Goal: Task Accomplishment & Management: Manage account settings

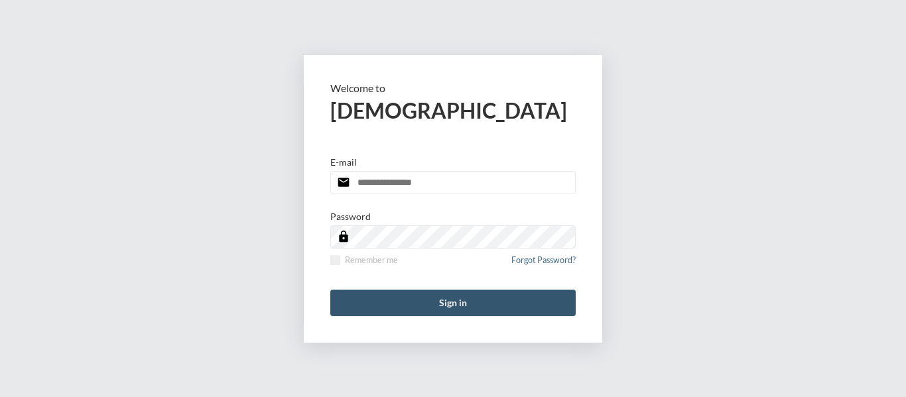
type input "**********"
click at [453, 309] on button "Sign in" at bounding box center [453, 303] width 246 height 27
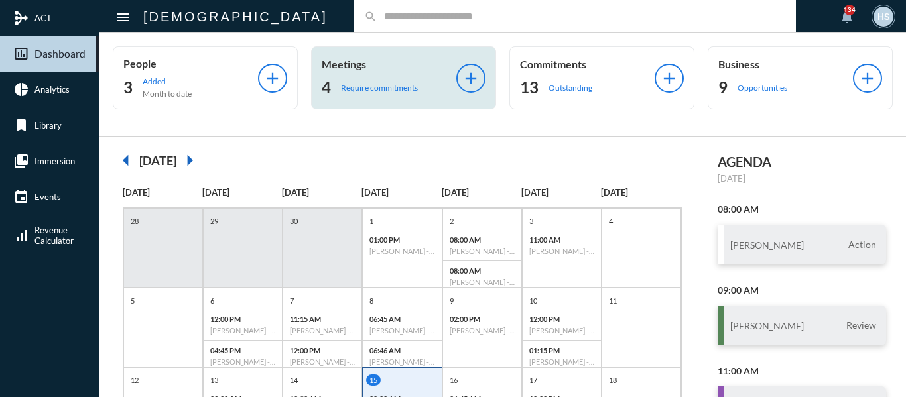
click at [381, 89] on p "Require commitments" at bounding box center [379, 88] width 77 height 10
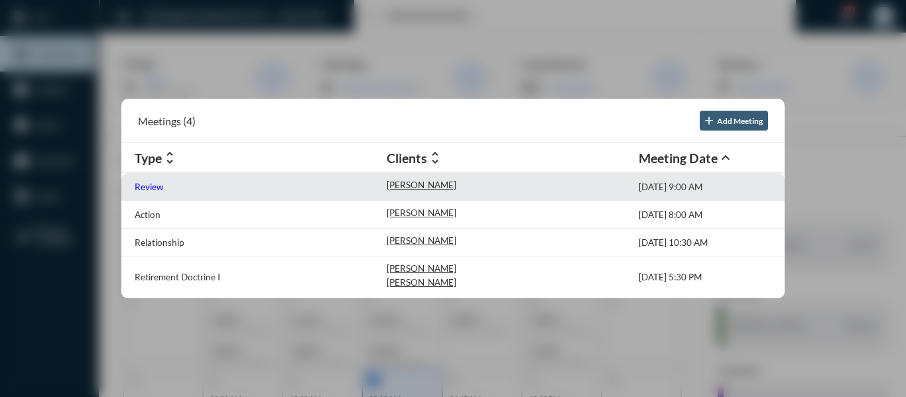
click at [154, 190] on p "Review" at bounding box center [149, 187] width 29 height 11
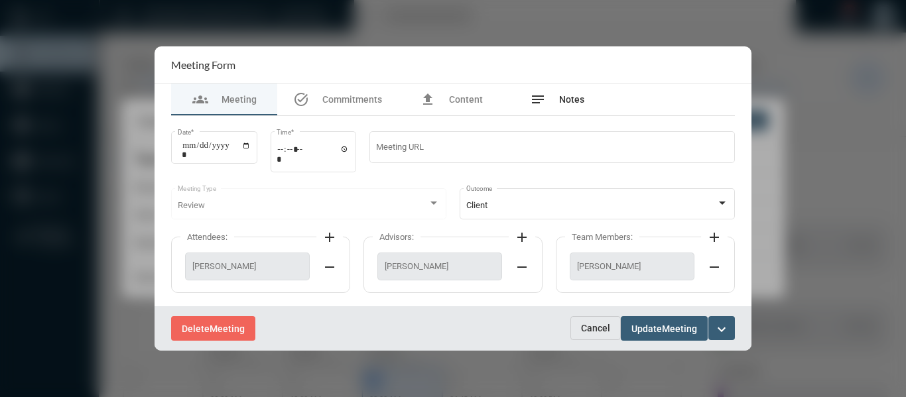
click at [575, 97] on span "Notes" at bounding box center [571, 99] width 25 height 11
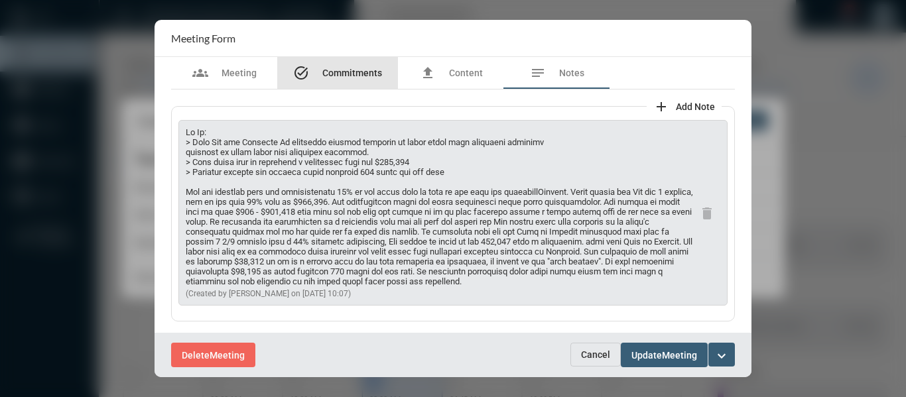
click at [340, 74] on span "Commitments" at bounding box center [353, 73] width 60 height 11
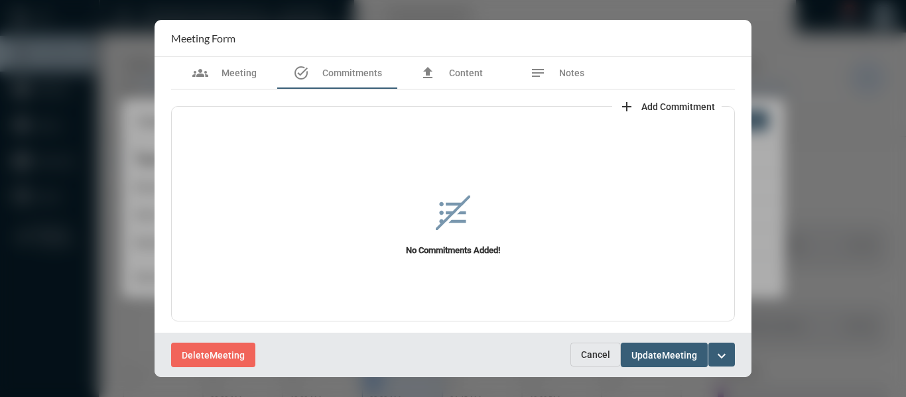
click at [685, 108] on span "Add Commitment" at bounding box center [679, 107] width 74 height 11
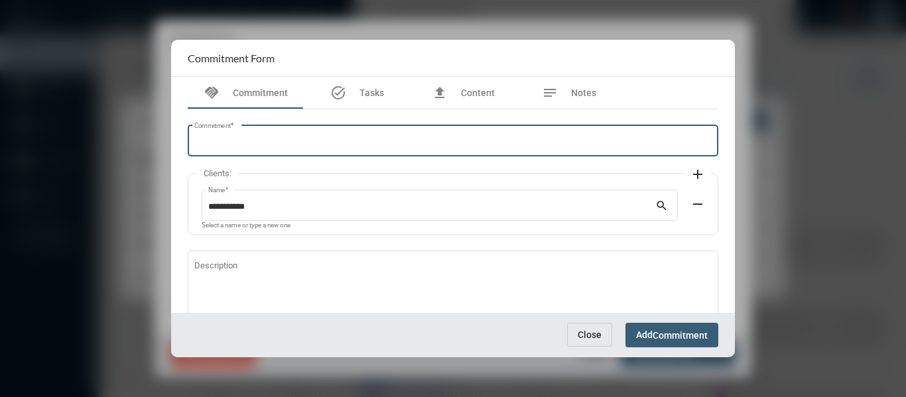
click at [399, 139] on input "Commitment *" at bounding box center [453, 143] width 518 height 10
type input "*"
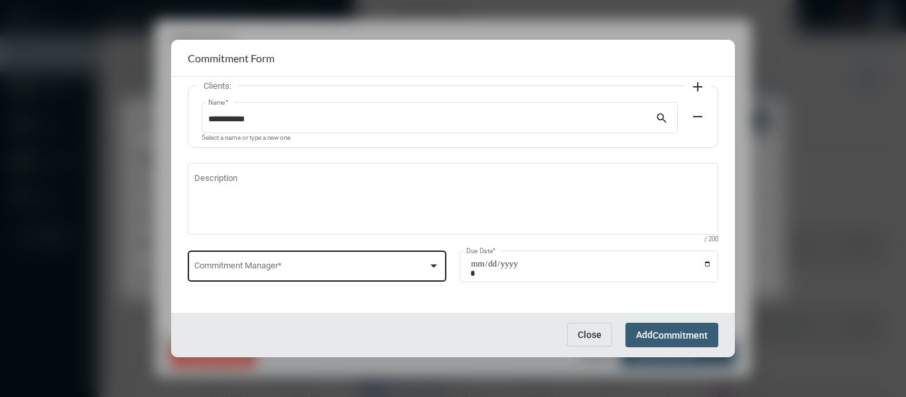
scroll to position [90, 0]
type input "**********"
click at [428, 261] on div at bounding box center [434, 263] width 12 height 11
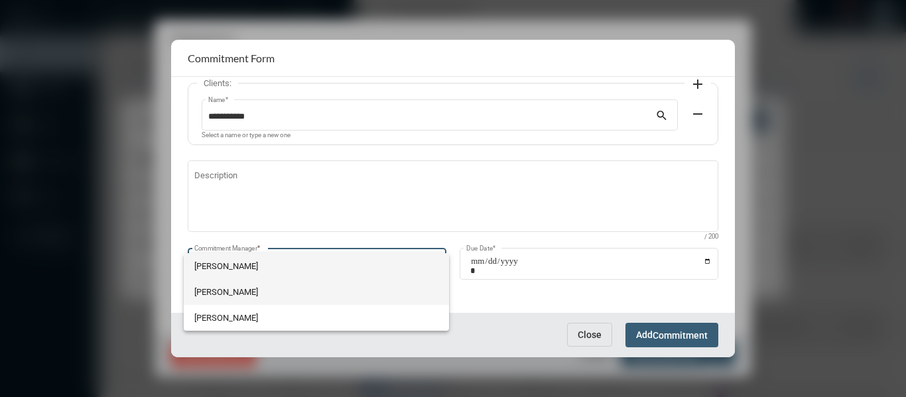
click at [212, 294] on span "[PERSON_NAME]" at bounding box center [316, 292] width 244 height 26
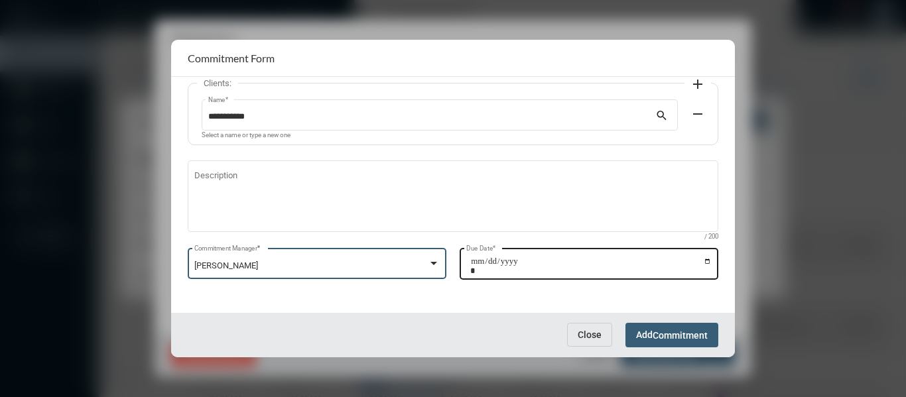
click at [701, 263] on input "Due Date *" at bounding box center [591, 266] width 242 height 19
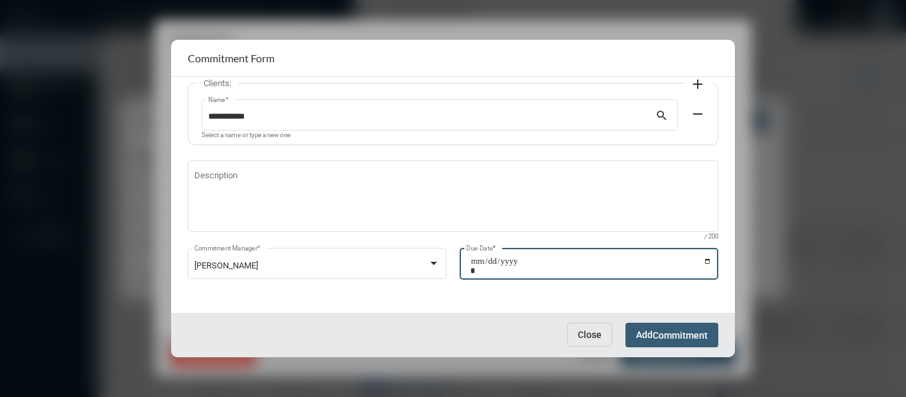
type input "**********"
click at [701, 324] on button "Add Commitment" at bounding box center [672, 335] width 93 height 25
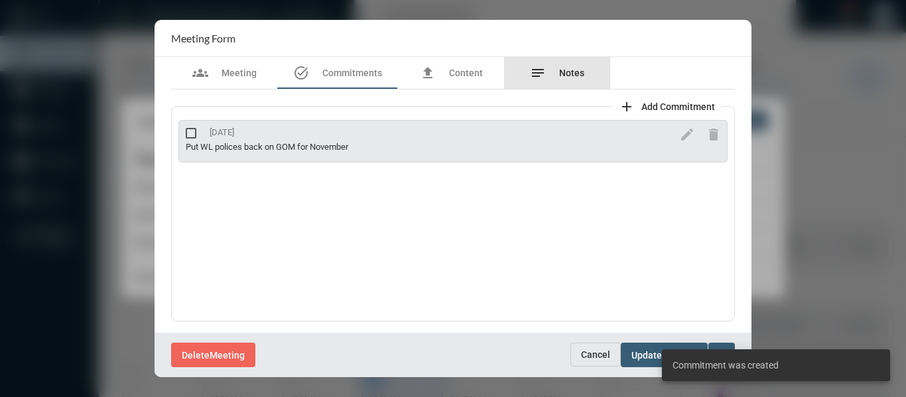
click at [567, 70] on span "Notes" at bounding box center [571, 73] width 25 height 11
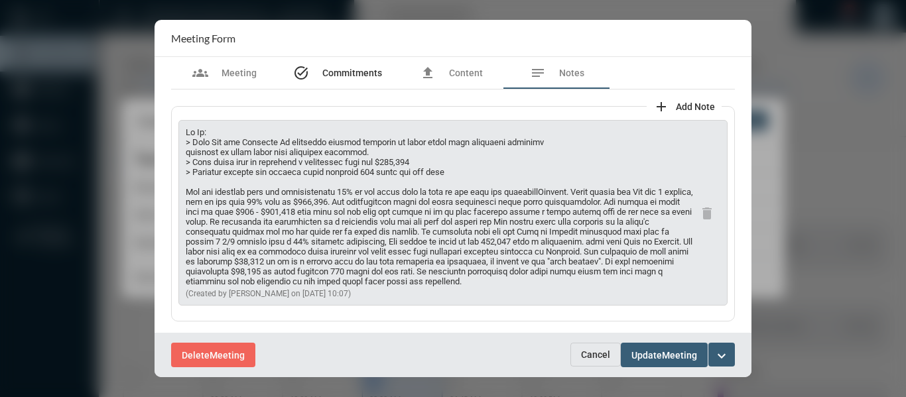
click at [342, 76] on span "Commitments" at bounding box center [353, 73] width 60 height 11
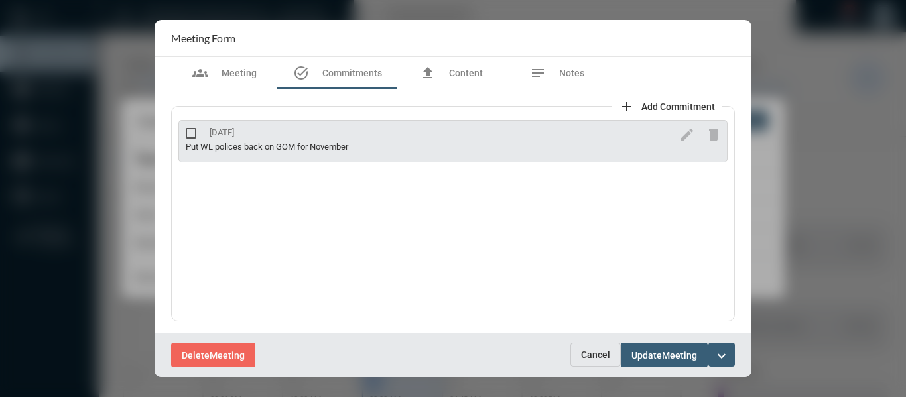
click at [683, 107] on span "Add Commitment" at bounding box center [679, 107] width 74 height 11
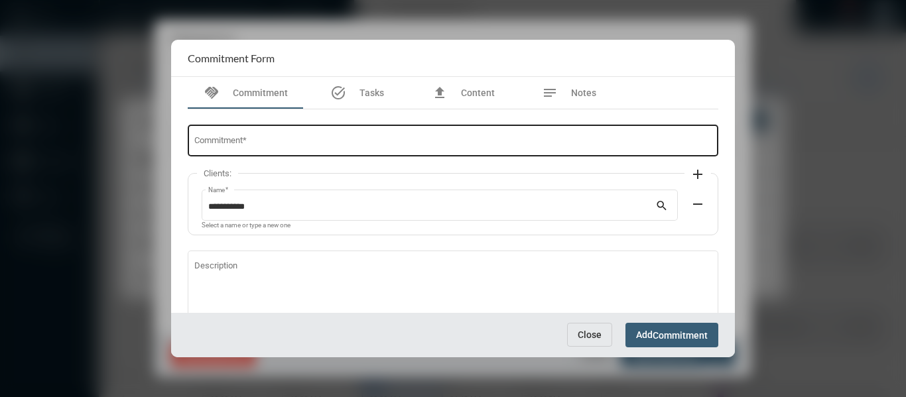
click at [327, 139] on input "Commitment *" at bounding box center [453, 143] width 518 height 10
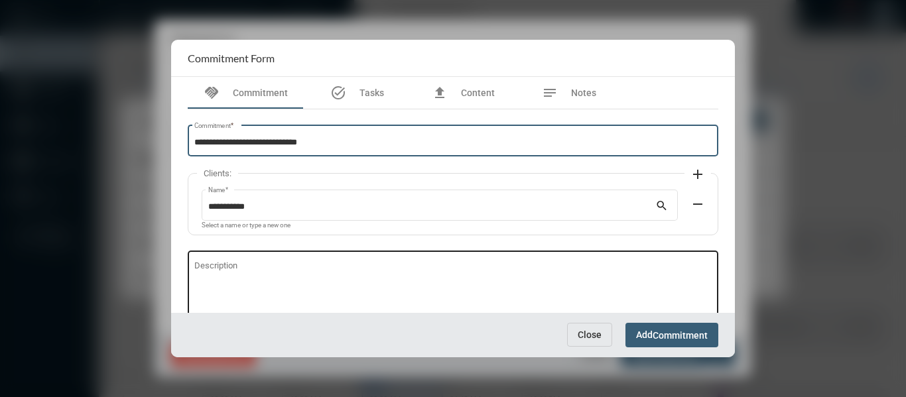
type input "**********"
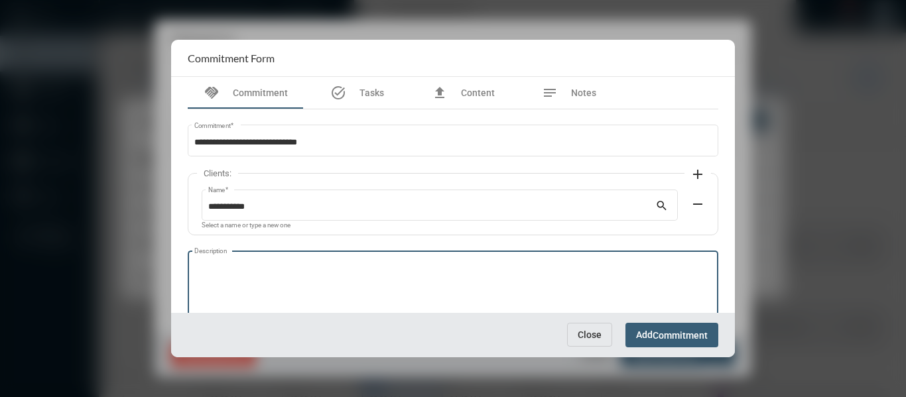
drag, startPoint x: 293, startPoint y: 273, endPoint x: 295, endPoint y: 265, distance: 8.9
click at [293, 270] on textarea "Description" at bounding box center [453, 289] width 518 height 52
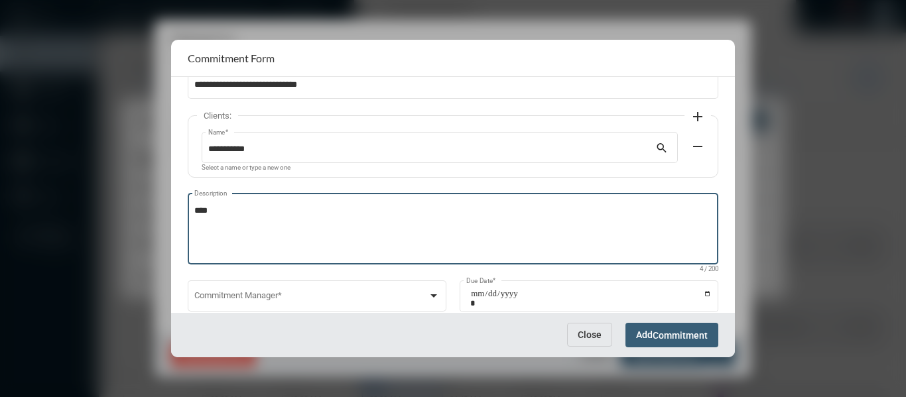
scroll to position [66, 0]
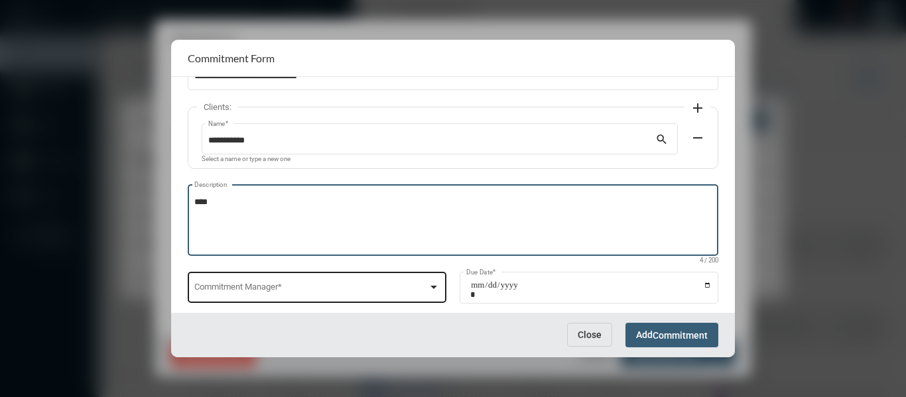
type textarea "****"
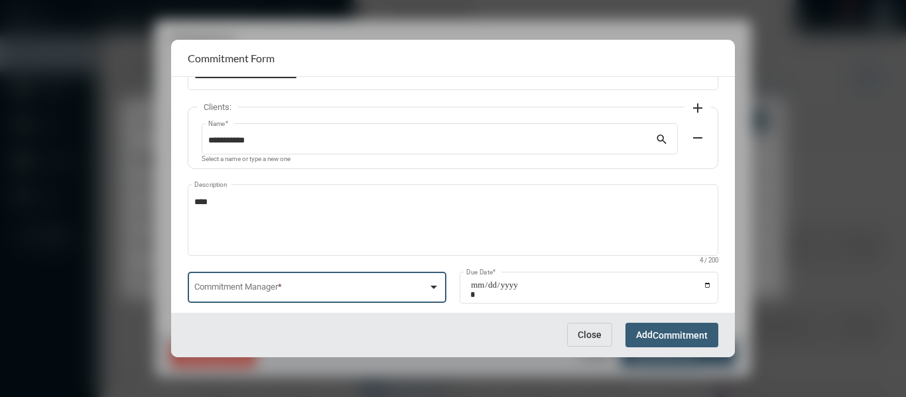
click at [432, 282] on div at bounding box center [434, 287] width 12 height 11
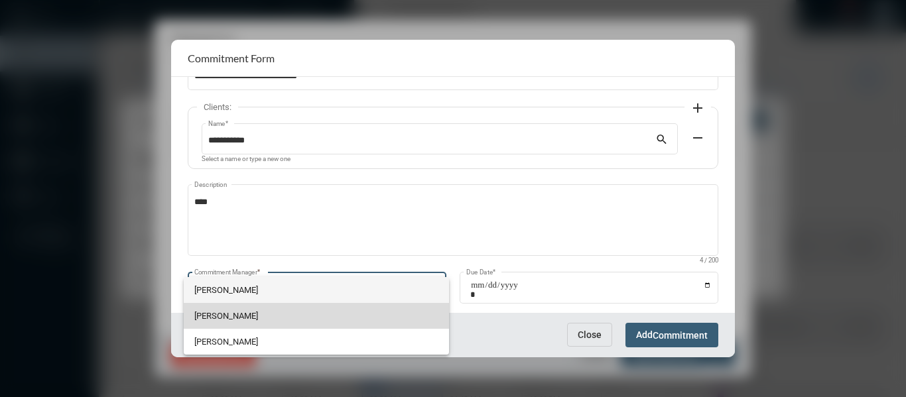
drag, startPoint x: 232, startPoint y: 313, endPoint x: 543, endPoint y: 307, distance: 311.3
click at [233, 313] on span "[PERSON_NAME]" at bounding box center [316, 316] width 244 height 26
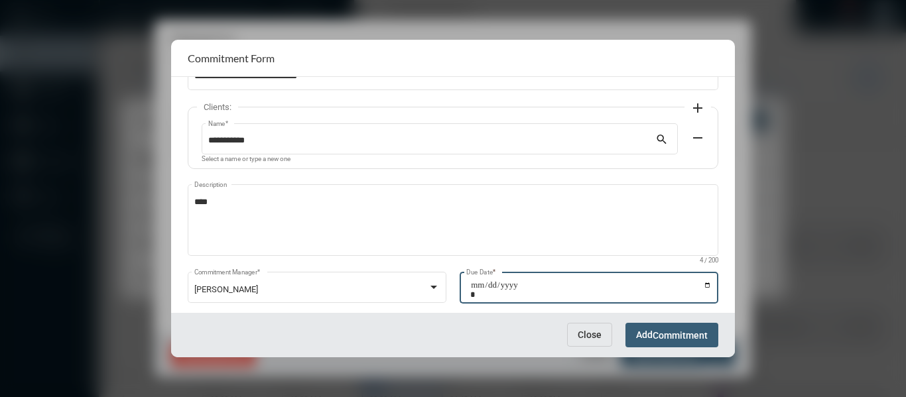
click at [705, 282] on input "Due Date *" at bounding box center [591, 290] width 242 height 19
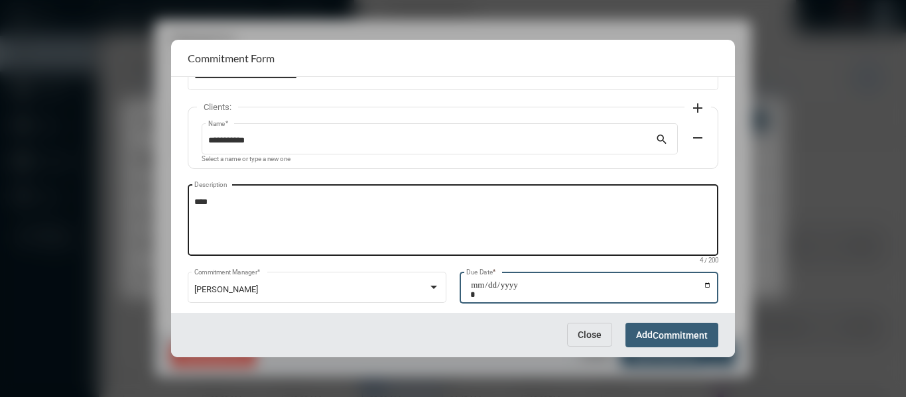
type input "**********"
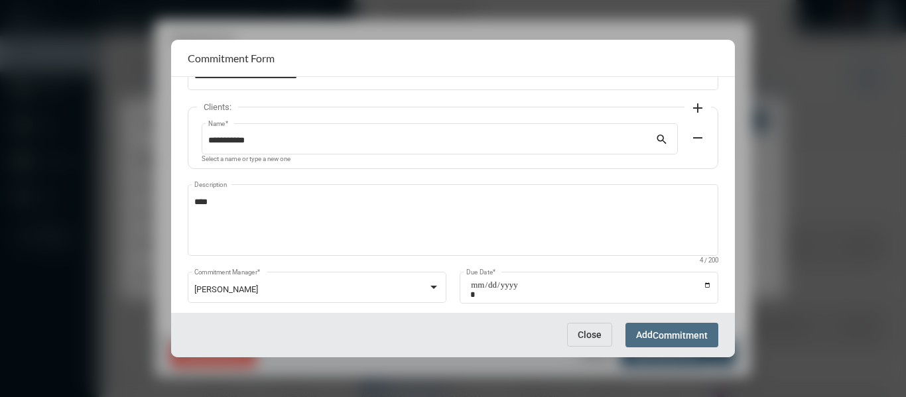
click at [685, 327] on button "Add Commitment" at bounding box center [672, 335] width 93 height 25
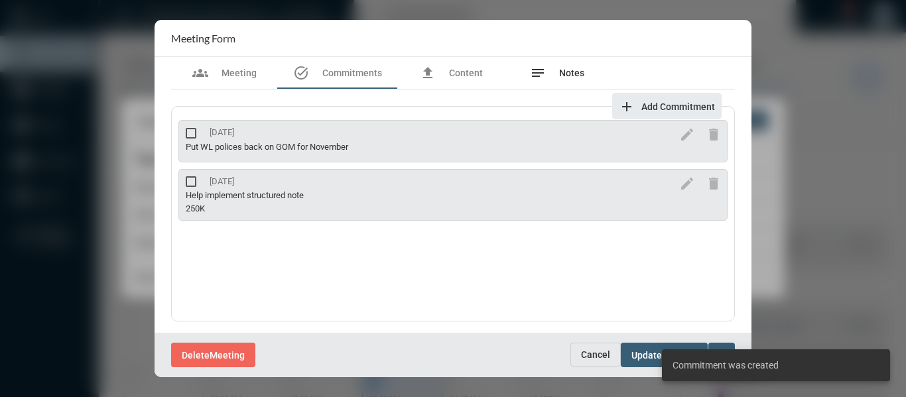
click at [561, 72] on span "Notes" at bounding box center [571, 73] width 25 height 11
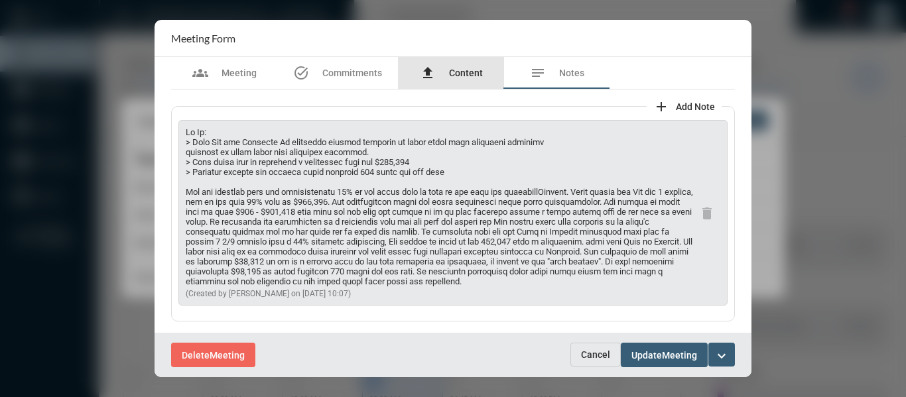
click at [468, 73] on span "Content" at bounding box center [466, 73] width 34 height 11
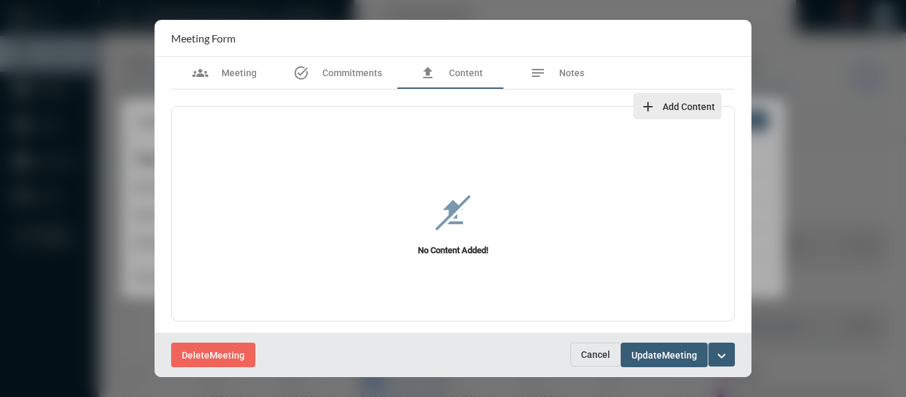
click at [664, 102] on span "Add Content" at bounding box center [689, 107] width 52 height 11
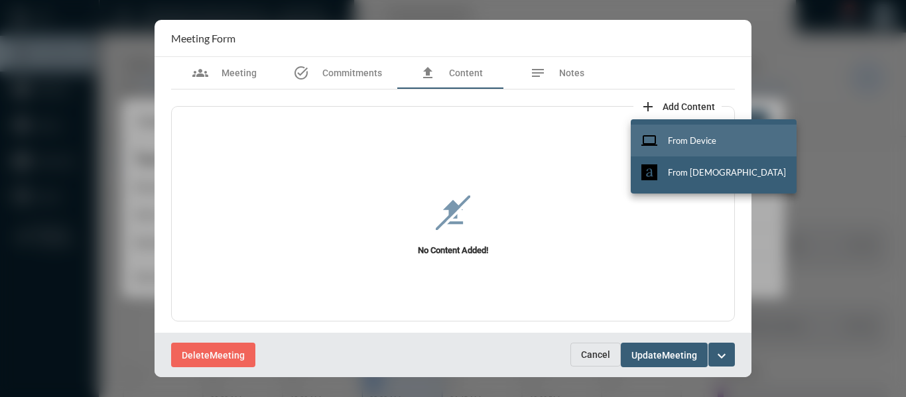
click at [709, 134] on button "computer From Device" at bounding box center [714, 141] width 166 height 32
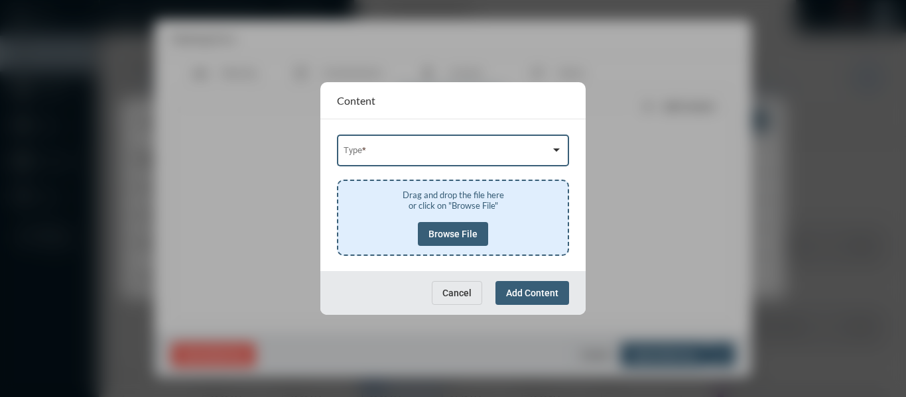
click at [427, 149] on span at bounding box center [448, 153] width 208 height 10
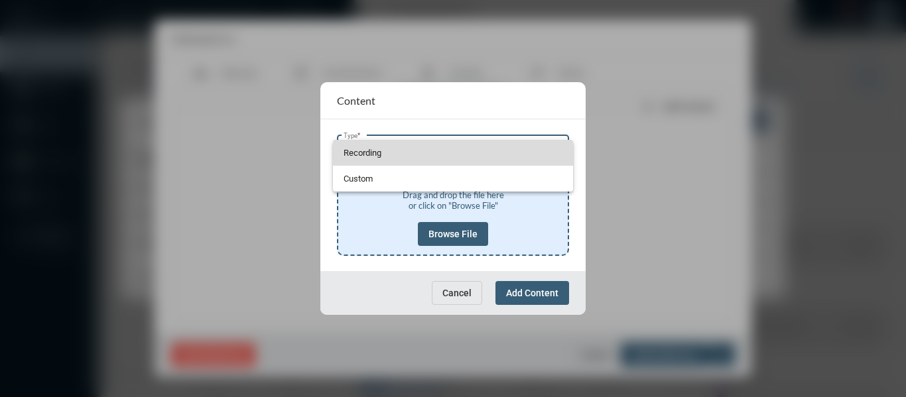
click at [365, 153] on span "Recording" at bounding box center [454, 153] width 220 height 26
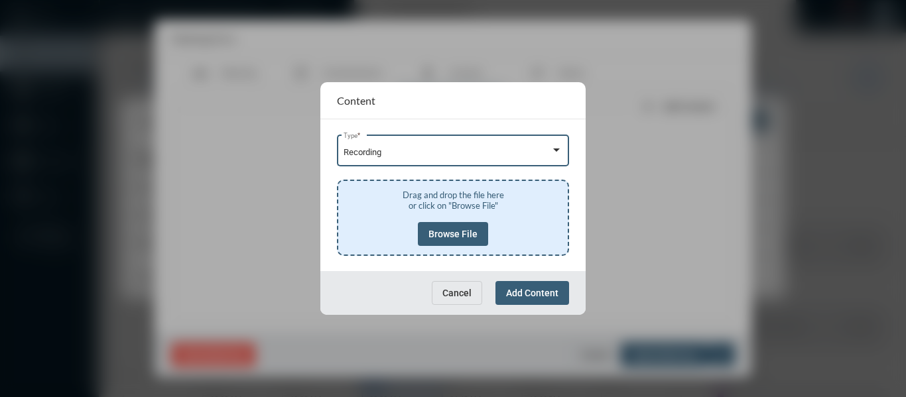
click at [447, 234] on span "Browse File" at bounding box center [453, 234] width 49 height 11
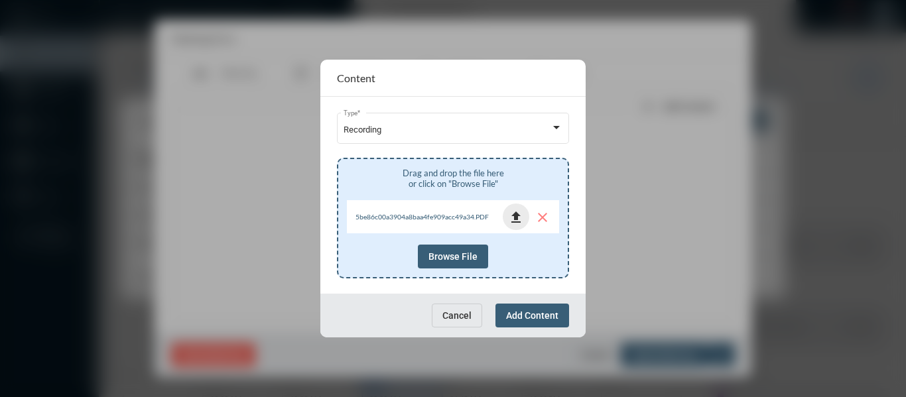
click at [516, 220] on mat-icon "file_upload" at bounding box center [516, 218] width 16 height 16
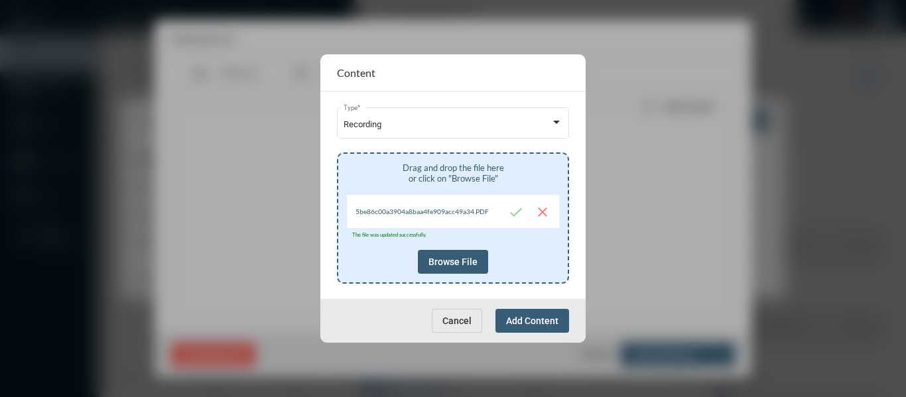
click at [536, 324] on span "Add Content" at bounding box center [532, 321] width 52 height 11
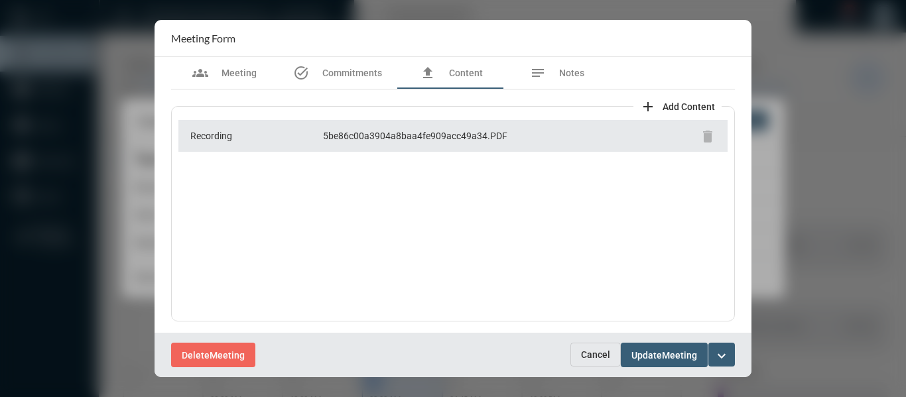
click at [488, 210] on div "Recording 5be86c00a3904a8baa4fe909acc49a34.PDF delete" at bounding box center [453, 214] width 564 height 216
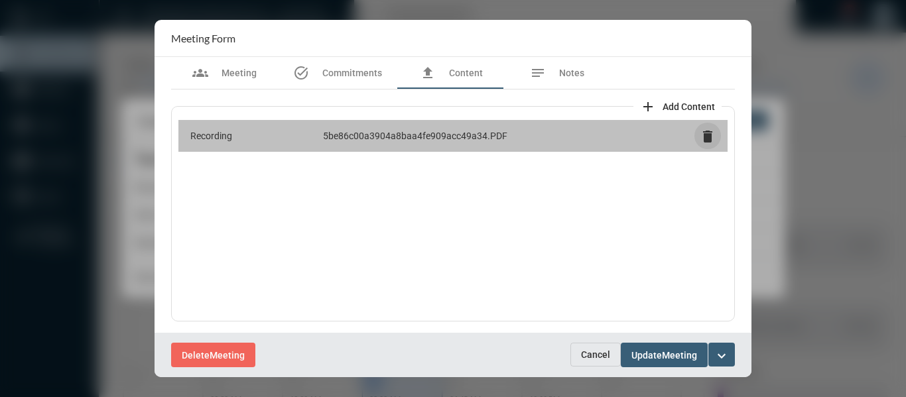
click at [704, 137] on mat-icon "delete" at bounding box center [708, 137] width 16 height 16
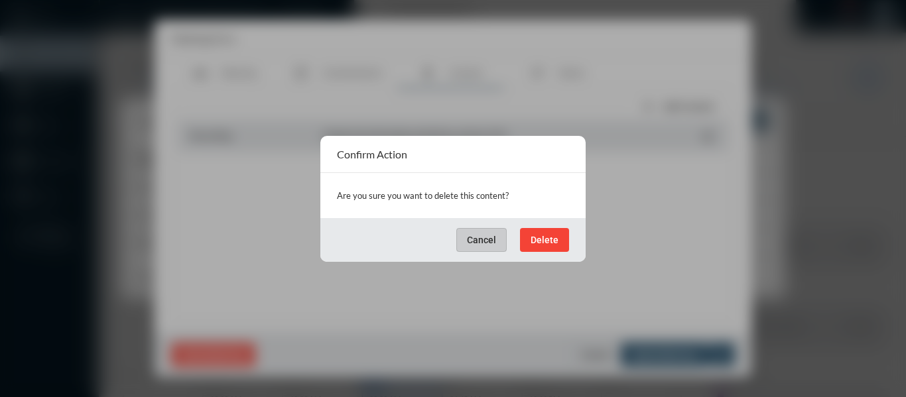
click at [547, 243] on span "Delete" at bounding box center [545, 240] width 28 height 11
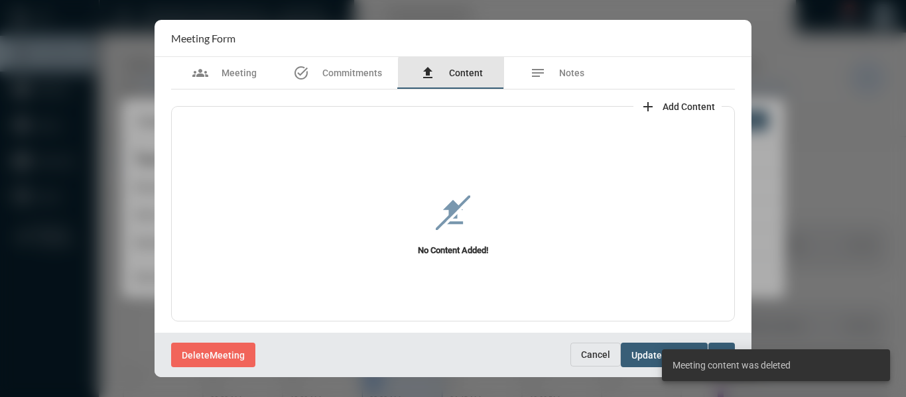
click at [466, 75] on span "Content" at bounding box center [466, 73] width 34 height 11
click at [684, 104] on span "Add Content" at bounding box center [689, 107] width 52 height 11
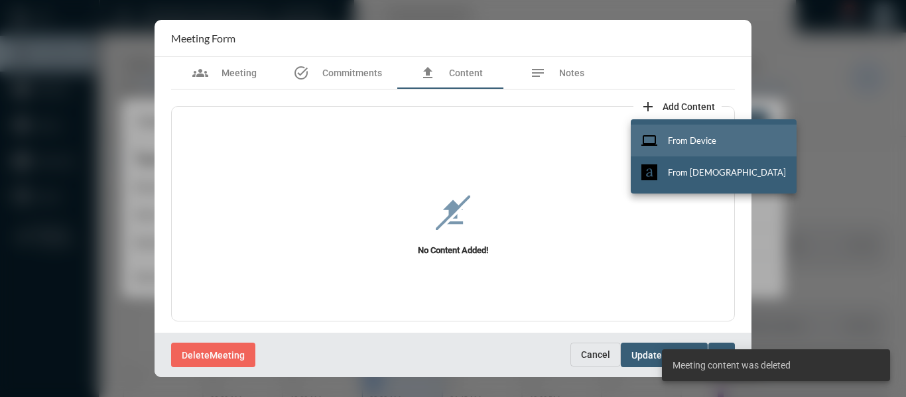
click at [683, 138] on span "From Device" at bounding box center [692, 140] width 48 height 11
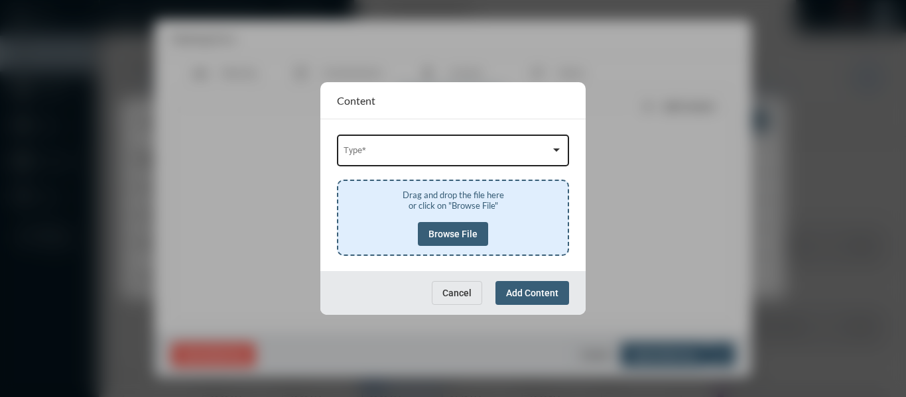
click at [490, 144] on div "Type *" at bounding box center [454, 150] width 220 height 34
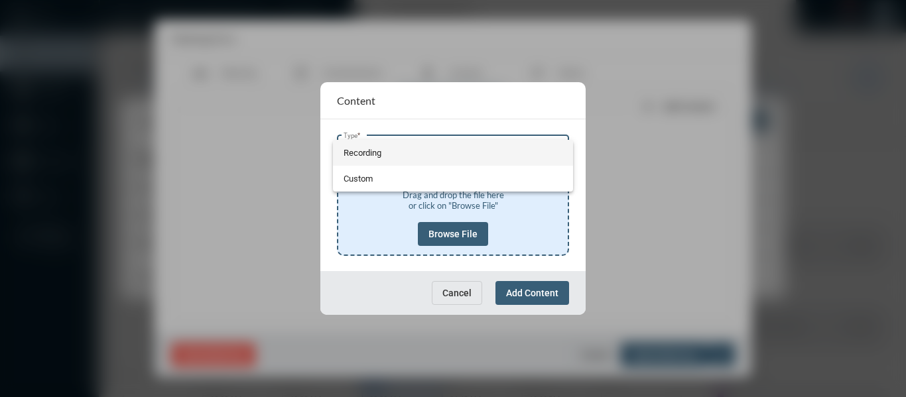
click at [350, 155] on span "Recording" at bounding box center [454, 153] width 220 height 26
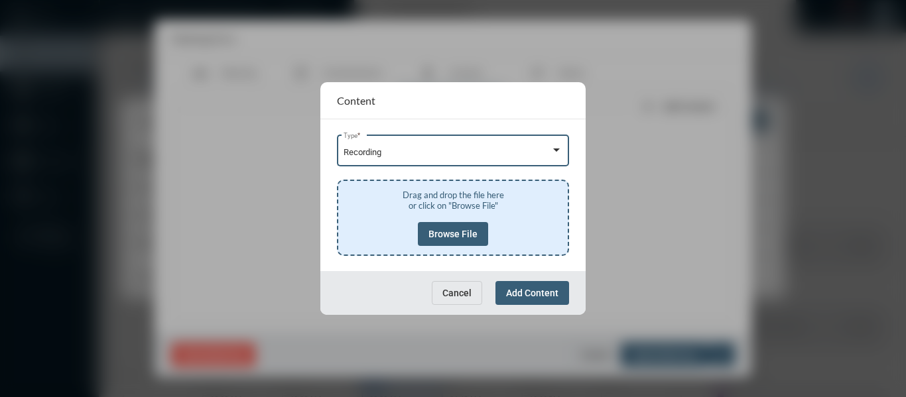
click at [455, 226] on button "Browse File" at bounding box center [453, 234] width 70 height 24
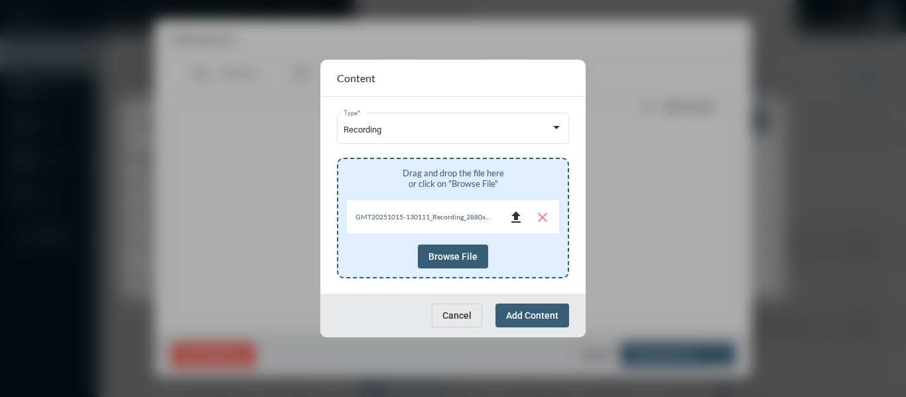
click at [516, 222] on mat-icon "file_upload" at bounding box center [516, 218] width 16 height 16
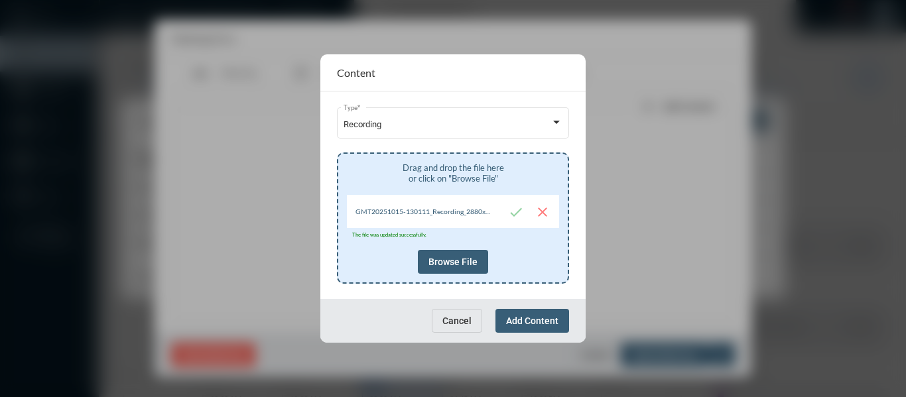
click at [518, 322] on span "Add Content" at bounding box center [532, 321] width 52 height 11
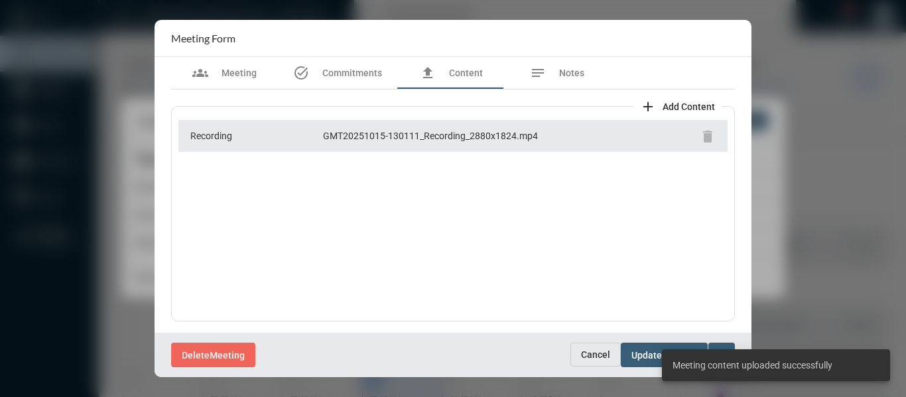
scroll to position [1, 0]
click at [421, 351] on div "Delete Meeting" at bounding box center [370, 355] width 399 height 25
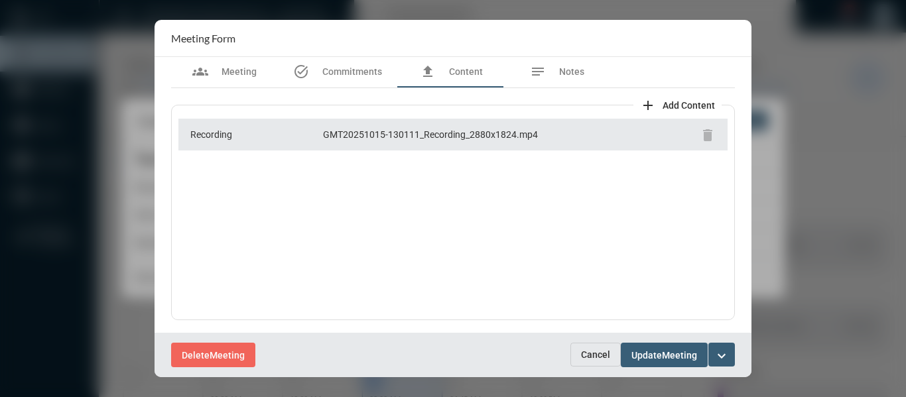
click at [727, 355] on mat-icon "expand_more" at bounding box center [722, 356] width 16 height 16
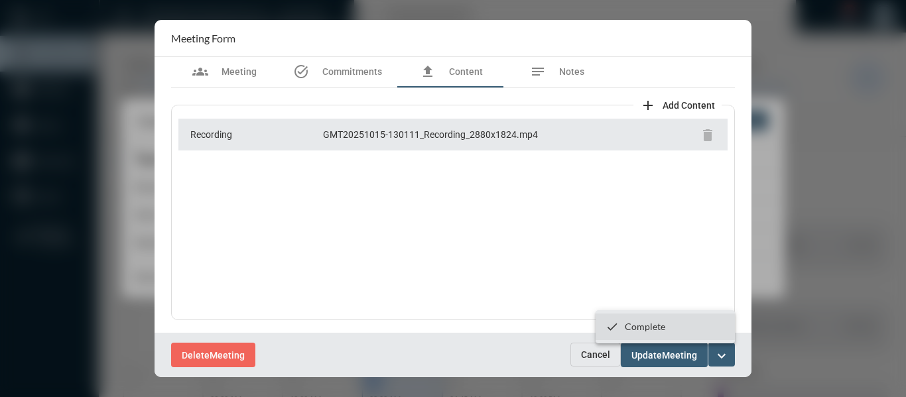
click at [647, 328] on p "Complete" at bounding box center [645, 326] width 40 height 11
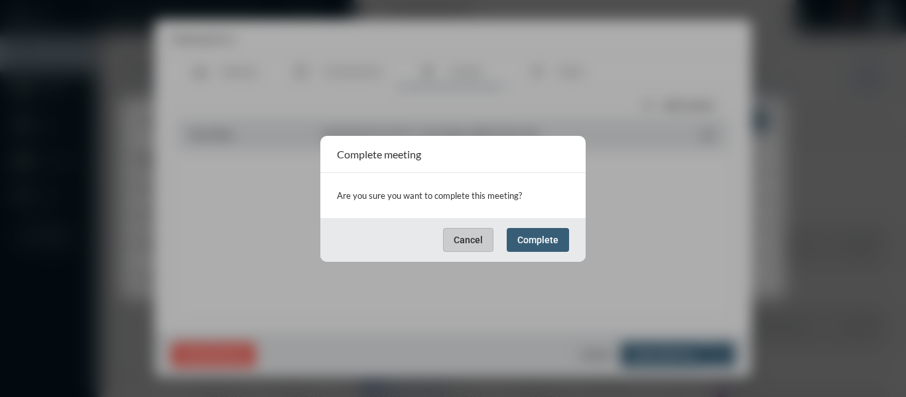
click at [548, 246] on button "Complete" at bounding box center [538, 240] width 62 height 24
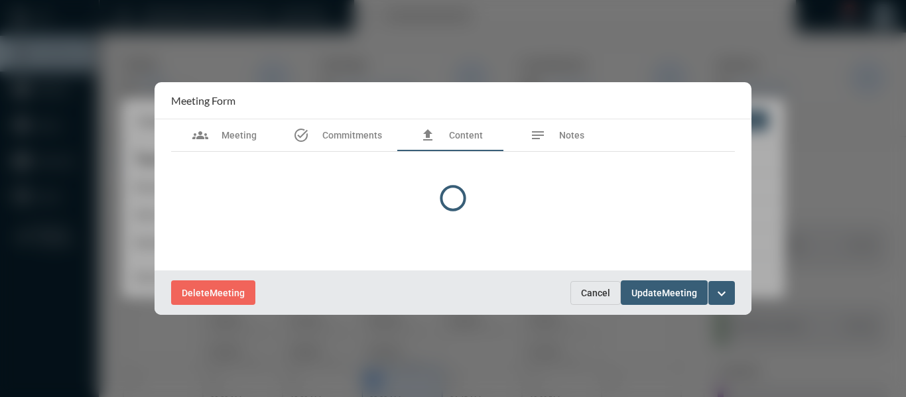
scroll to position [0, 0]
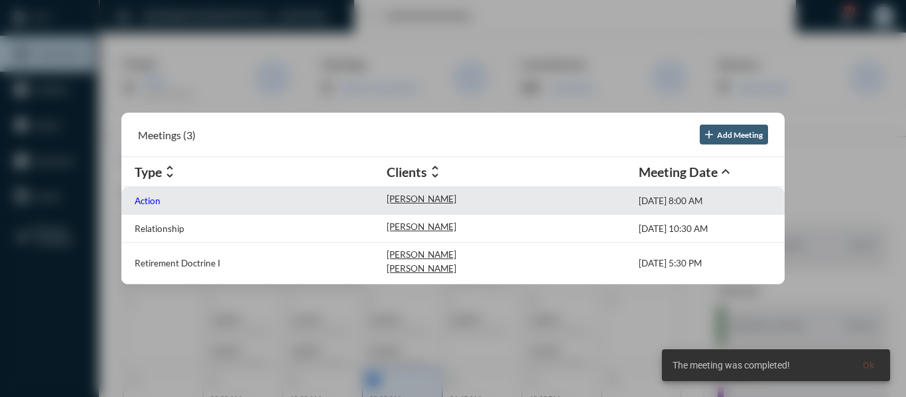
click at [141, 199] on p "Action" at bounding box center [148, 201] width 26 height 11
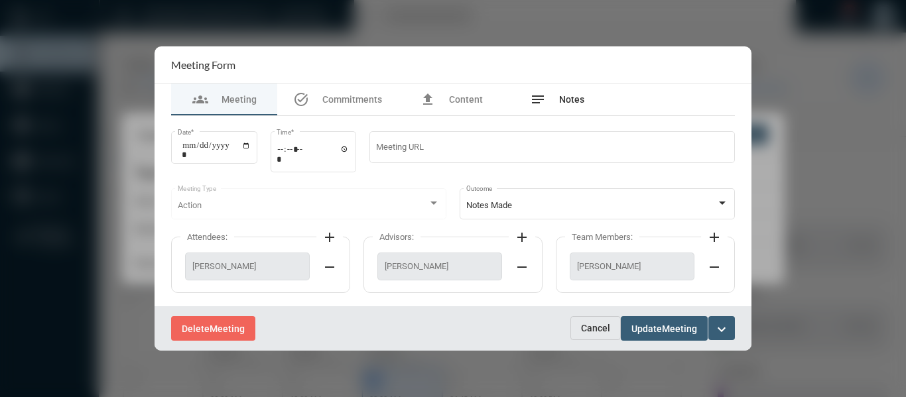
click at [575, 98] on span "Notes" at bounding box center [571, 99] width 25 height 11
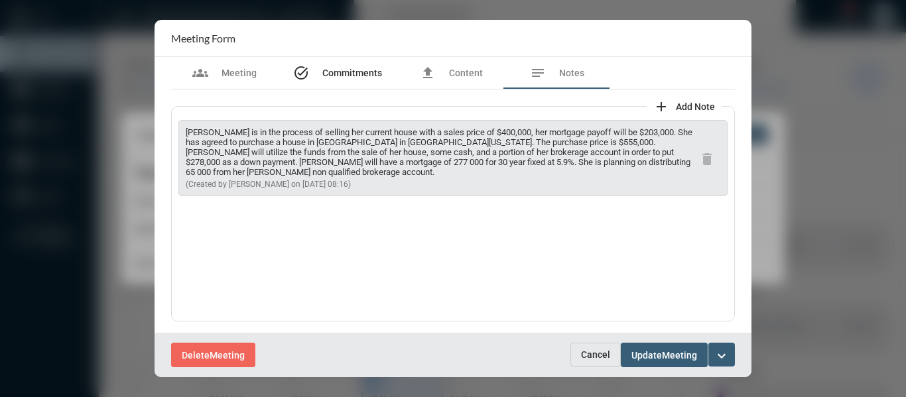
click at [348, 73] on span "Commitments" at bounding box center [353, 73] width 60 height 11
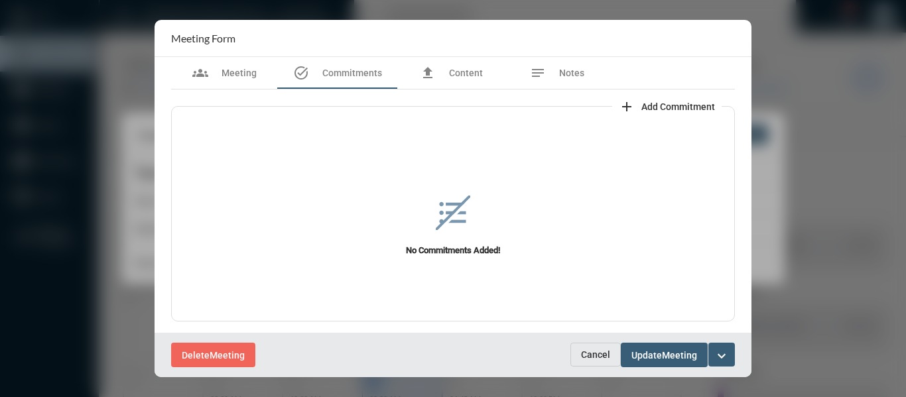
click at [670, 106] on span "Add Commitment" at bounding box center [679, 107] width 74 height 11
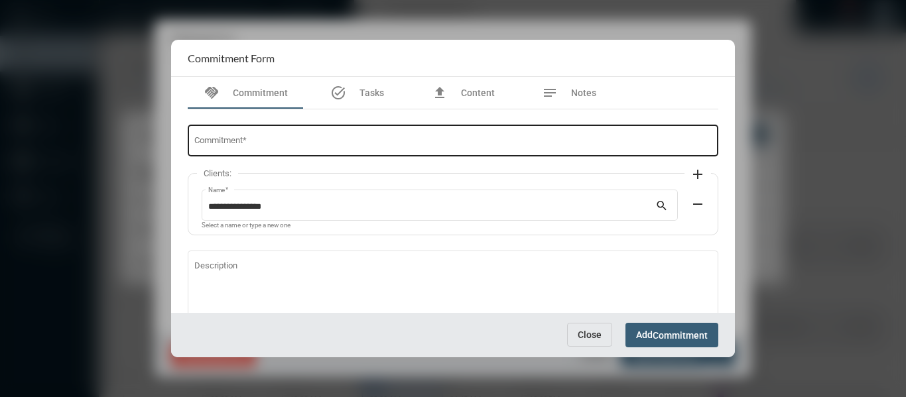
click at [348, 145] on input "Commitment *" at bounding box center [453, 143] width 518 height 10
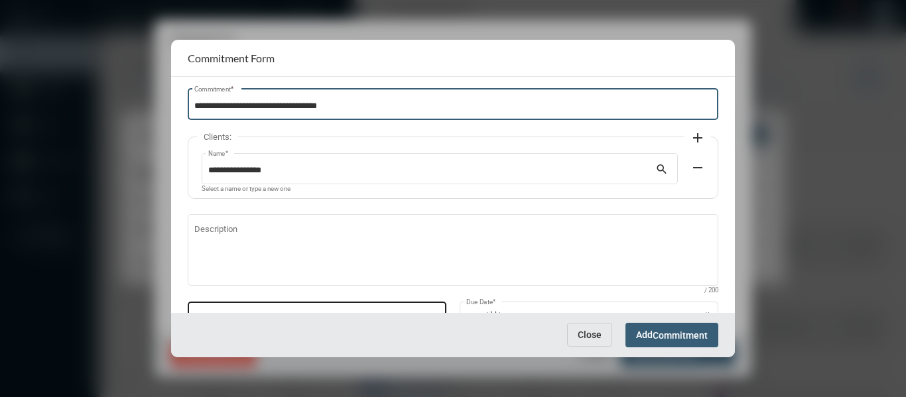
scroll to position [66, 0]
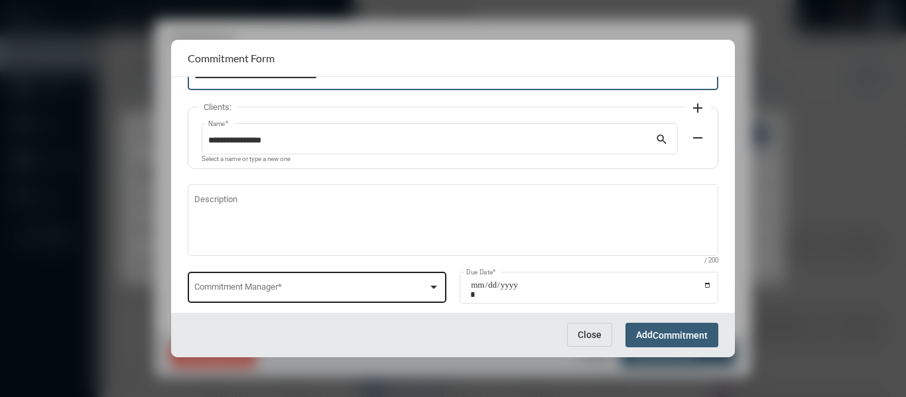
type input "**********"
click at [429, 281] on div "Commitment Manager *" at bounding box center [317, 287] width 246 height 34
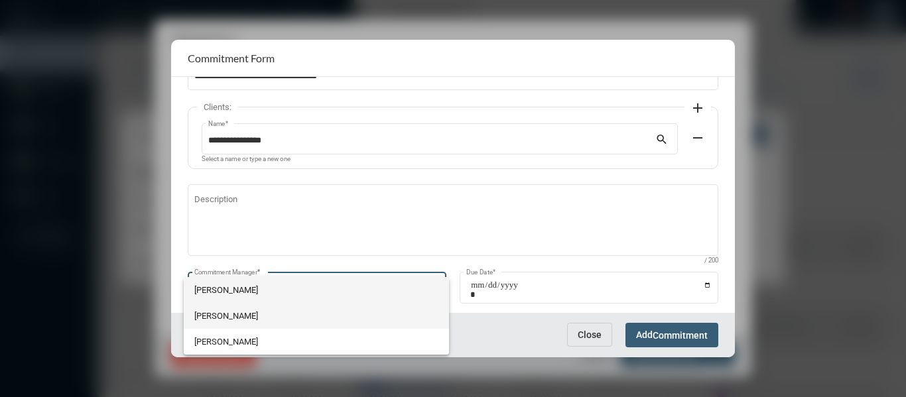
click at [206, 311] on span "[PERSON_NAME]" at bounding box center [316, 316] width 244 height 26
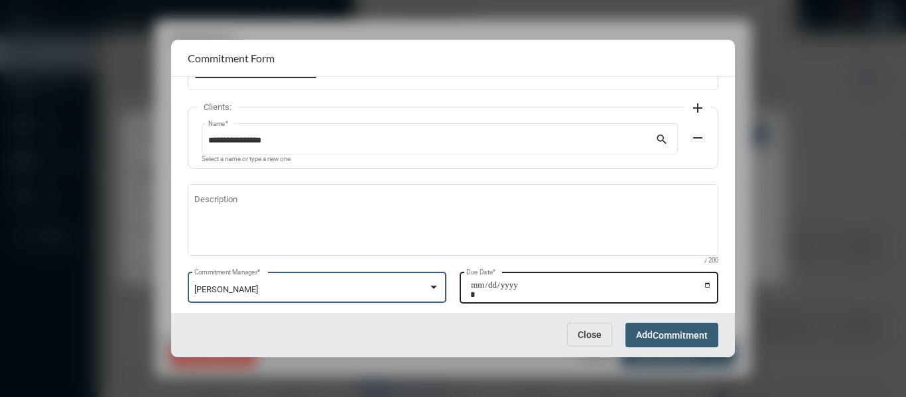
click at [702, 285] on input "Due Date *" at bounding box center [591, 290] width 242 height 19
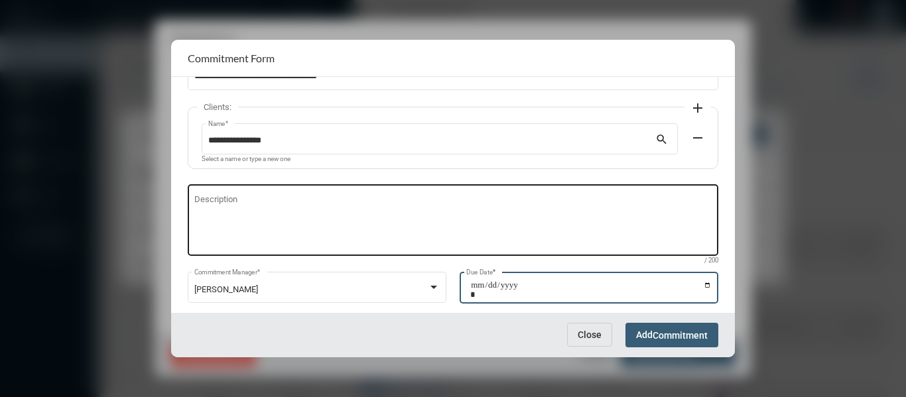
type input "**********"
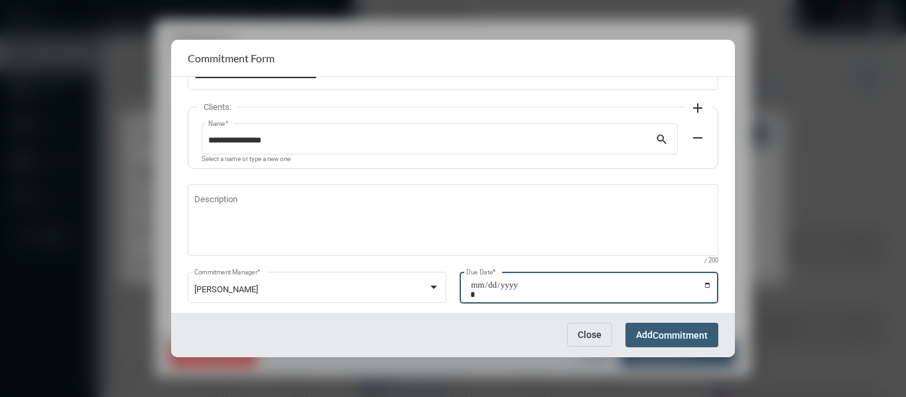
click at [660, 333] on span "Commitment" at bounding box center [680, 335] width 55 height 11
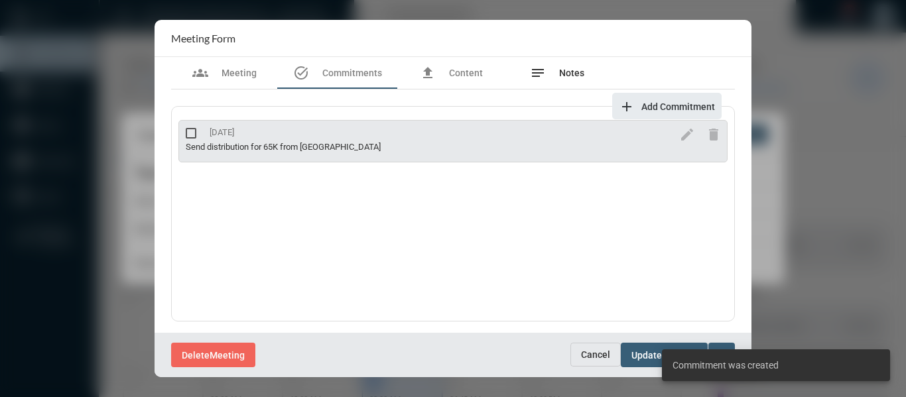
click at [577, 76] on span "Notes" at bounding box center [571, 73] width 25 height 11
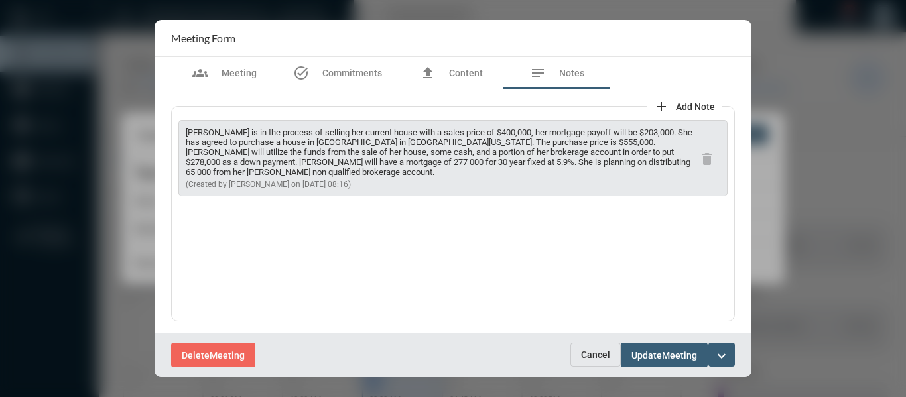
click at [731, 358] on button "expand_more" at bounding box center [722, 355] width 27 height 24
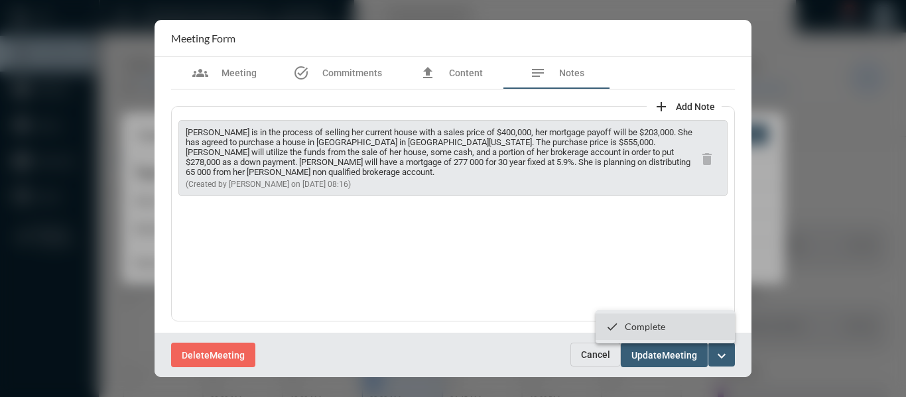
click at [643, 326] on p "Complete" at bounding box center [645, 326] width 40 height 11
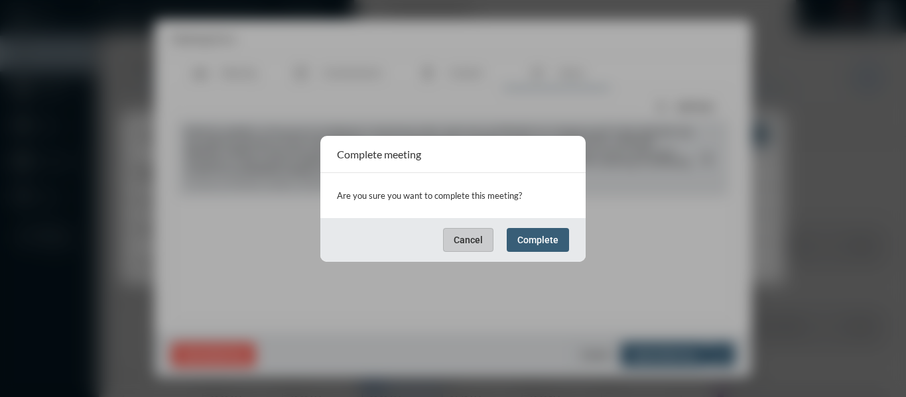
click at [548, 244] on span "Complete" at bounding box center [538, 240] width 41 height 11
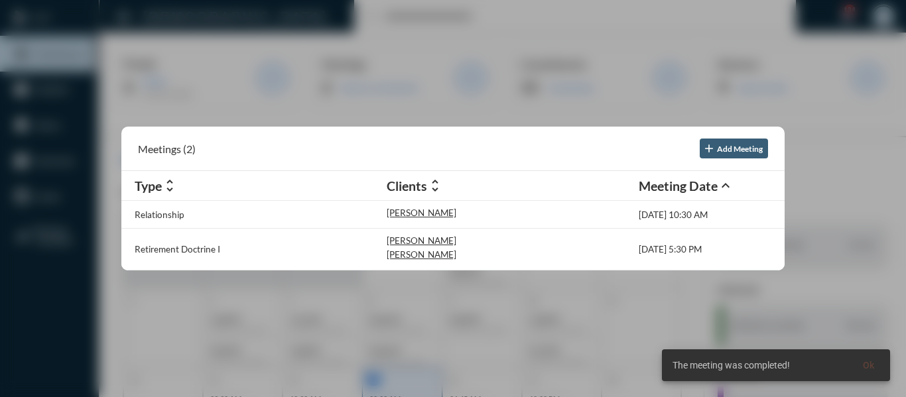
click at [372, 98] on div at bounding box center [453, 198] width 906 height 397
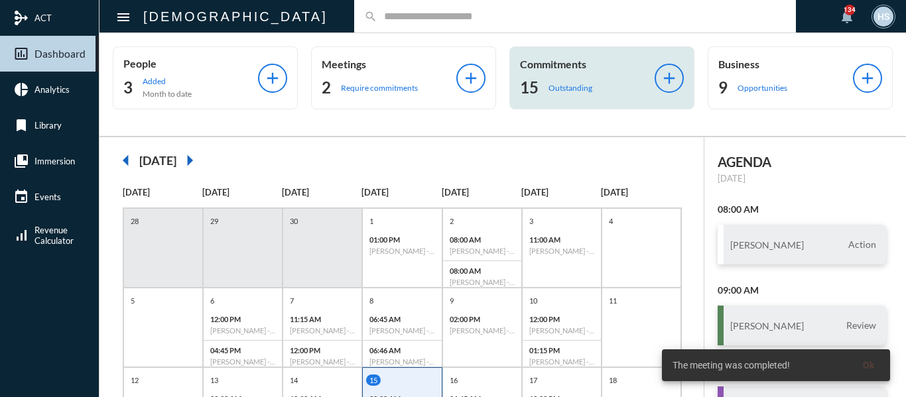
click at [559, 89] on p "Outstanding" at bounding box center [571, 88] width 44 height 10
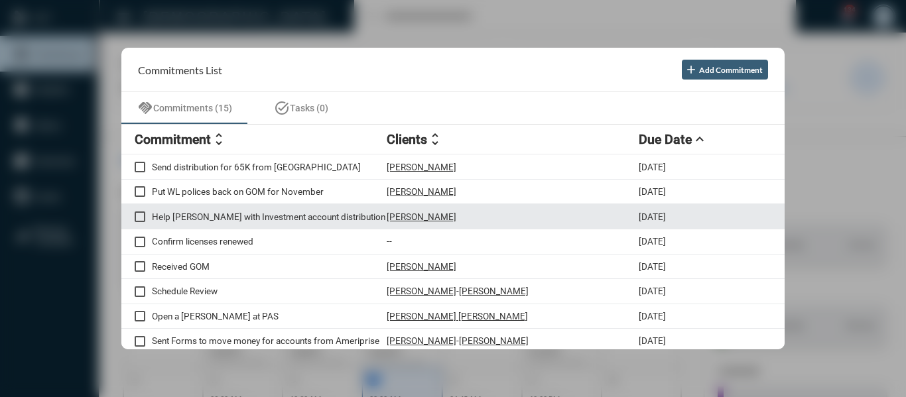
click at [429, 219] on p "[PERSON_NAME]" at bounding box center [422, 217] width 70 height 11
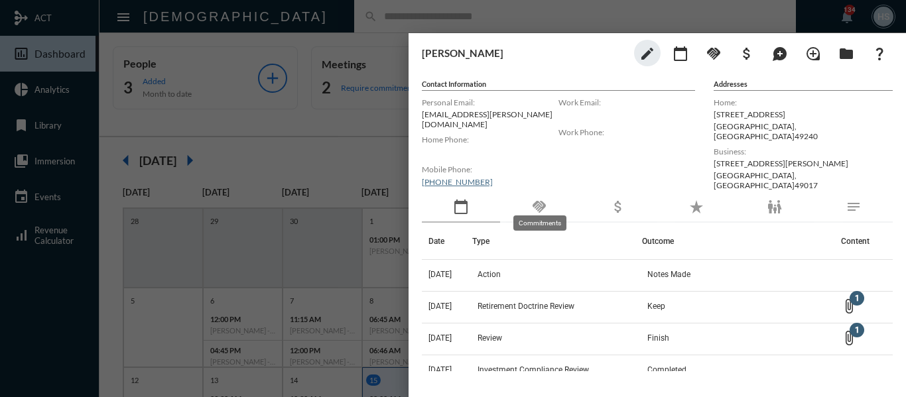
click at [543, 200] on mat-icon "handshake" at bounding box center [540, 207] width 16 height 16
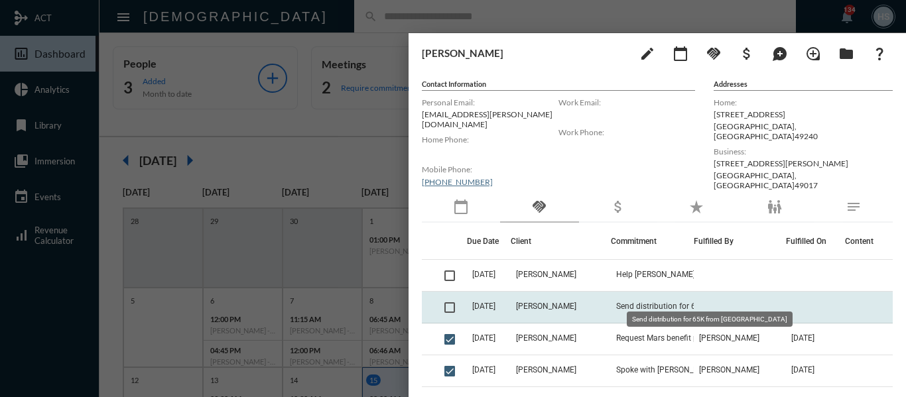
click at [653, 302] on span "Send distribution for 65K from [GEOGRAPHIC_DATA]" at bounding box center [682, 306] width 133 height 9
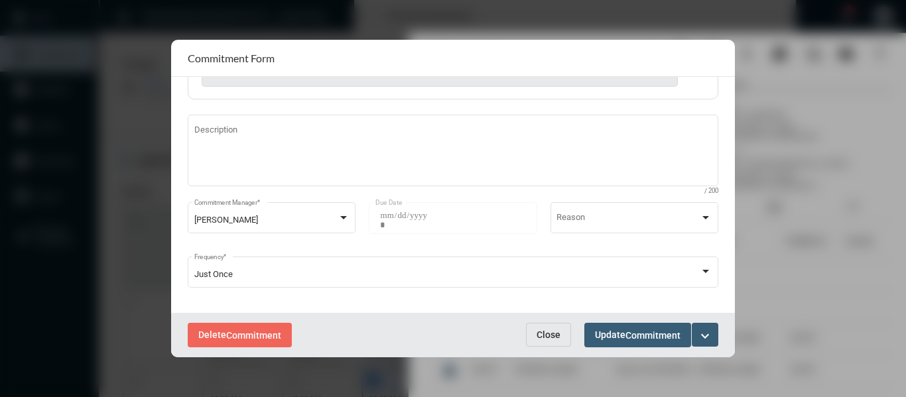
scroll to position [186, 0]
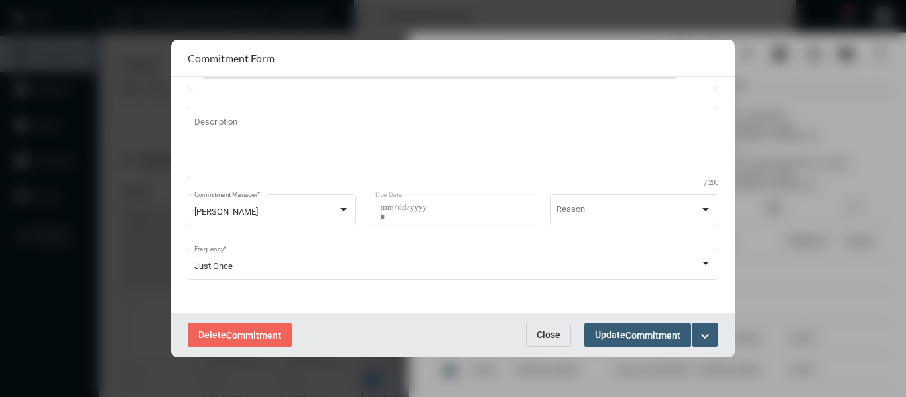
click at [551, 339] on span "Close" at bounding box center [549, 335] width 24 height 11
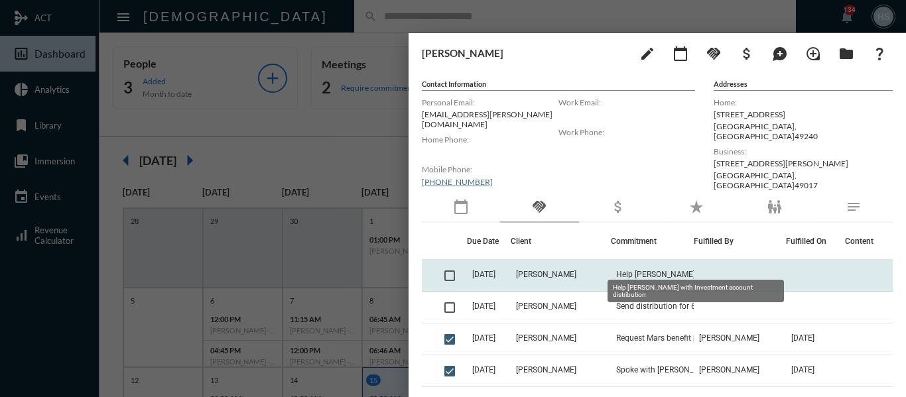
click at [639, 270] on span "Help [PERSON_NAME] with Investment account distribution" at bounding box center [682, 274] width 133 height 9
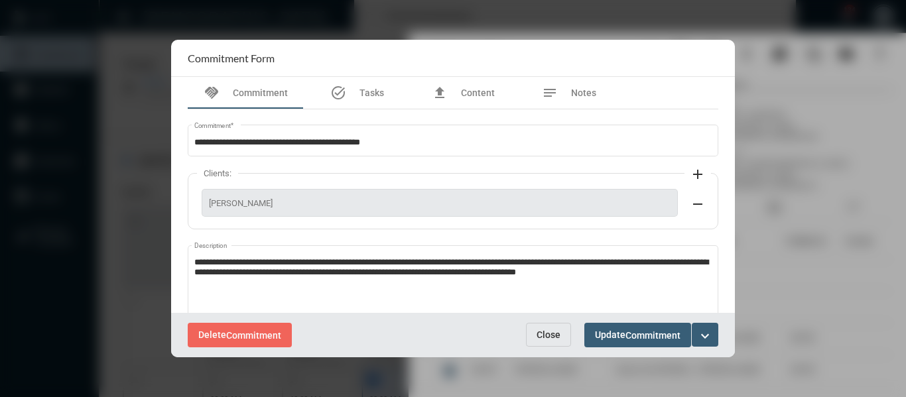
click at [549, 334] on span "Close" at bounding box center [549, 335] width 24 height 11
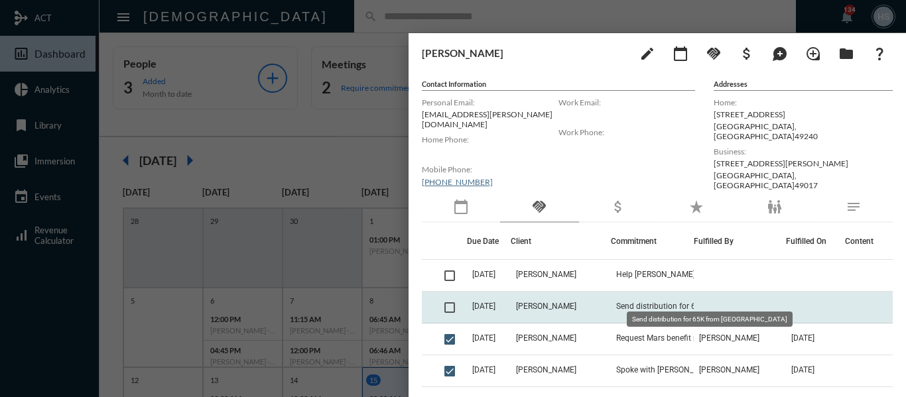
click at [656, 302] on span "Send distribution for 65K from [GEOGRAPHIC_DATA]" at bounding box center [682, 306] width 133 height 9
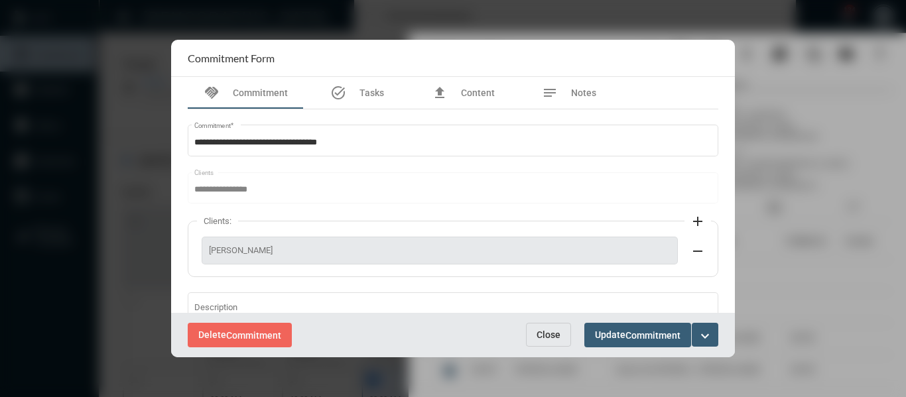
click at [708, 334] on mat-icon "expand_more" at bounding box center [705, 336] width 16 height 16
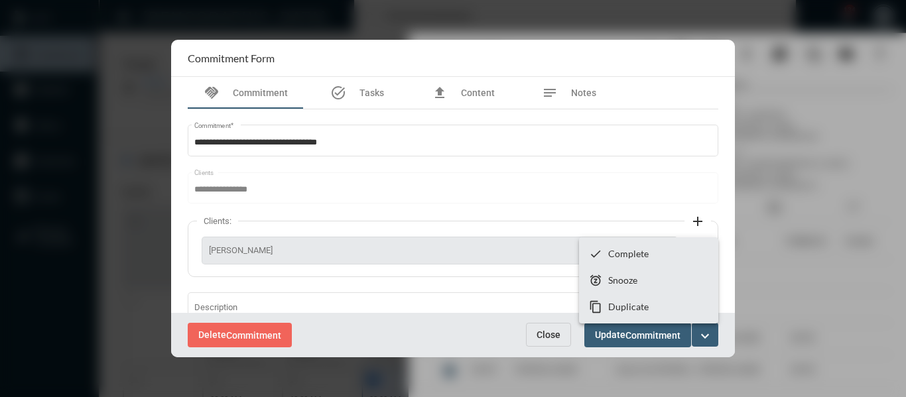
click at [265, 340] on div at bounding box center [453, 198] width 906 height 397
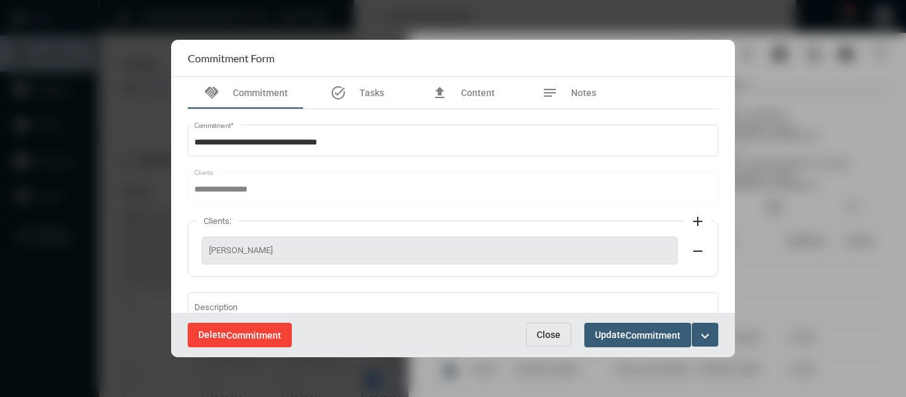
click at [244, 332] on span "Commitment" at bounding box center [253, 335] width 55 height 11
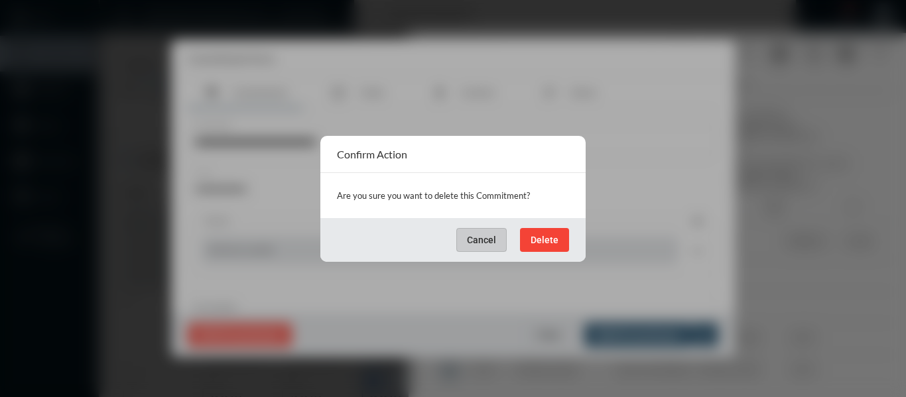
click at [550, 237] on span "Delete" at bounding box center [545, 240] width 28 height 11
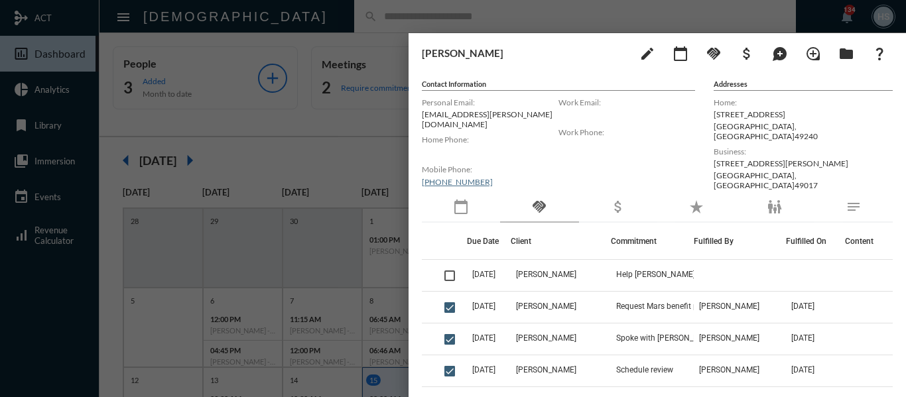
click at [311, 151] on div at bounding box center [453, 198] width 906 height 397
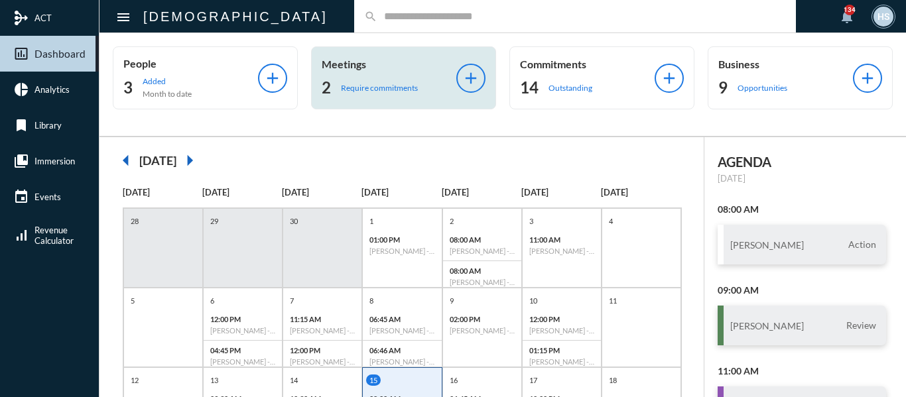
click at [353, 86] on p "Require commitments" at bounding box center [379, 88] width 77 height 10
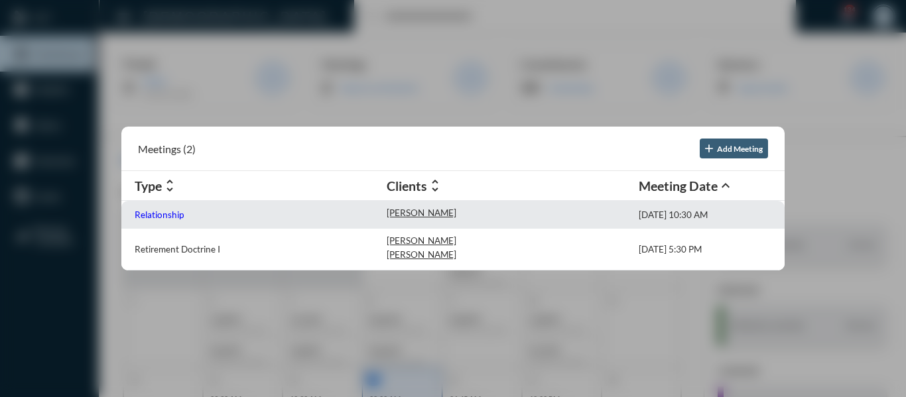
click at [146, 212] on p "Relationship" at bounding box center [159, 215] width 49 height 11
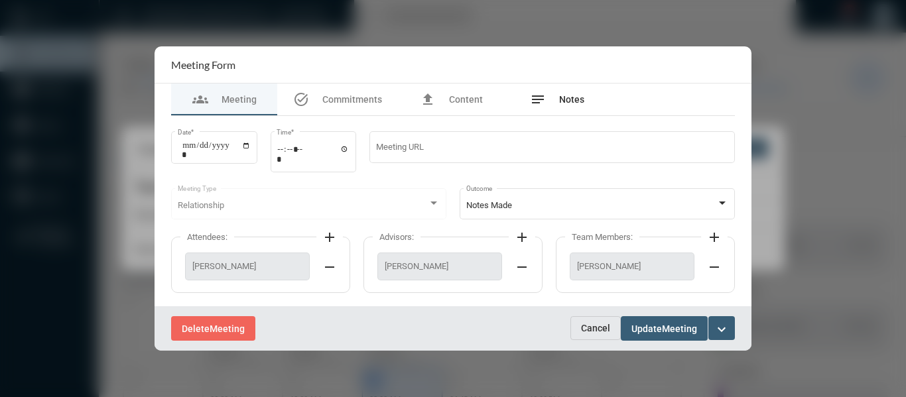
click at [575, 99] on span "Notes" at bounding box center [571, 99] width 25 height 11
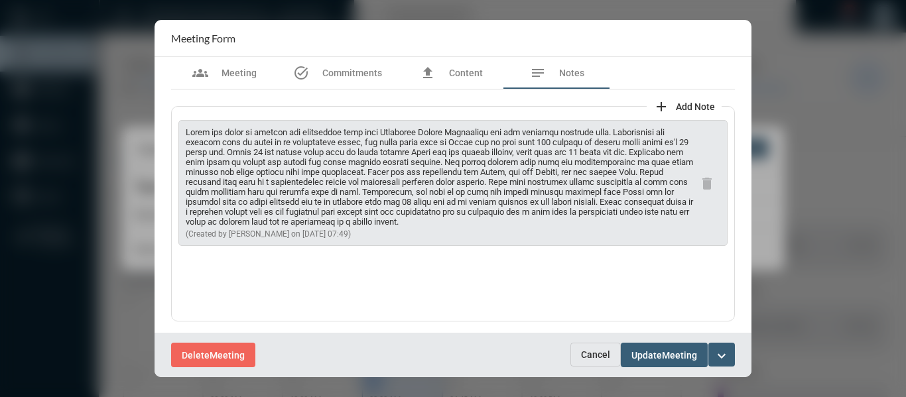
click at [721, 352] on mat-icon "expand_more" at bounding box center [722, 356] width 16 height 16
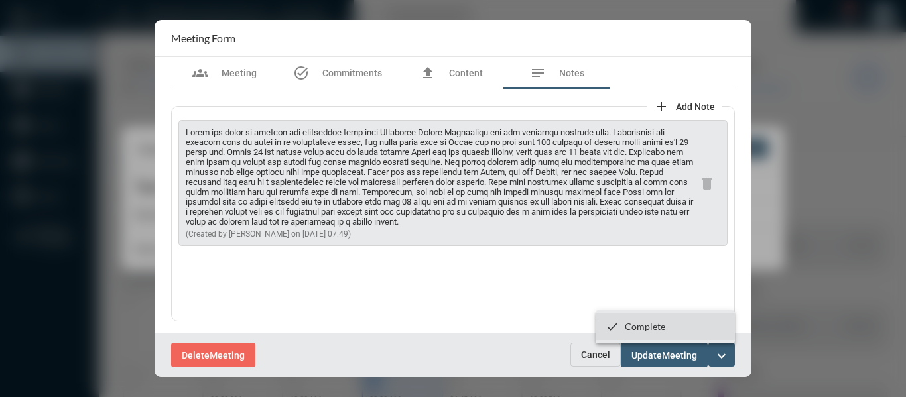
click at [649, 324] on p "Complete" at bounding box center [645, 326] width 40 height 11
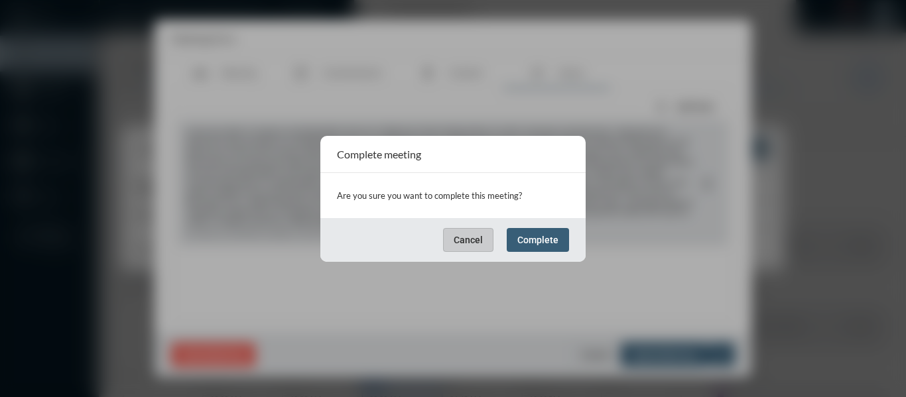
click at [565, 236] on button "Complete" at bounding box center [538, 240] width 62 height 24
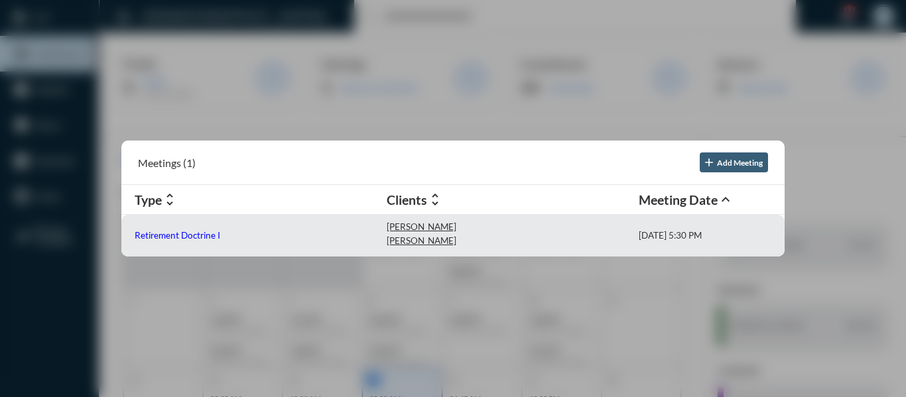
click at [178, 237] on p "Retirement Doctrine I" at bounding box center [178, 235] width 86 height 11
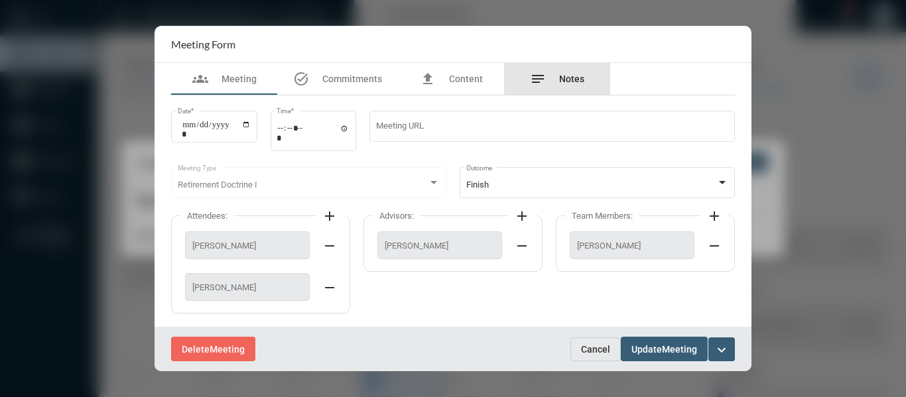
click at [565, 78] on span "Notes" at bounding box center [571, 79] width 25 height 11
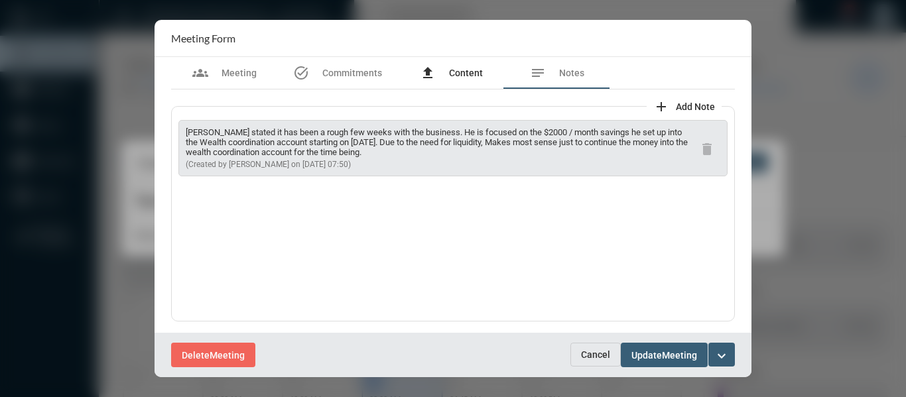
click at [471, 72] on span "Content" at bounding box center [466, 73] width 34 height 11
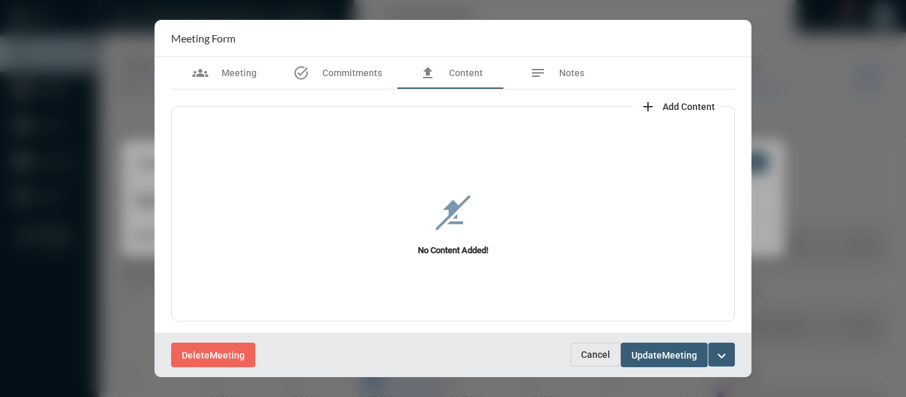
click at [693, 106] on span "Add Content" at bounding box center [689, 107] width 52 height 11
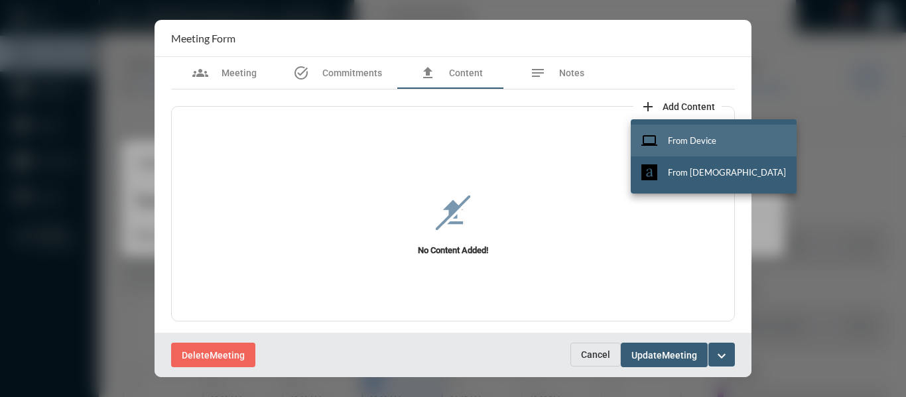
click at [692, 137] on span "From Device" at bounding box center [692, 140] width 48 height 11
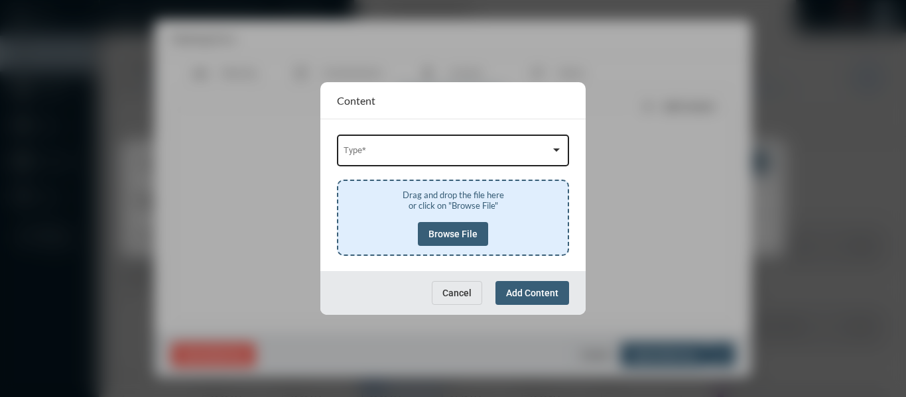
click at [462, 151] on span at bounding box center [448, 153] width 208 height 10
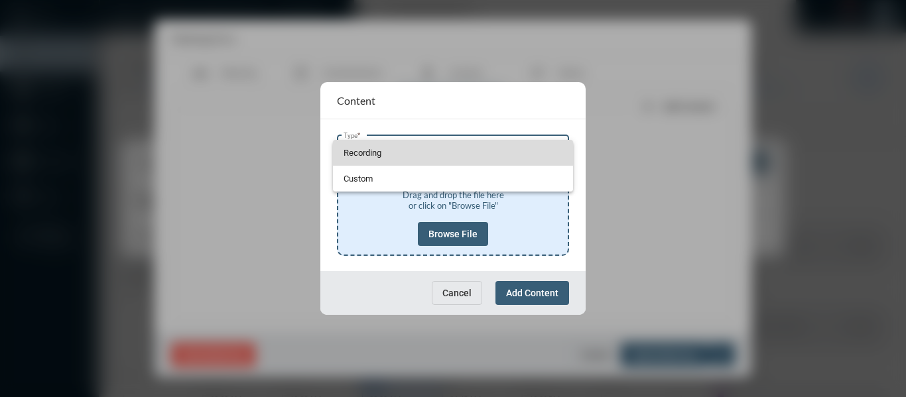
click at [367, 154] on span "Recording" at bounding box center [454, 153] width 220 height 26
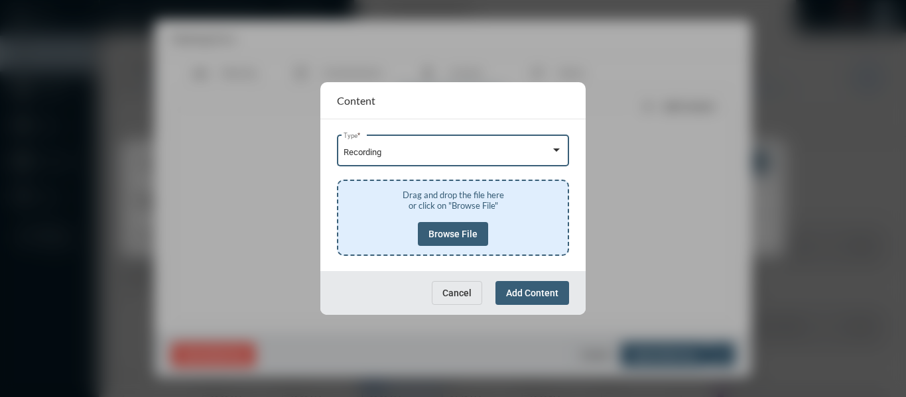
click at [456, 232] on span "Browse File" at bounding box center [453, 234] width 49 height 11
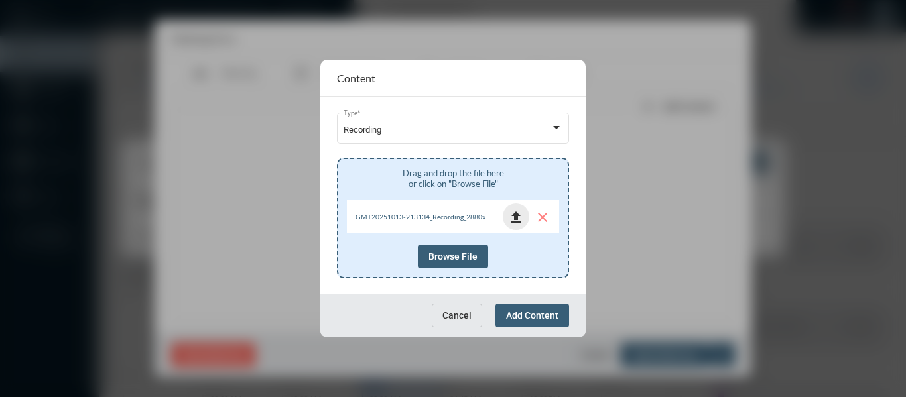
click at [512, 212] on mat-icon "file_upload" at bounding box center [516, 218] width 16 height 16
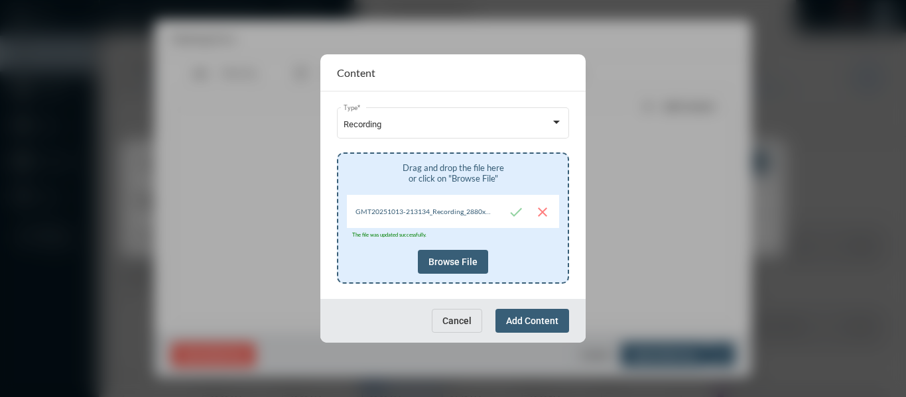
click at [530, 322] on span "Add Content" at bounding box center [532, 321] width 52 height 11
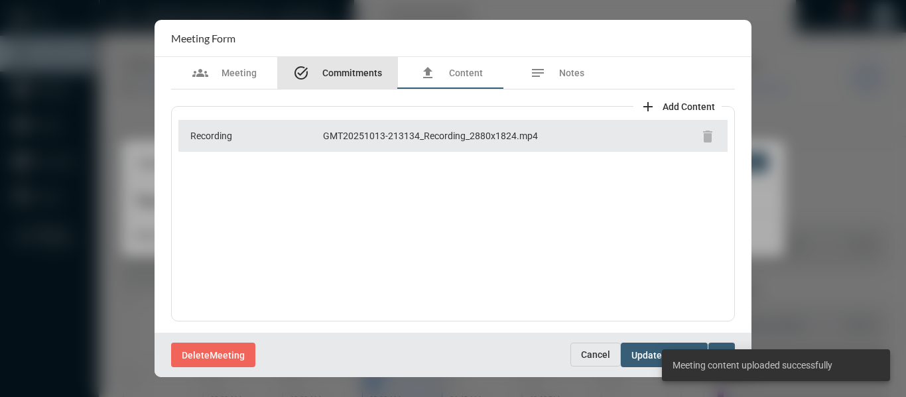
click at [347, 68] on span "Commitments" at bounding box center [353, 73] width 60 height 11
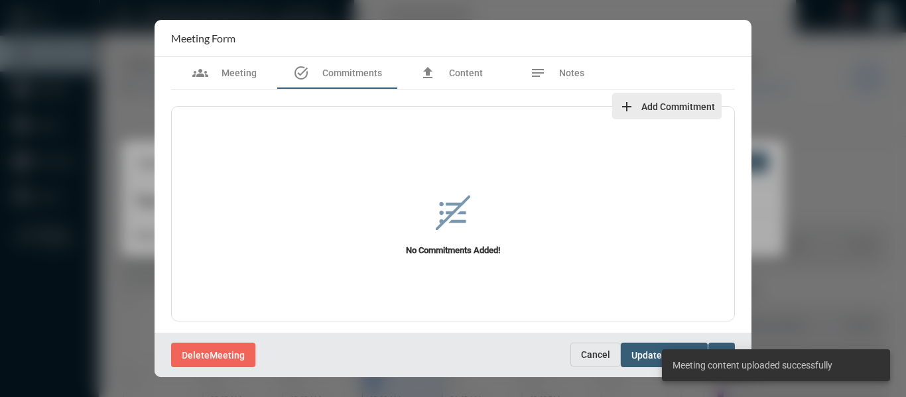
click at [691, 102] on span "Add Commitment" at bounding box center [679, 107] width 74 height 11
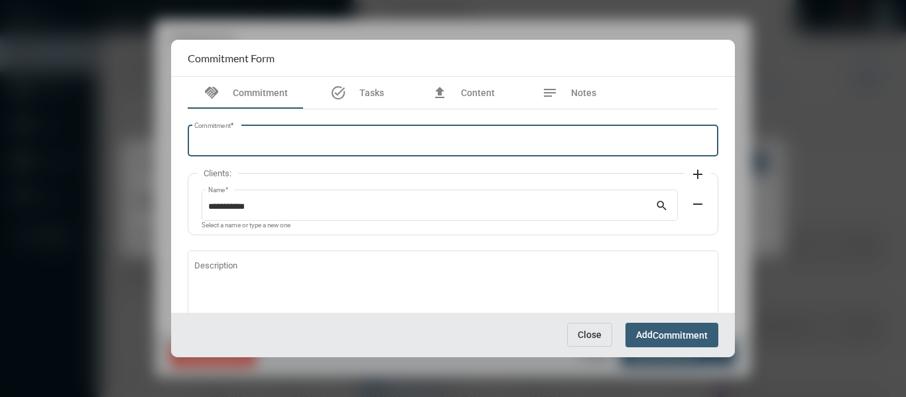
drag, startPoint x: 307, startPoint y: 140, endPoint x: 311, endPoint y: 133, distance: 8.1
click at [307, 139] on input "Commitment *" at bounding box center [453, 143] width 518 height 10
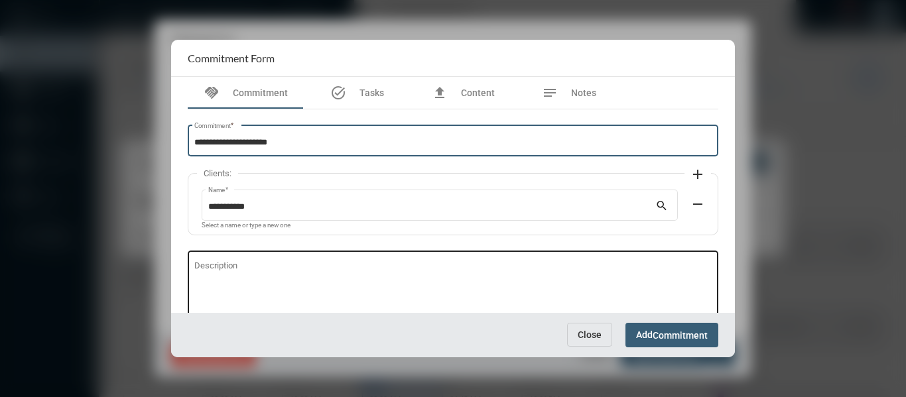
type input "**********"
click at [238, 264] on textarea "Description" at bounding box center [453, 289] width 518 height 52
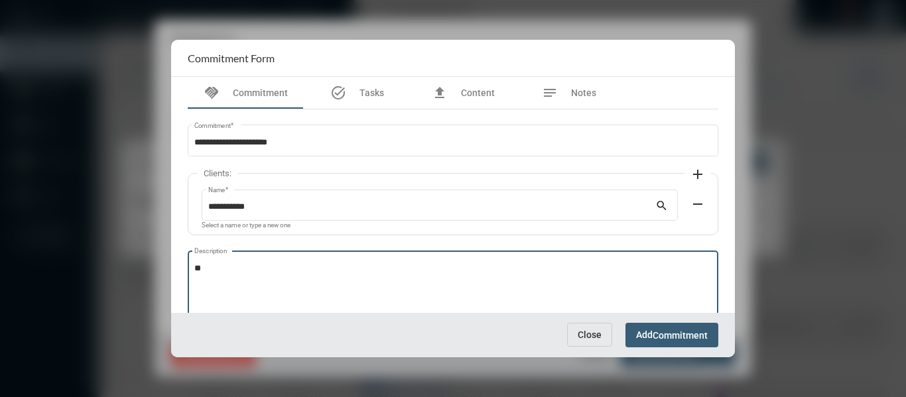
type textarea "*"
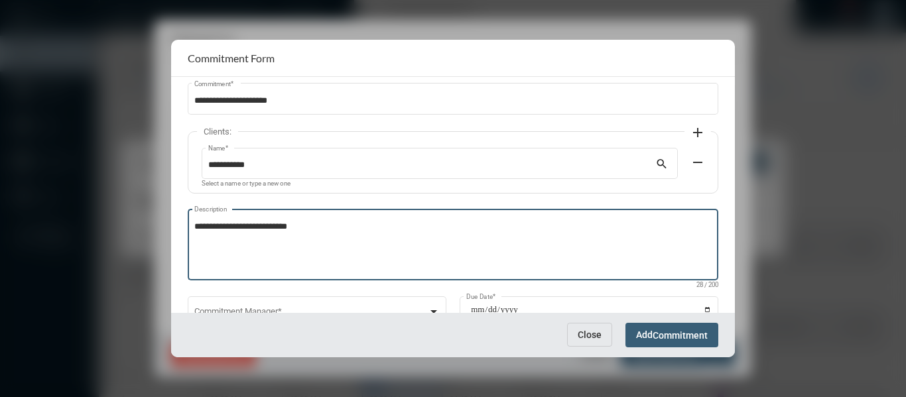
scroll to position [90, 0]
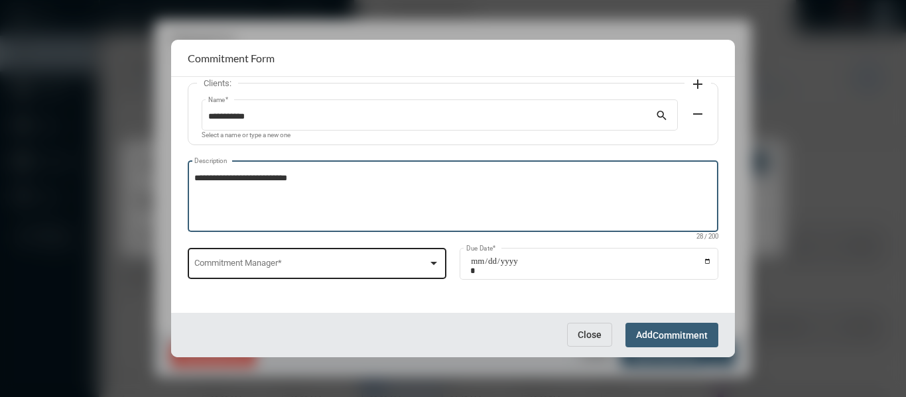
type textarea "**********"
click at [436, 260] on div at bounding box center [434, 263] width 12 height 11
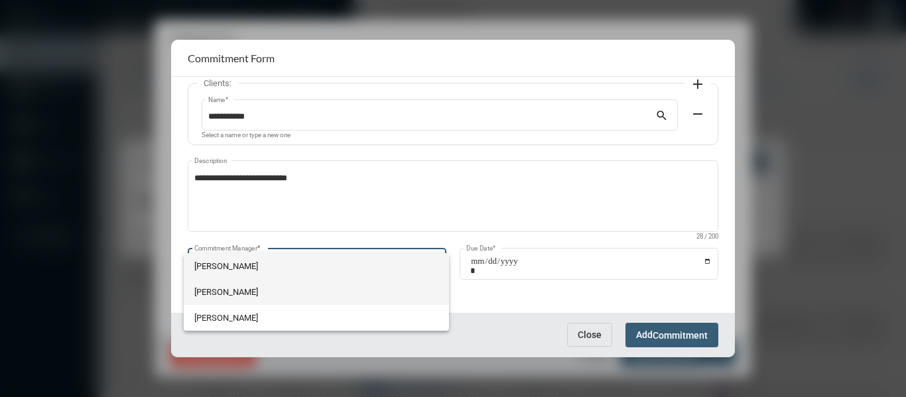
click at [220, 292] on span "[PERSON_NAME]" at bounding box center [316, 292] width 244 height 26
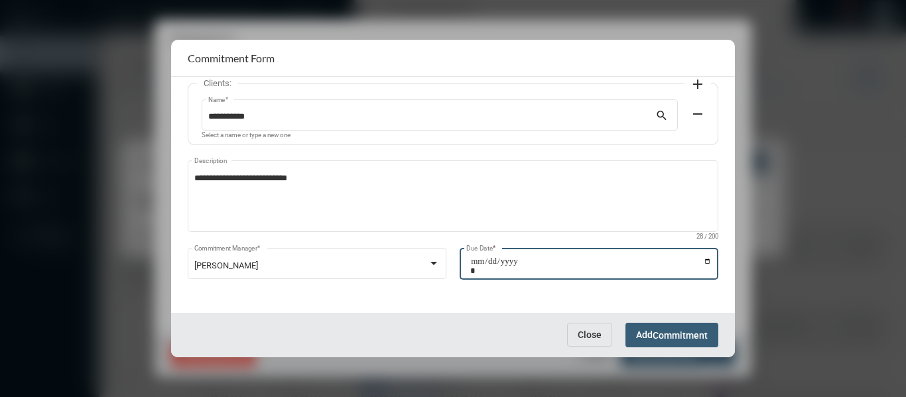
click at [703, 259] on input "Due Date *" at bounding box center [591, 266] width 242 height 19
type input "**********"
click at [688, 337] on span "Commitment" at bounding box center [680, 335] width 55 height 11
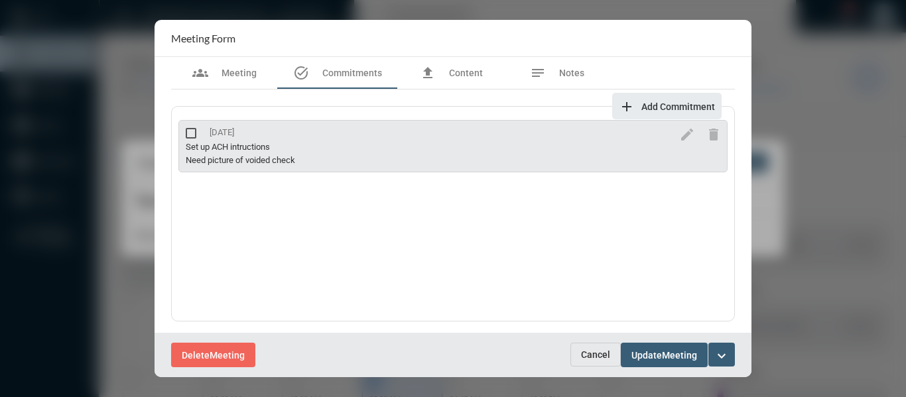
click at [725, 350] on mat-icon "expand_more" at bounding box center [722, 356] width 16 height 16
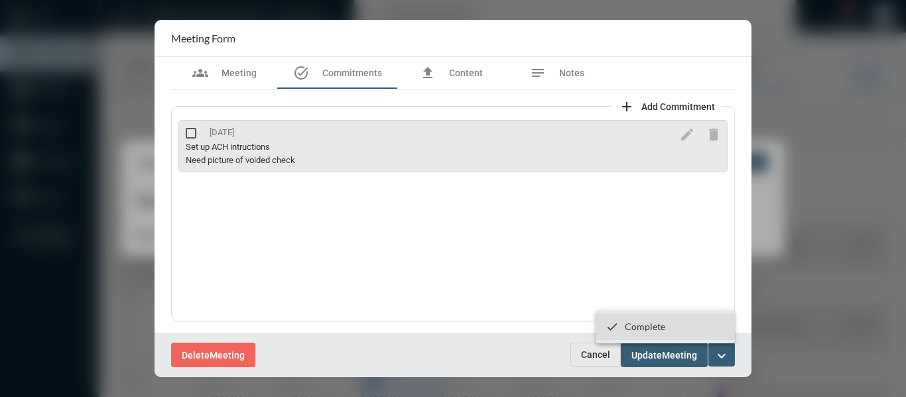
click at [643, 321] on section "checkmark Complete" at bounding box center [665, 327] width 139 height 27
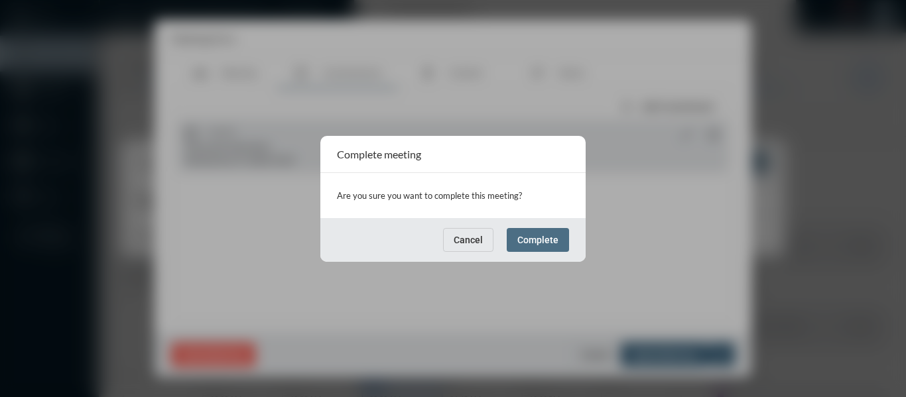
click at [535, 229] on button "Complete" at bounding box center [538, 240] width 62 height 24
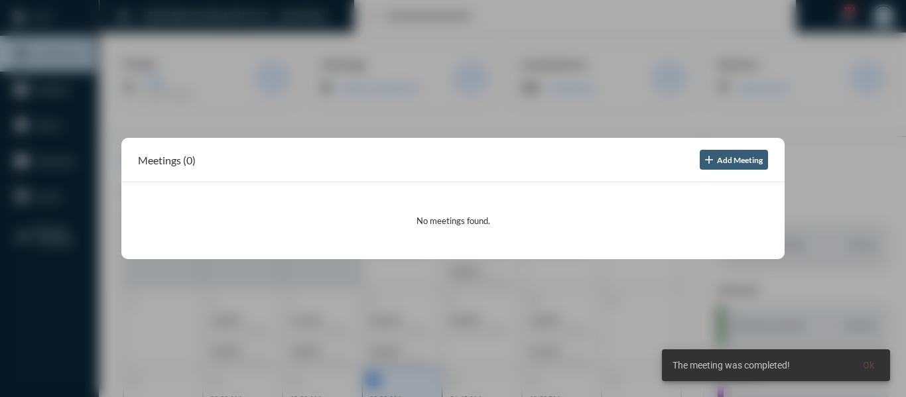
click at [446, 122] on div at bounding box center [453, 198] width 906 height 397
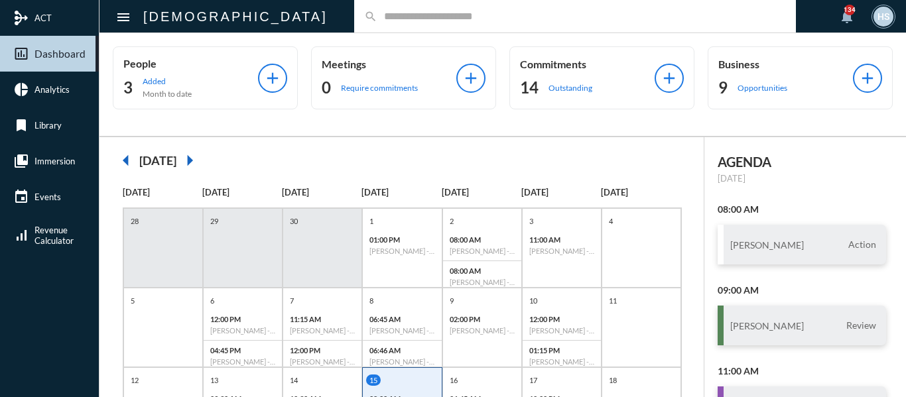
click at [378, 20] on input "text" at bounding box center [582, 16] width 409 height 11
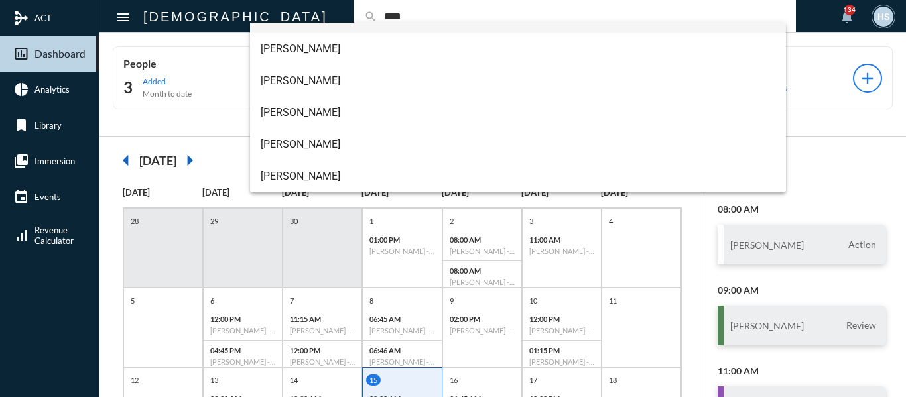
scroll to position [117, 0]
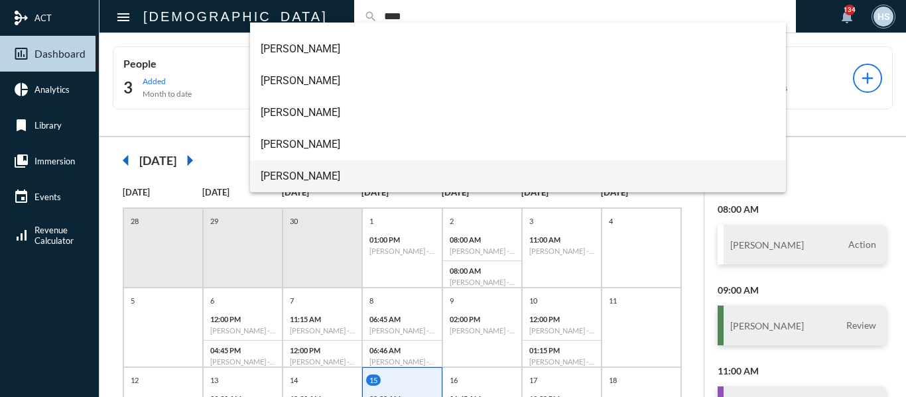
type input "****"
click at [301, 179] on span "[PERSON_NAME]" at bounding box center [519, 177] width 516 height 32
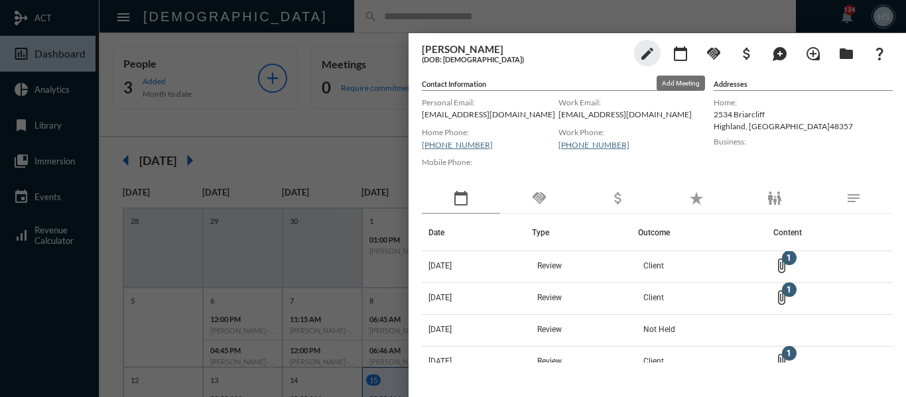
click at [682, 54] on mat-icon "calendar_today" at bounding box center [681, 54] width 16 height 16
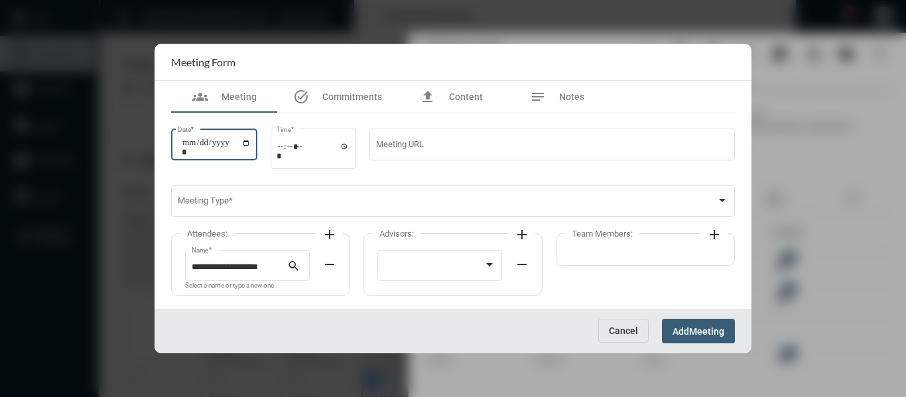
click at [251, 141] on input "Date *" at bounding box center [216, 147] width 69 height 19
type input "**********"
click at [350, 147] on input "Time *" at bounding box center [313, 150] width 73 height 19
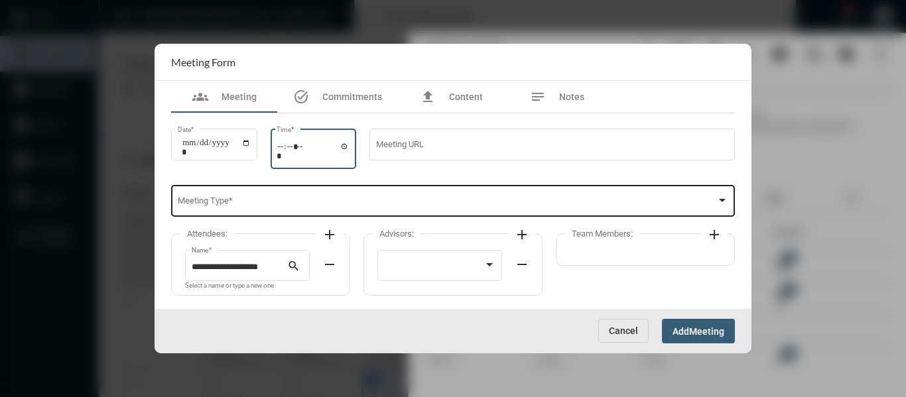
type input "*****"
click at [451, 194] on div "Meeting Type *" at bounding box center [453, 200] width 551 height 34
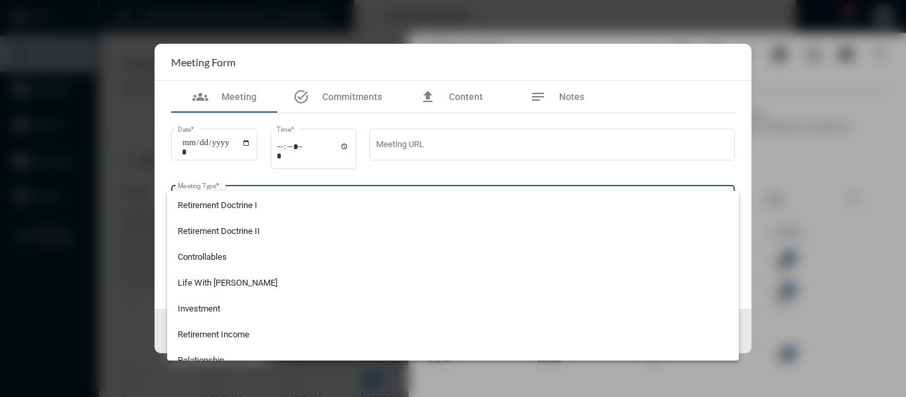
scroll to position [348, 0]
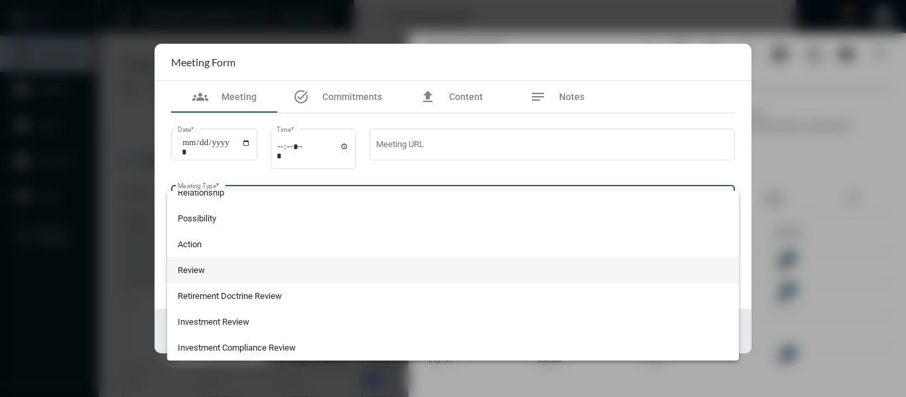
click at [190, 269] on span "Review" at bounding box center [453, 270] width 551 height 26
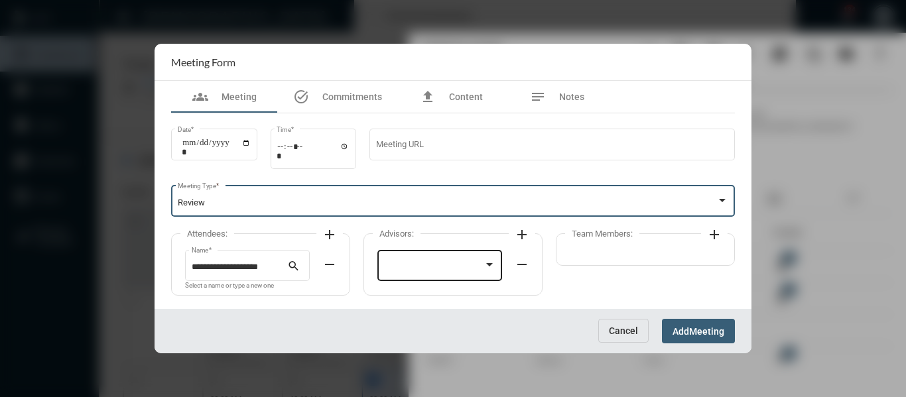
click at [437, 268] on div at bounding box center [434, 268] width 100 height 10
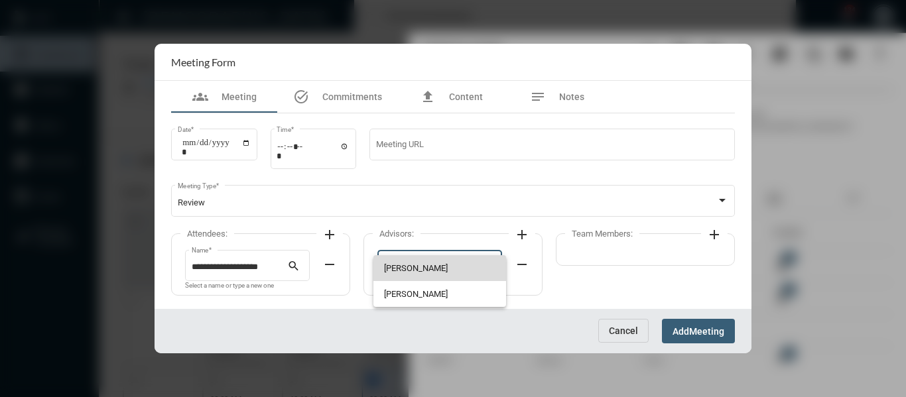
click at [419, 269] on span "[PERSON_NAME]" at bounding box center [440, 268] width 112 height 26
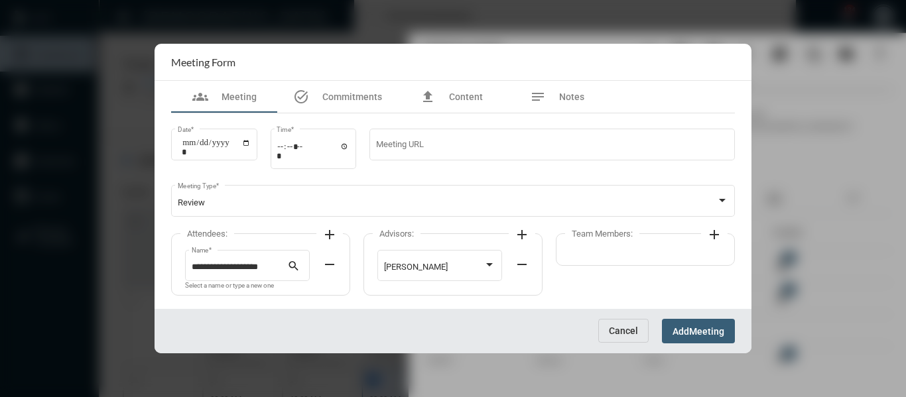
click at [334, 230] on mat-icon "add" at bounding box center [330, 235] width 16 height 16
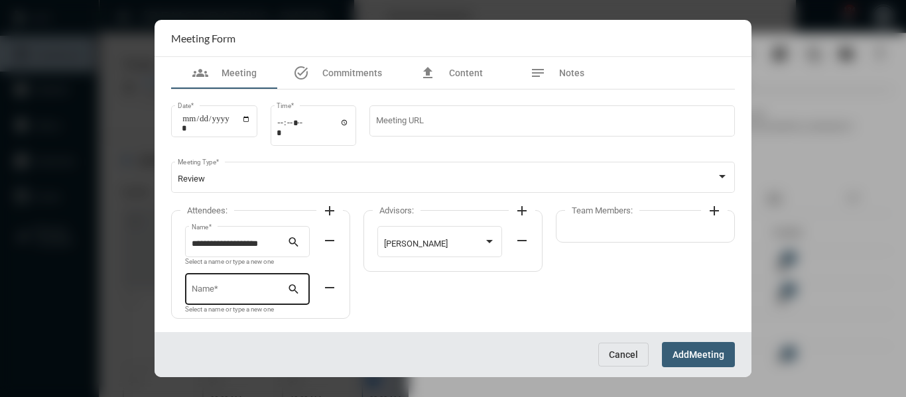
click at [246, 279] on div "Name *" at bounding box center [240, 288] width 96 height 34
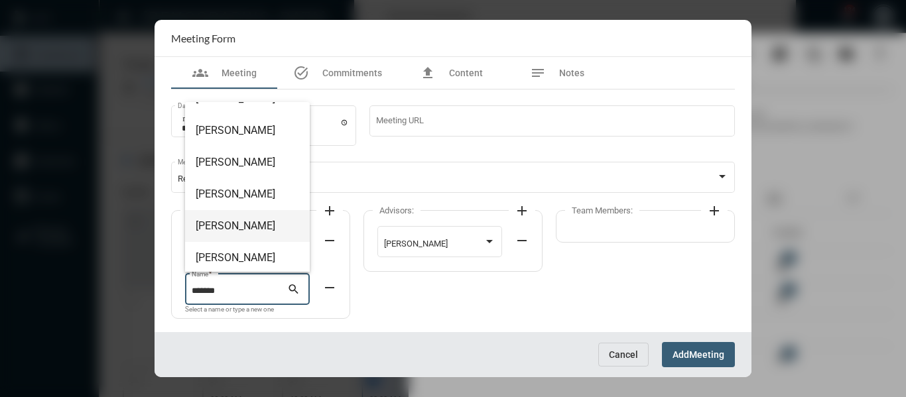
scroll to position [85, 0]
click at [239, 293] on input "*******" at bounding box center [240, 292] width 96 height 10
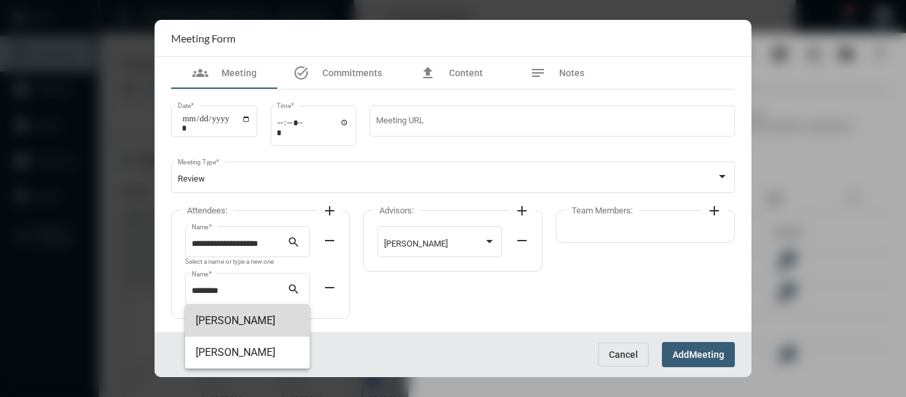
click at [236, 325] on span "[PERSON_NAME]" at bounding box center [248, 321] width 104 height 32
type input "**********"
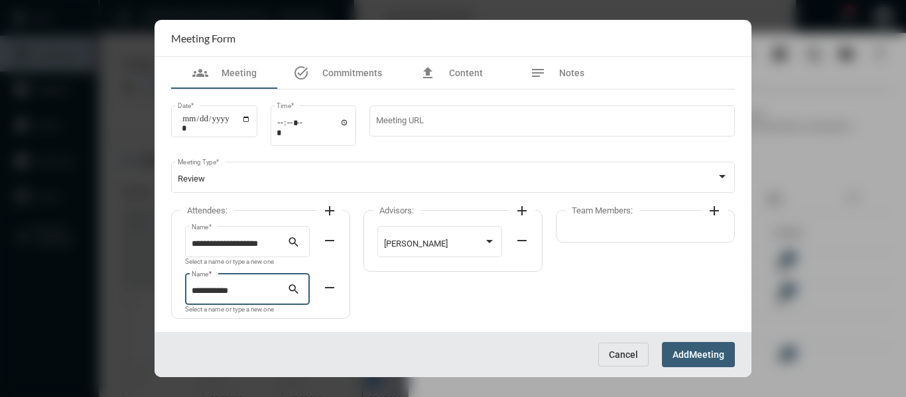
click at [713, 212] on mat-icon "add" at bounding box center [715, 211] width 16 height 16
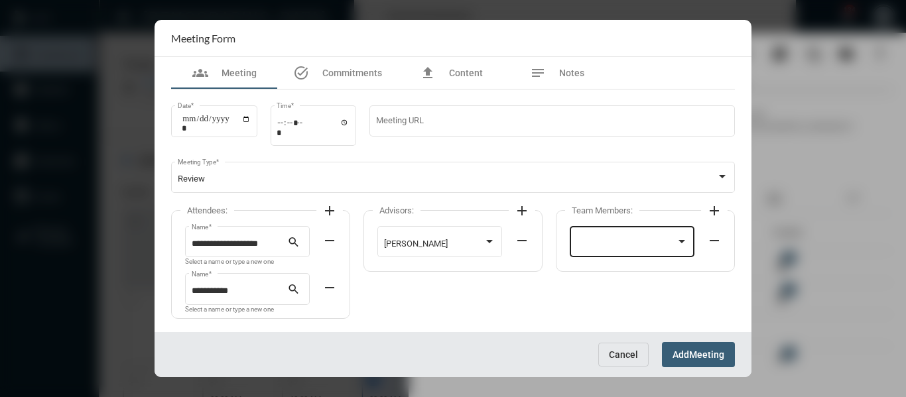
click at [659, 242] on div at bounding box center [627, 245] width 100 height 10
click at [601, 242] on span "[PERSON_NAME]" at bounding box center [633, 245] width 112 height 26
click at [709, 360] on span "Meeting" at bounding box center [706, 355] width 35 height 11
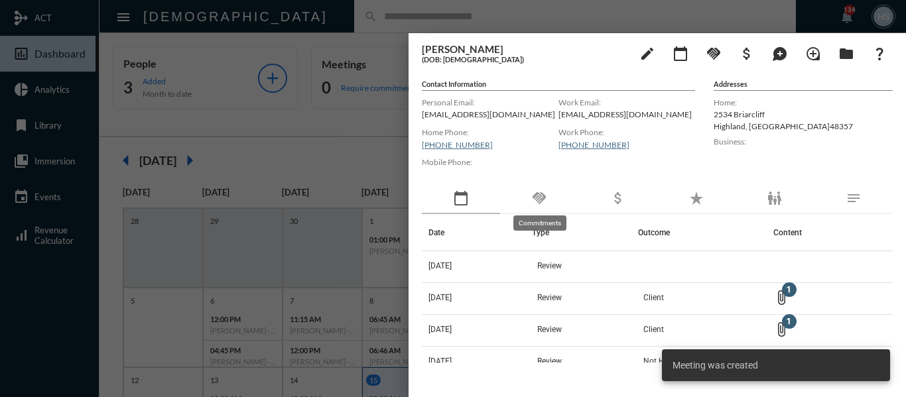
click at [543, 191] on mat-icon "handshake" at bounding box center [540, 198] width 16 height 16
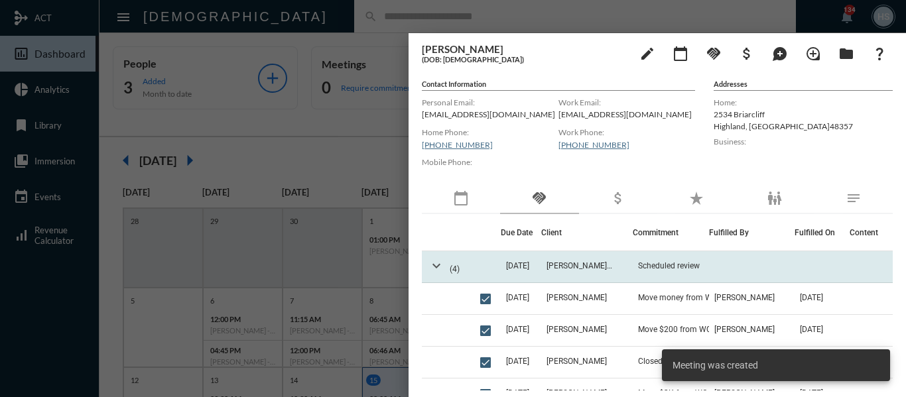
click at [435, 263] on mat-icon "expand_more" at bounding box center [437, 266] width 16 height 16
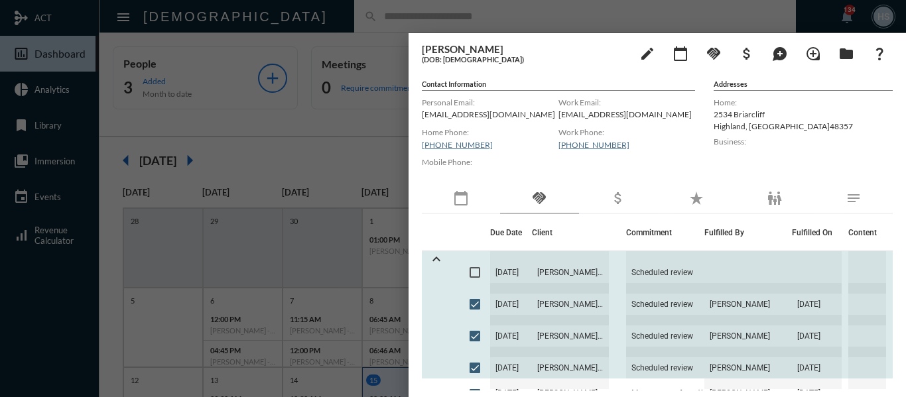
click at [471, 271] on span at bounding box center [475, 272] width 11 height 11
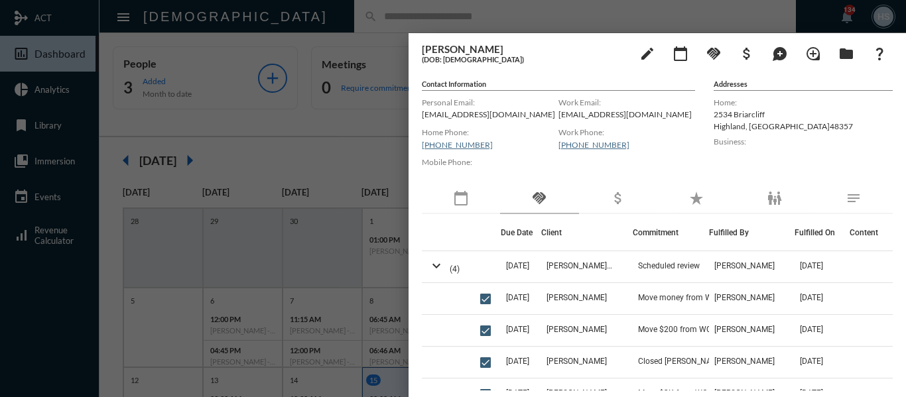
click at [238, 126] on div at bounding box center [453, 198] width 906 height 397
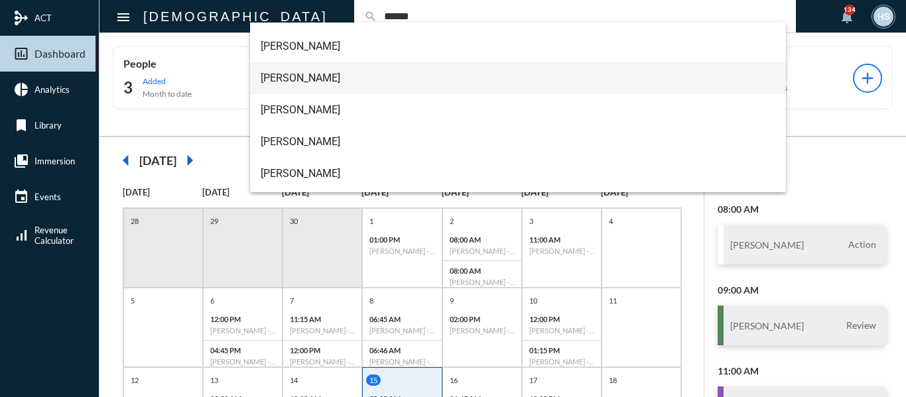
scroll to position [53, 0]
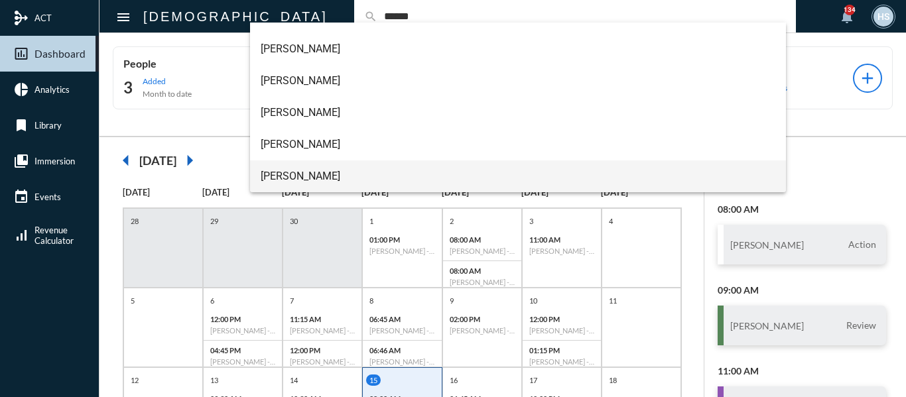
type input "******"
click at [279, 176] on span "[PERSON_NAME]" at bounding box center [519, 177] width 516 height 32
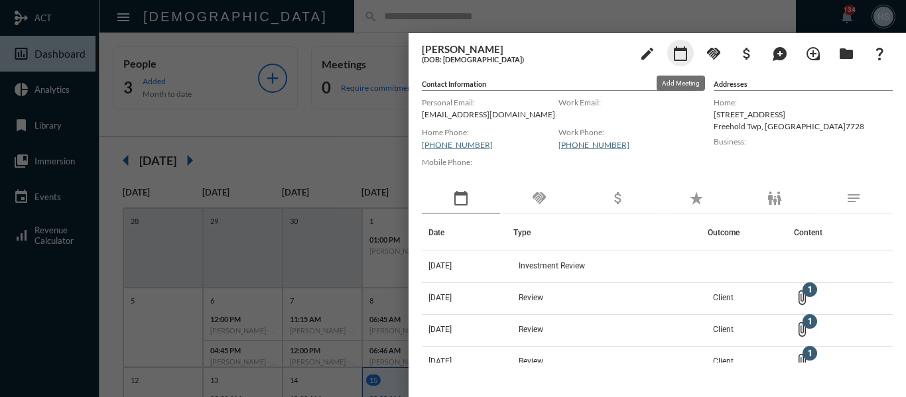
click at [682, 52] on mat-icon "calendar_today" at bounding box center [681, 54] width 16 height 16
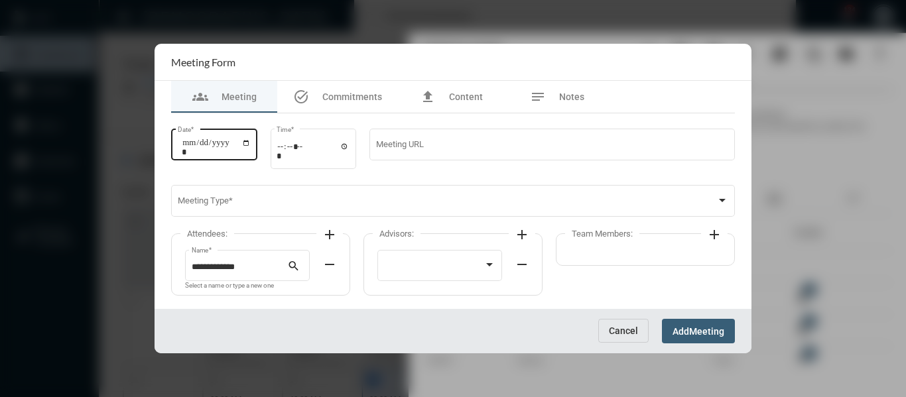
click at [251, 145] on input "Date *" at bounding box center [216, 147] width 69 height 19
type input "**********"
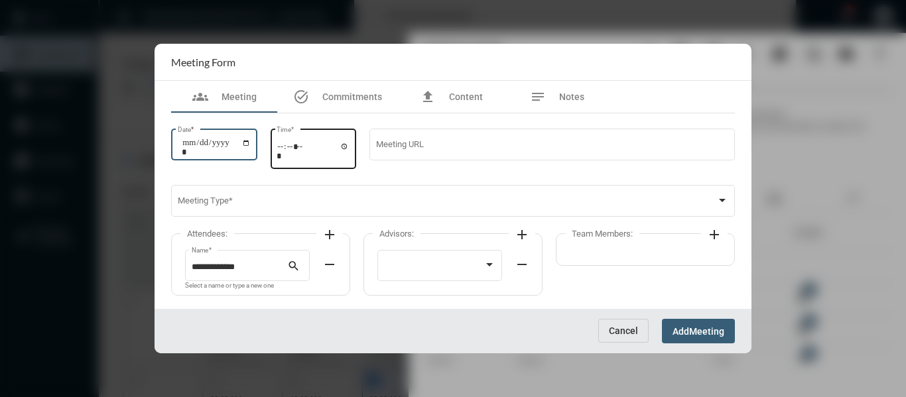
click at [349, 147] on input "Time *" at bounding box center [313, 150] width 73 height 19
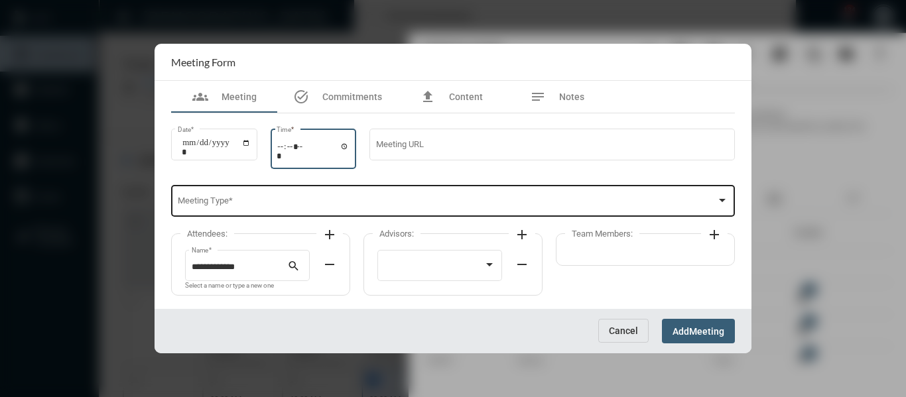
type input "*****"
click at [475, 194] on div "Meeting Type *" at bounding box center [453, 200] width 551 height 34
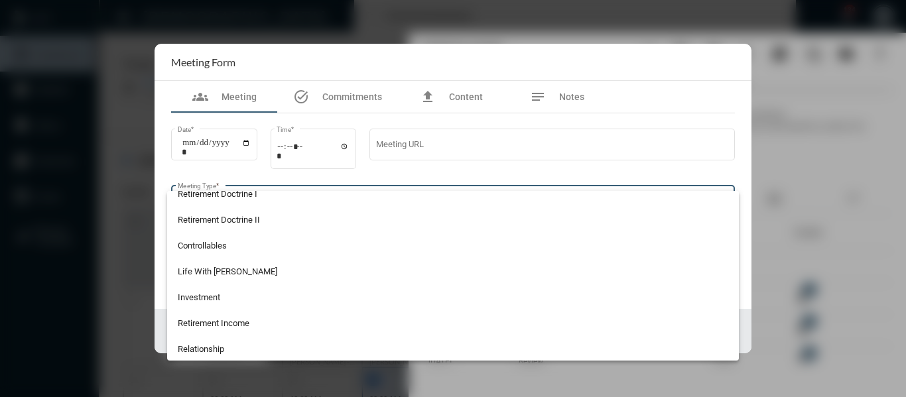
scroll to position [199, 0]
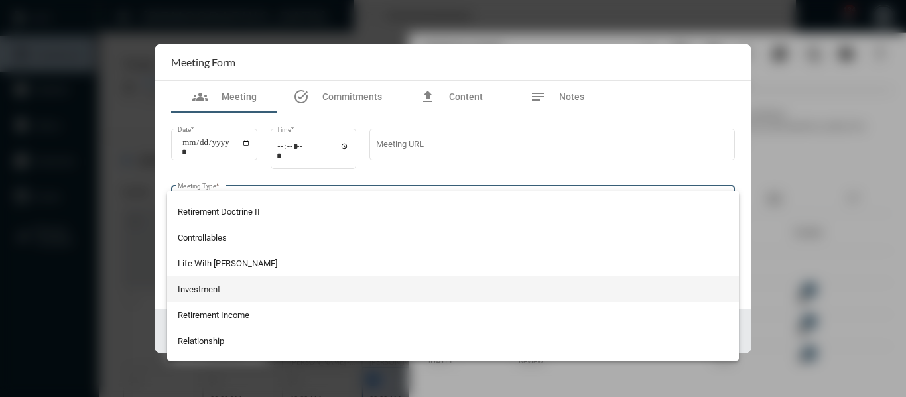
click at [200, 289] on span "Investment" at bounding box center [453, 290] width 551 height 26
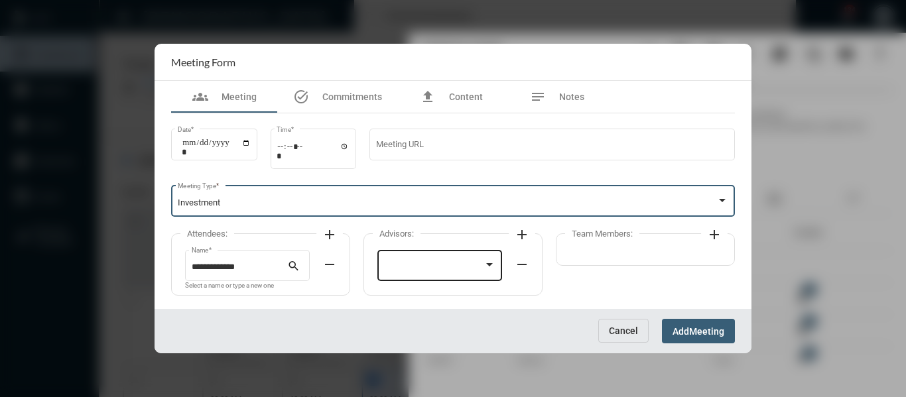
click at [440, 272] on div at bounding box center [434, 268] width 100 height 10
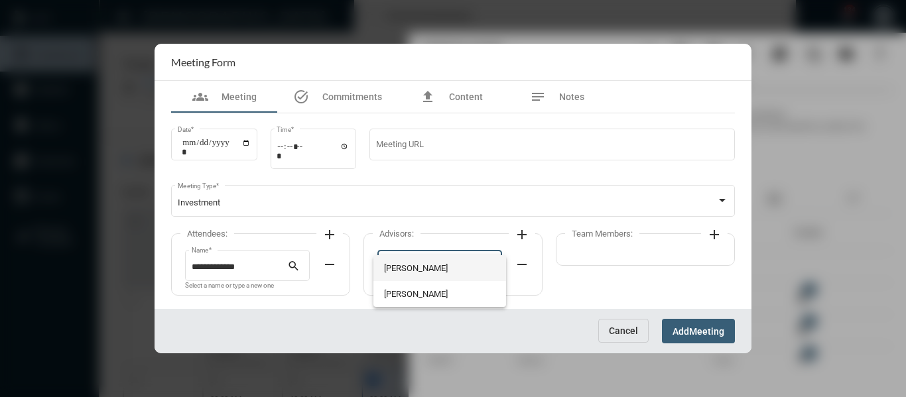
click at [426, 272] on span "[PERSON_NAME]" at bounding box center [440, 268] width 112 height 26
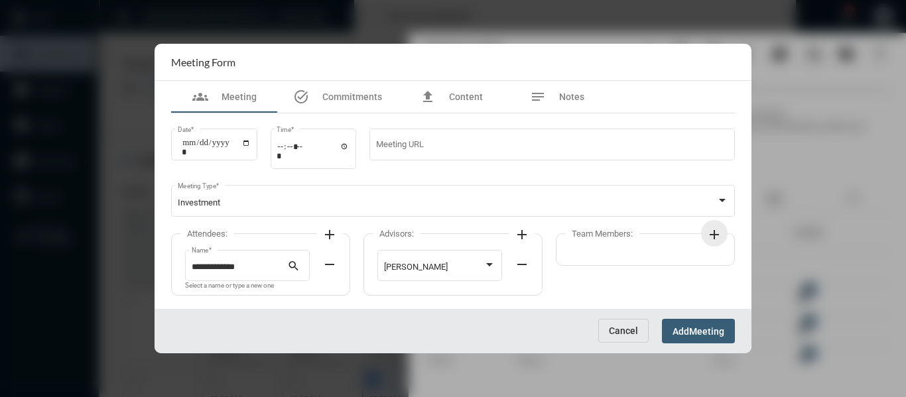
click at [716, 231] on mat-icon "add" at bounding box center [715, 235] width 16 height 16
click at [660, 259] on div at bounding box center [633, 265] width 112 height 34
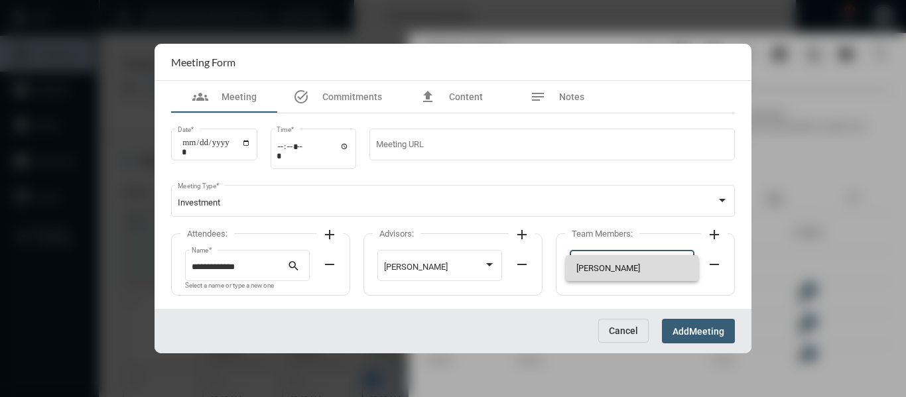
drag, startPoint x: 604, startPoint y: 265, endPoint x: 687, endPoint y: 329, distance: 105.5
click at [607, 265] on span "[PERSON_NAME]" at bounding box center [633, 268] width 112 height 26
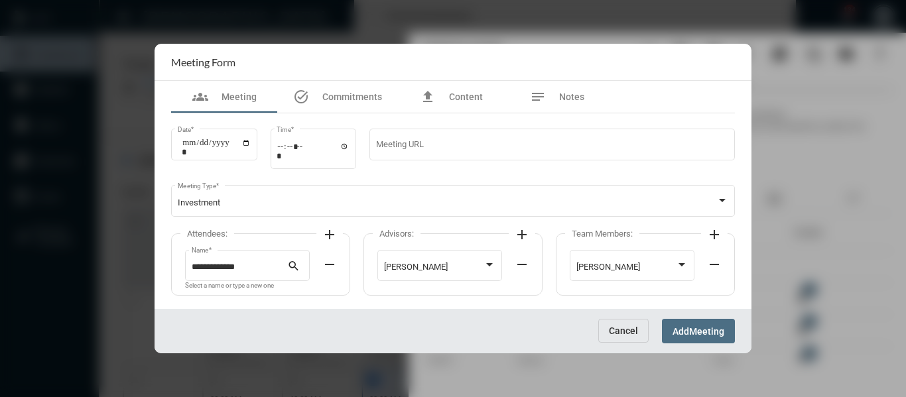
click at [694, 331] on span "Meeting" at bounding box center [706, 331] width 35 height 11
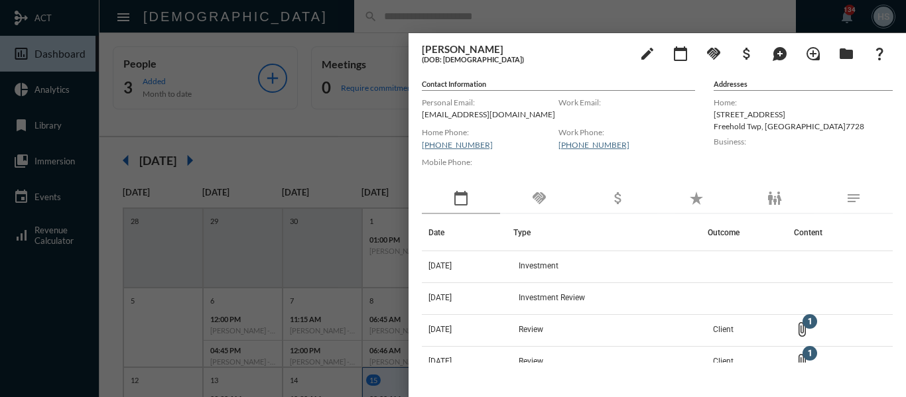
click at [316, 12] on div at bounding box center [453, 198] width 906 height 397
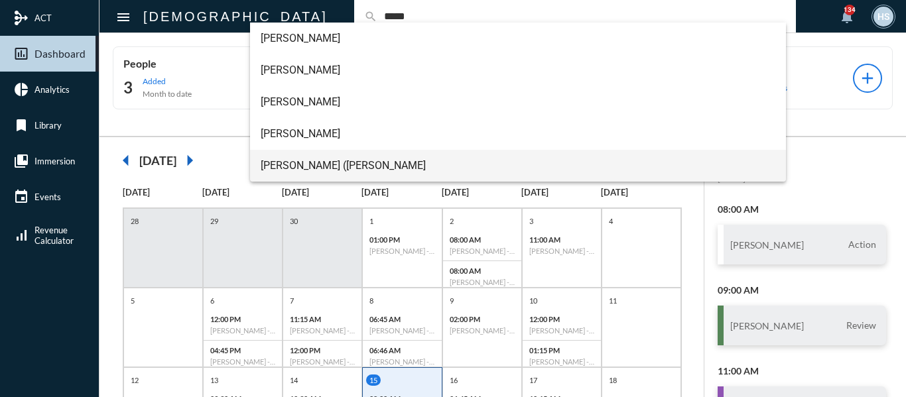
type input "*****"
click at [312, 169] on span "[PERSON_NAME] ([PERSON_NAME]" at bounding box center [519, 166] width 516 height 32
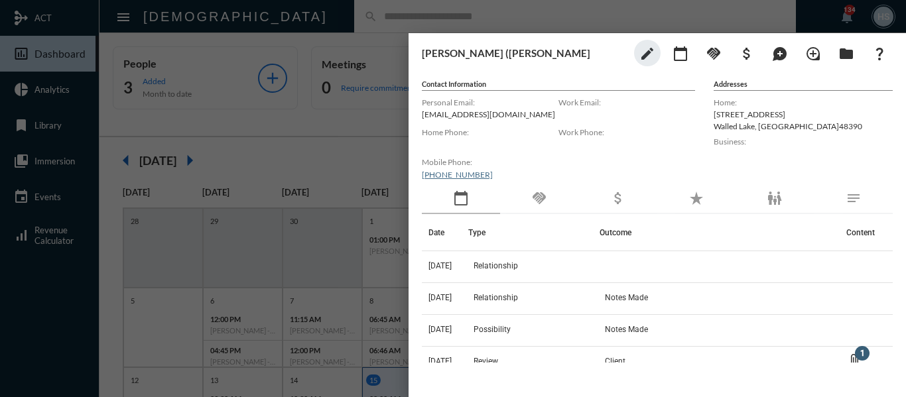
click at [304, 124] on div at bounding box center [453, 198] width 906 height 397
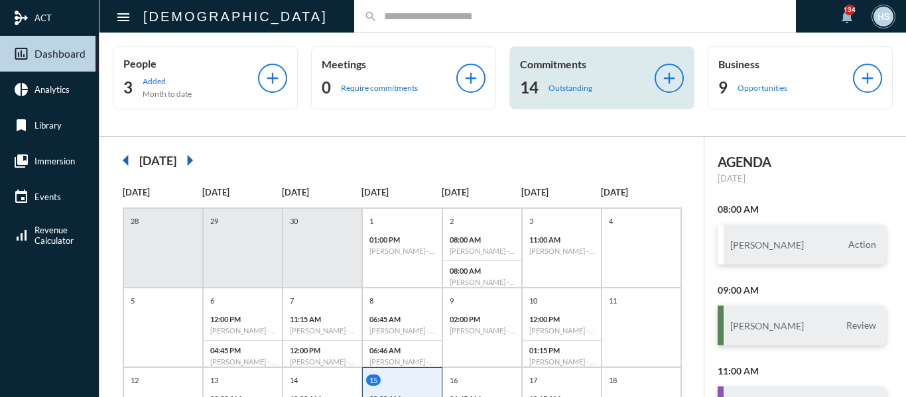
click at [571, 85] on p "Outstanding" at bounding box center [571, 88] width 44 height 10
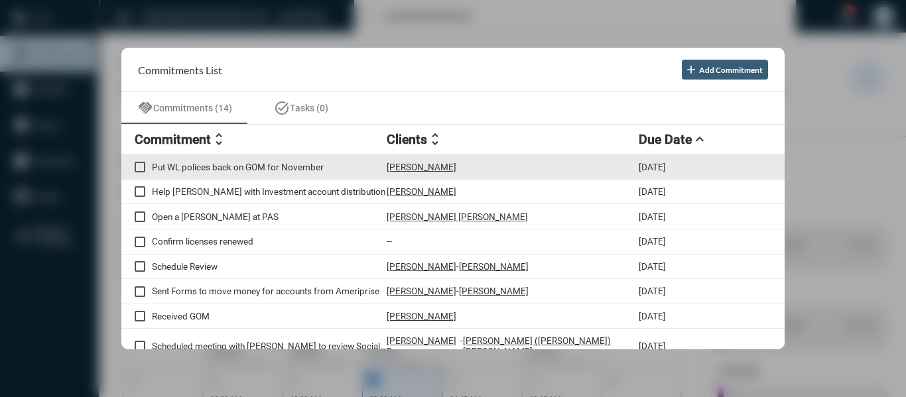
click at [309, 166] on p "Put WL polices back on GOM for November" at bounding box center [269, 167] width 235 height 11
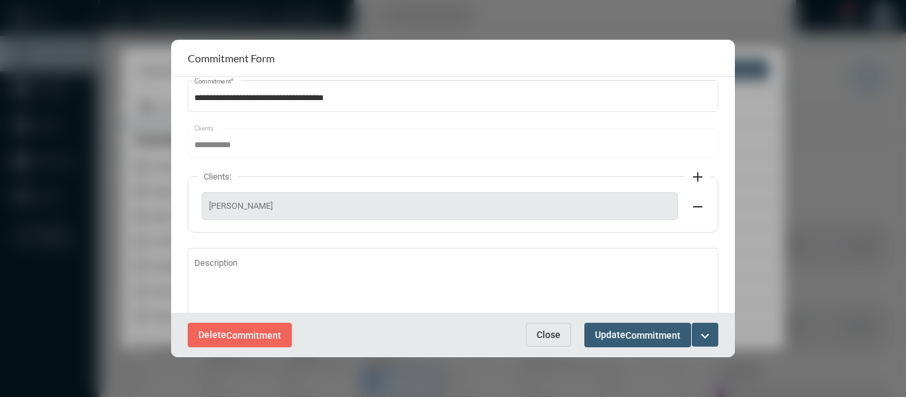
scroll to position [66, 0]
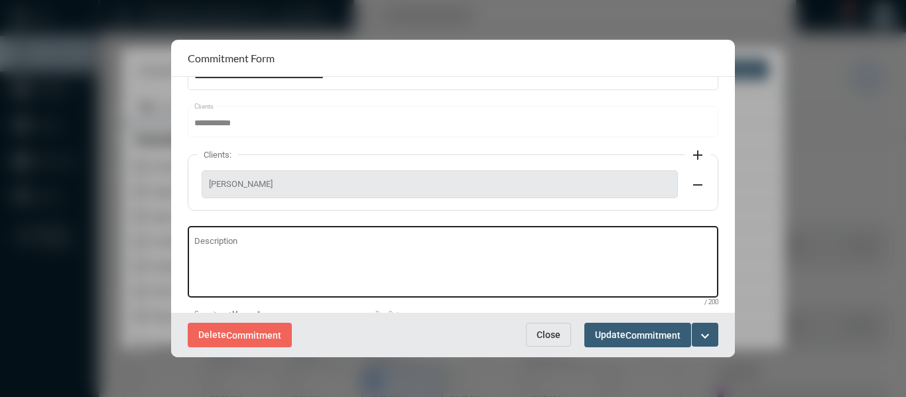
click at [228, 241] on textarea "Description" at bounding box center [453, 264] width 518 height 52
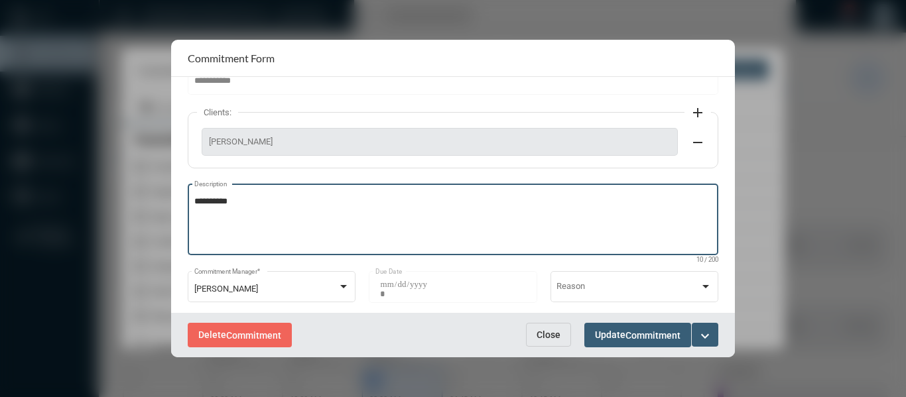
scroll to position [119, 0]
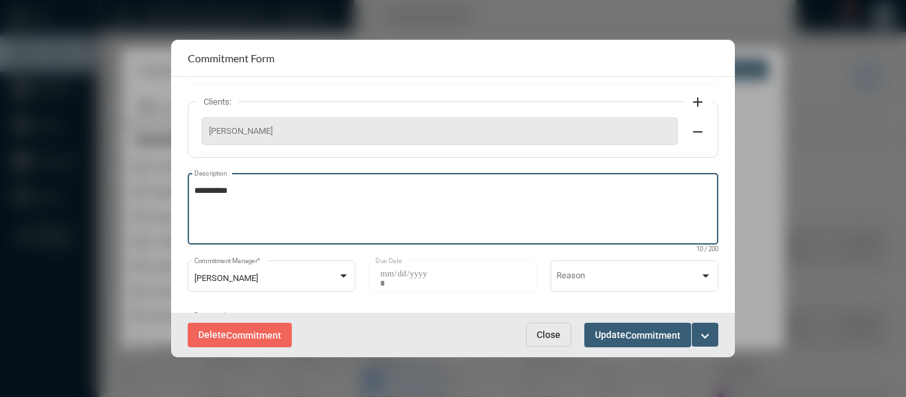
type textarea "**********"
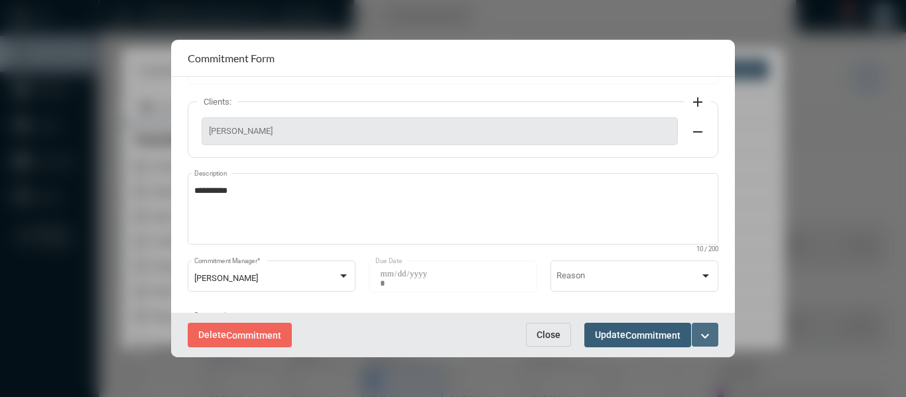
drag, startPoint x: 707, startPoint y: 336, endPoint x: 695, endPoint y: 337, distance: 11.3
click at [702, 337] on mat-icon "expand_more" at bounding box center [705, 336] width 16 height 16
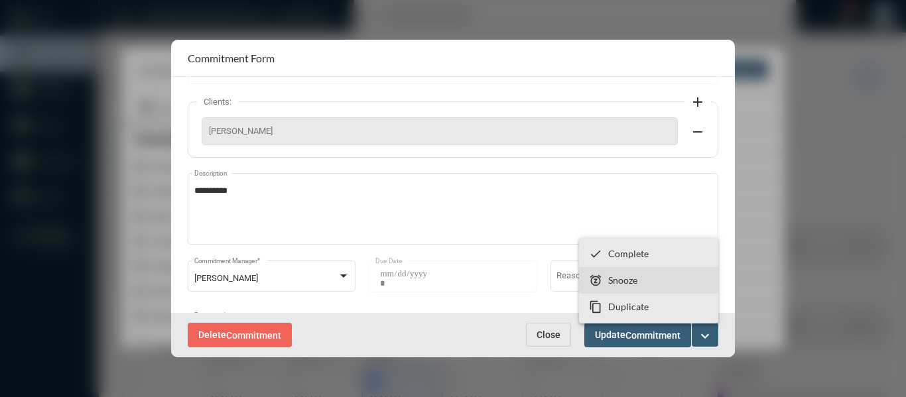
click at [622, 279] on p "Snooze" at bounding box center [623, 280] width 29 height 11
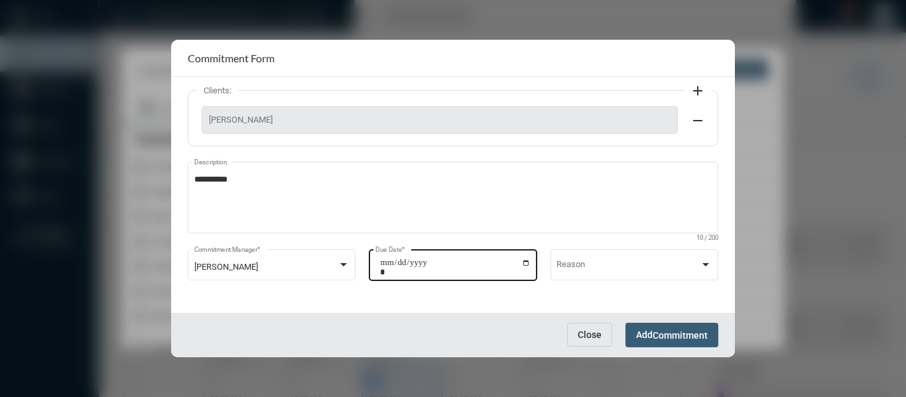
scroll to position [132, 0]
click at [522, 261] on input "**********" at bounding box center [455, 266] width 151 height 19
type input "**********"
click at [701, 339] on span "Commitment" at bounding box center [680, 335] width 55 height 11
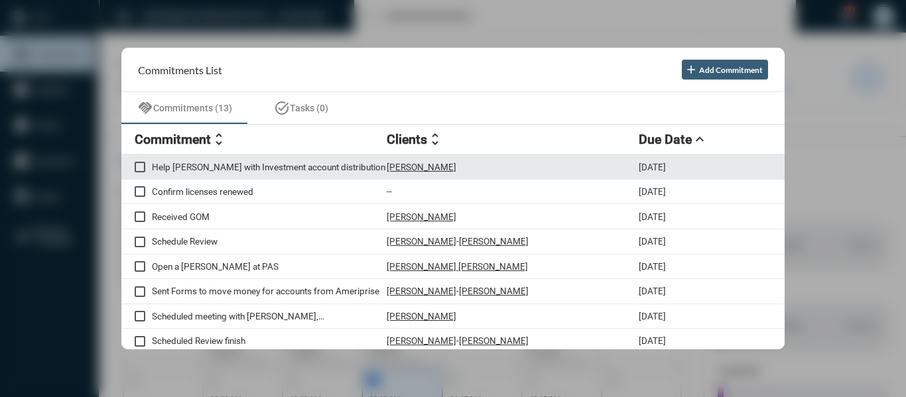
click at [435, 163] on p "[PERSON_NAME]" at bounding box center [422, 167] width 70 height 11
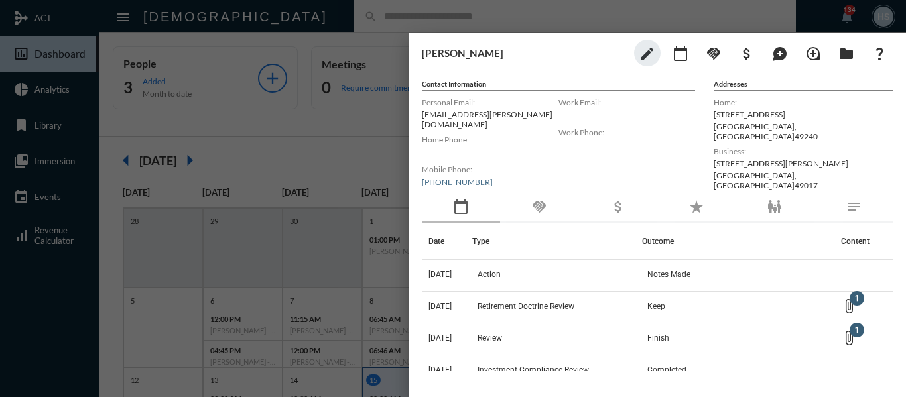
click at [369, 135] on div at bounding box center [453, 198] width 906 height 397
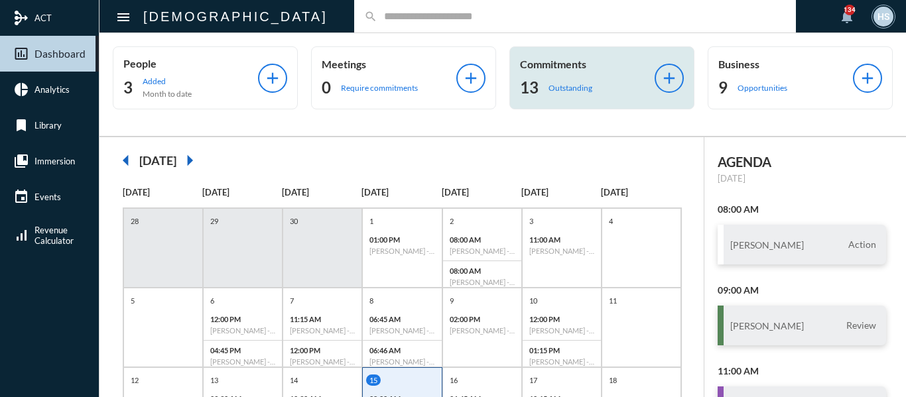
click at [555, 90] on p "Outstanding" at bounding box center [571, 88] width 44 height 10
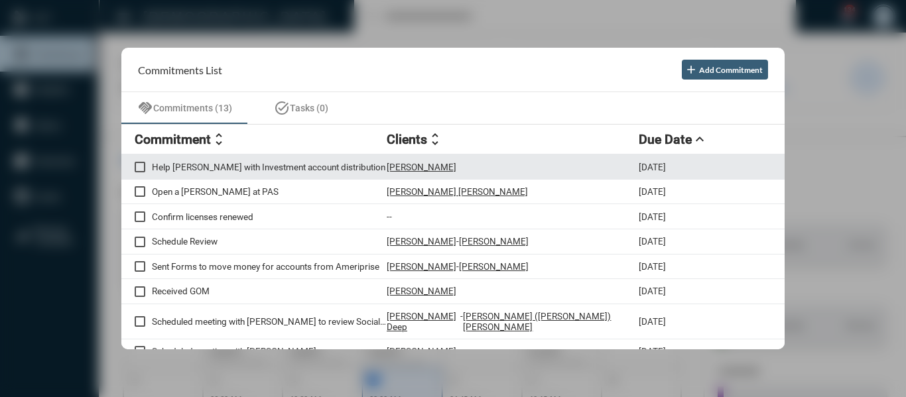
click at [263, 162] on p "Help [PERSON_NAME] with Investment account distribution" at bounding box center [269, 167] width 235 height 11
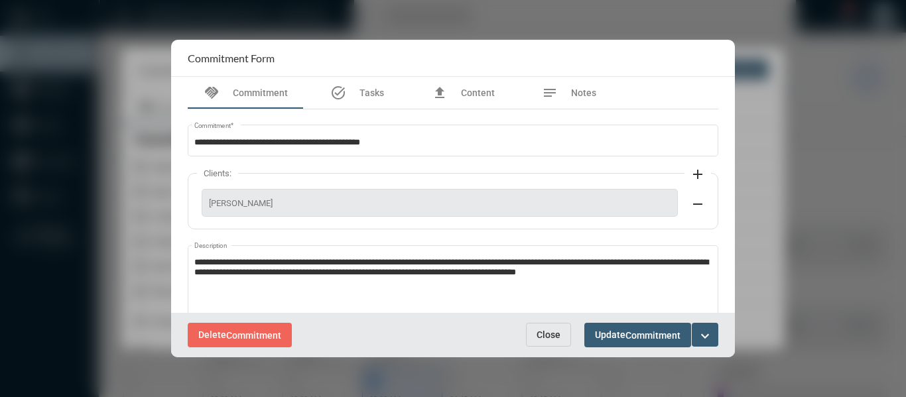
scroll to position [66, 0]
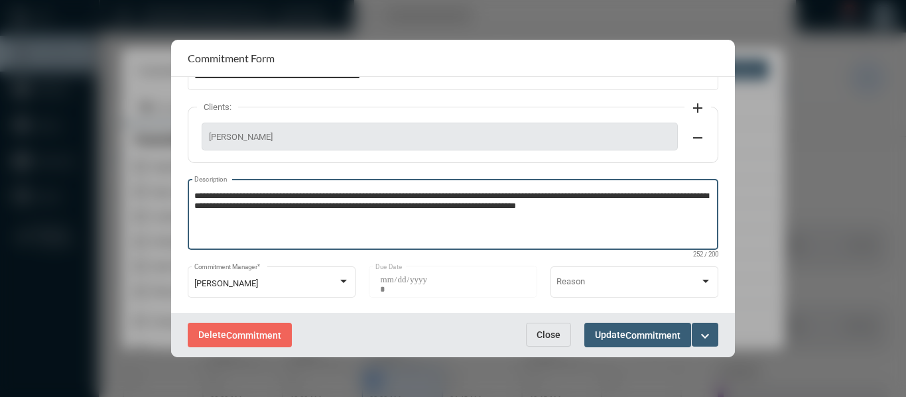
drag, startPoint x: 693, startPoint y: 204, endPoint x: 683, endPoint y: 206, distance: 10.0
click at [686, 206] on textarea "**********" at bounding box center [453, 216] width 518 height 52
type textarea "**********"
click at [702, 331] on mat-icon "expand_more" at bounding box center [705, 336] width 16 height 16
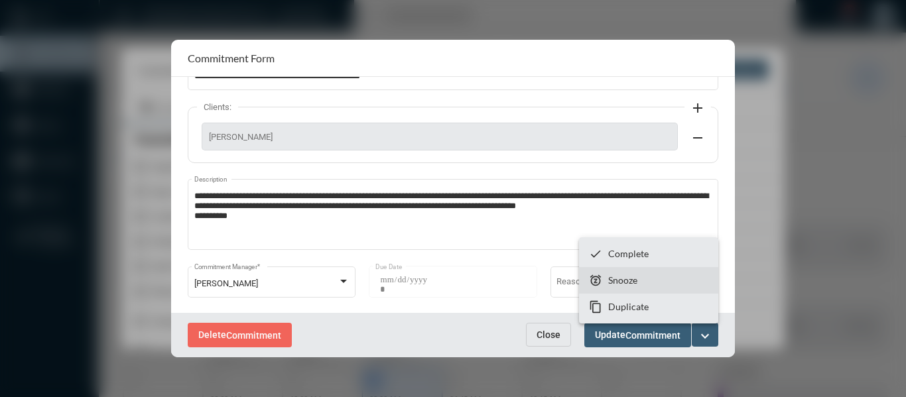
click at [626, 282] on p "Snooze" at bounding box center [623, 280] width 29 height 11
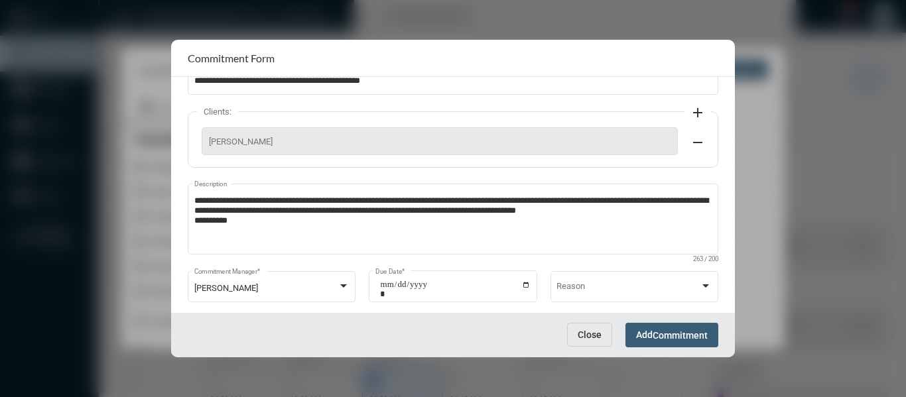
scroll to position [84, 0]
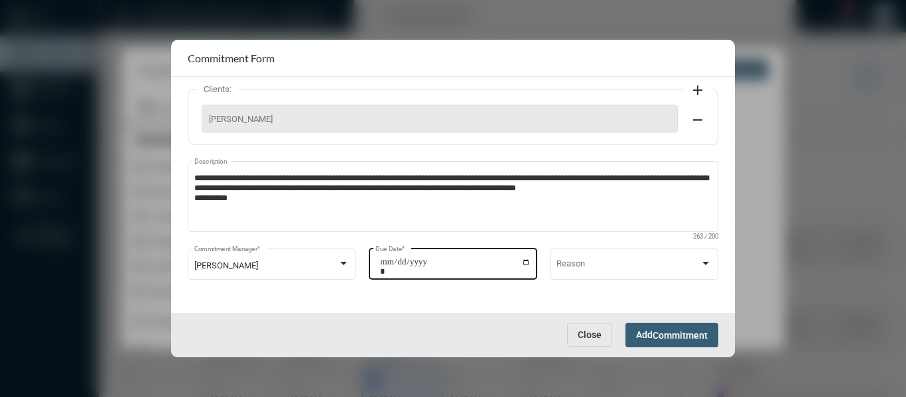
click at [522, 259] on input "**********" at bounding box center [455, 266] width 151 height 19
type input "**********"
click at [699, 330] on span "Commitment" at bounding box center [680, 335] width 55 height 11
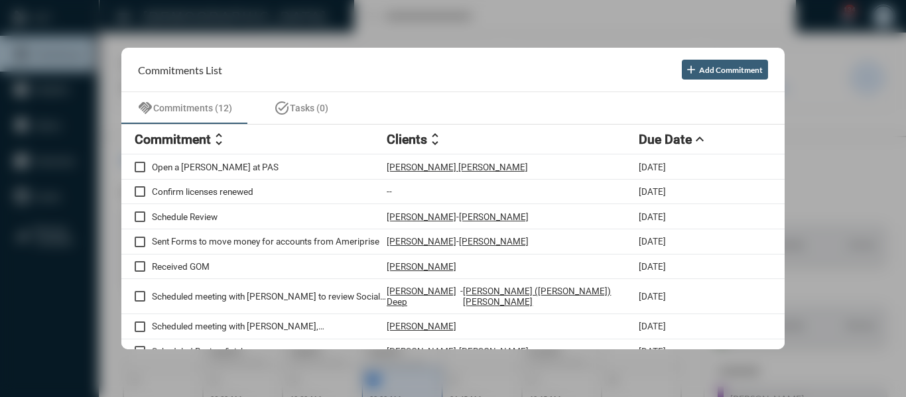
click at [699, 340] on div "Scheduled Review finish [PERSON_NAME] - [PERSON_NAME] [DATE]" at bounding box center [453, 352] width 664 height 25
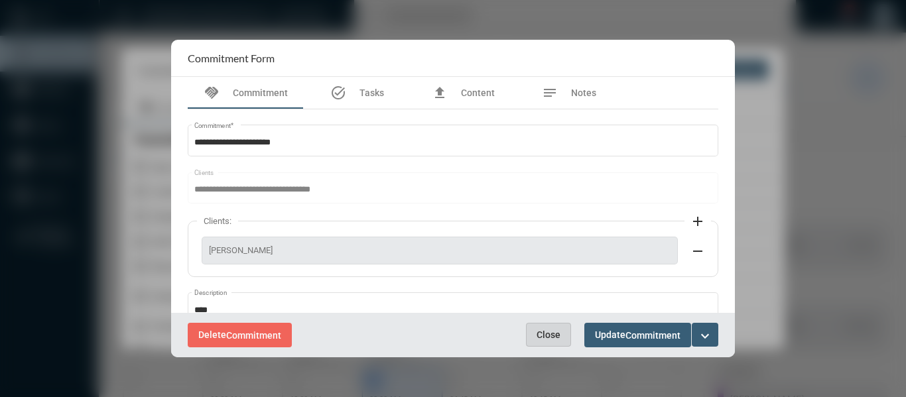
click at [533, 345] on button "Close" at bounding box center [548, 335] width 45 height 24
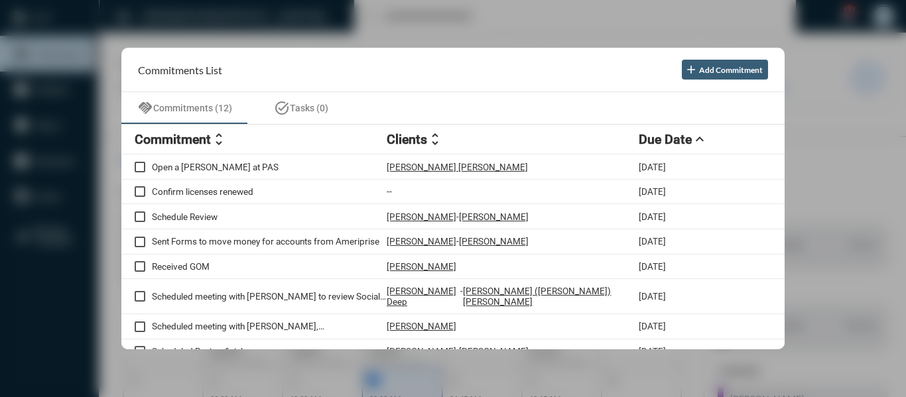
click at [555, 31] on div at bounding box center [453, 198] width 906 height 397
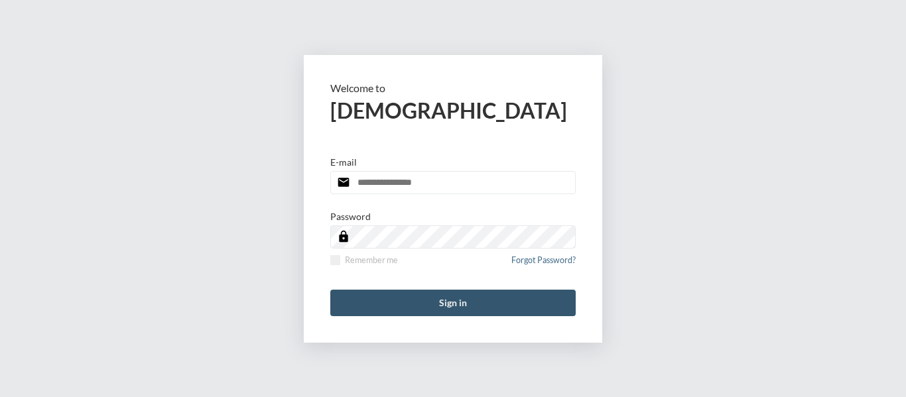
type input "**********"
drag, startPoint x: 457, startPoint y: 304, endPoint x: 520, endPoint y: 292, distance: 63.5
click at [457, 304] on button "Sign in" at bounding box center [453, 303] width 246 height 27
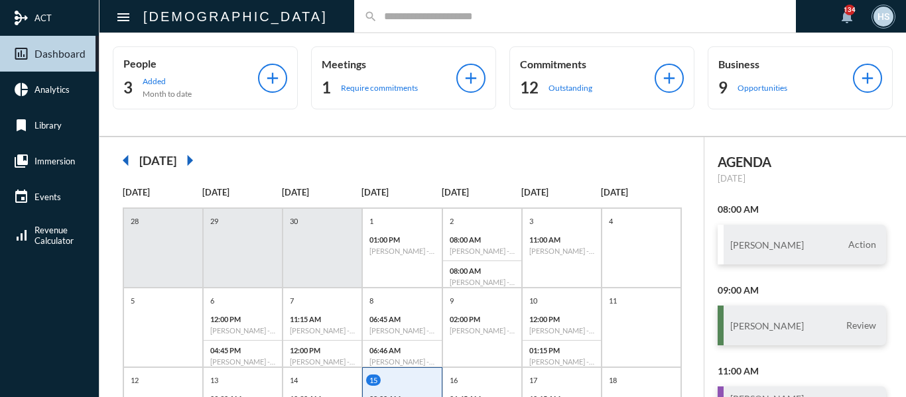
click at [441, 17] on input "text" at bounding box center [582, 16] width 409 height 11
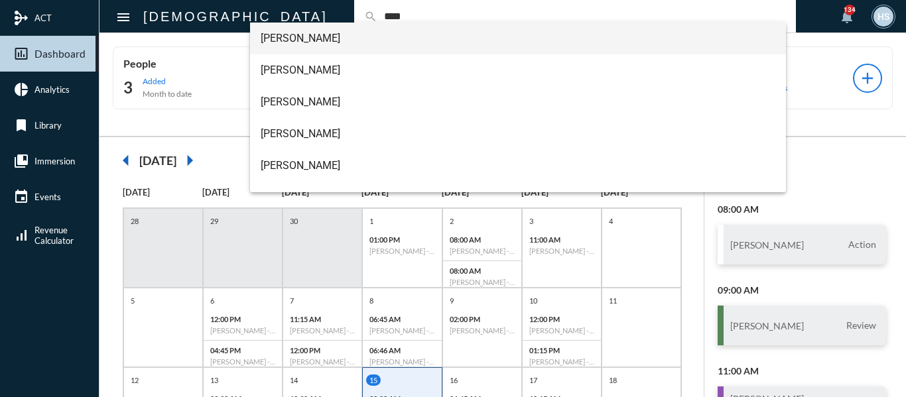
type input "****"
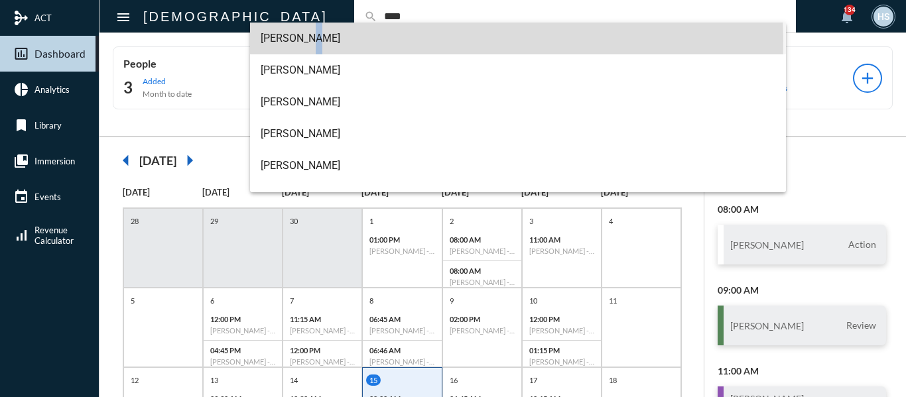
click at [305, 40] on span "Courtney Bentley" at bounding box center [519, 39] width 516 height 32
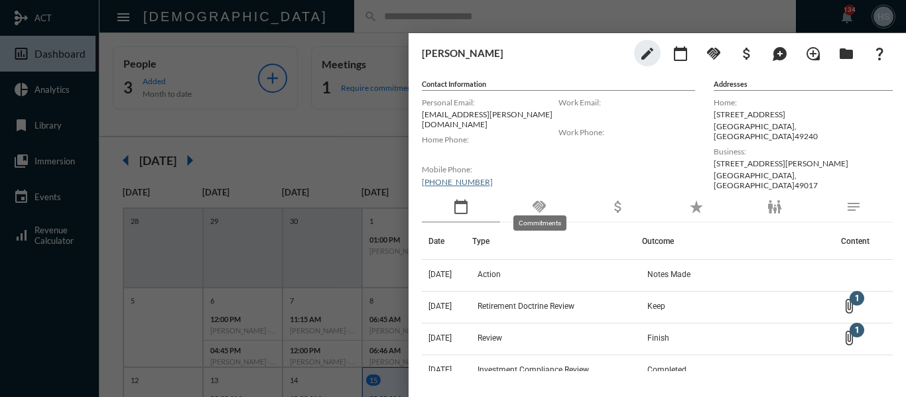
click at [542, 205] on mat-icon "handshake" at bounding box center [540, 207] width 16 height 16
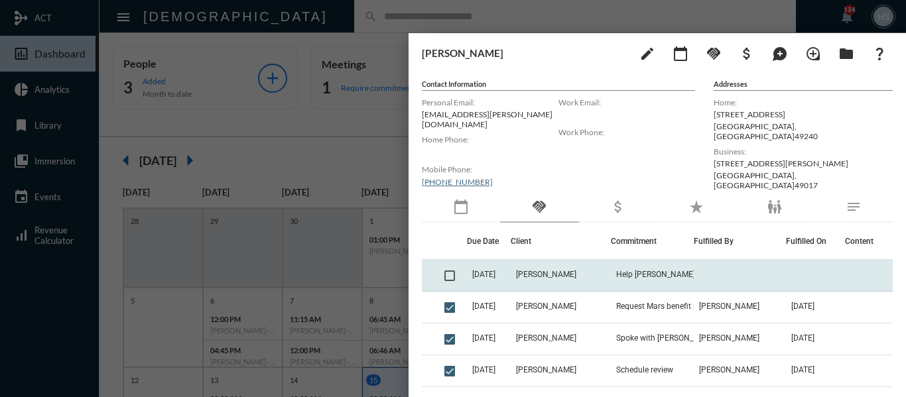
click at [447, 271] on span at bounding box center [450, 276] width 11 height 11
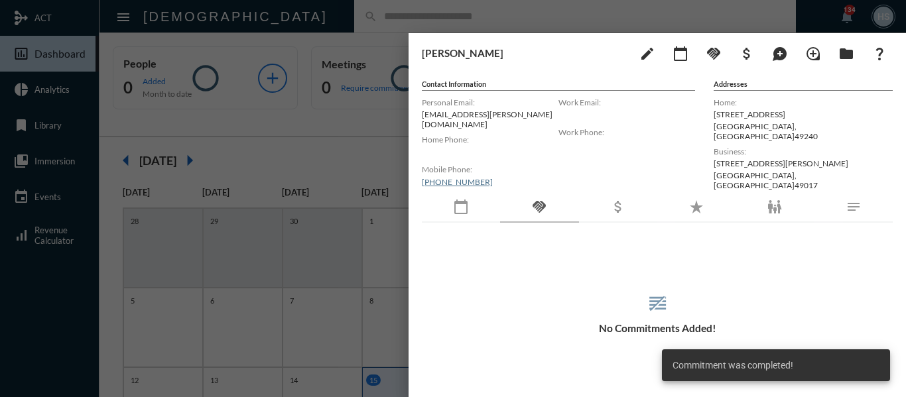
click at [330, 151] on div at bounding box center [453, 198] width 906 height 397
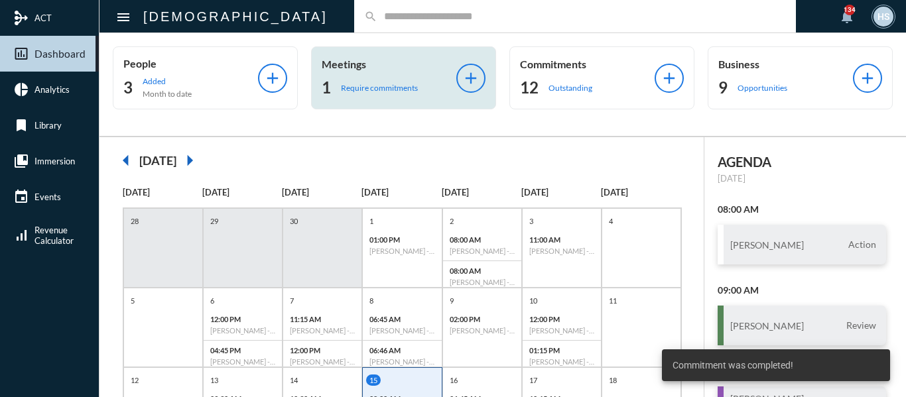
click at [355, 84] on p "Require commitments" at bounding box center [379, 88] width 77 height 10
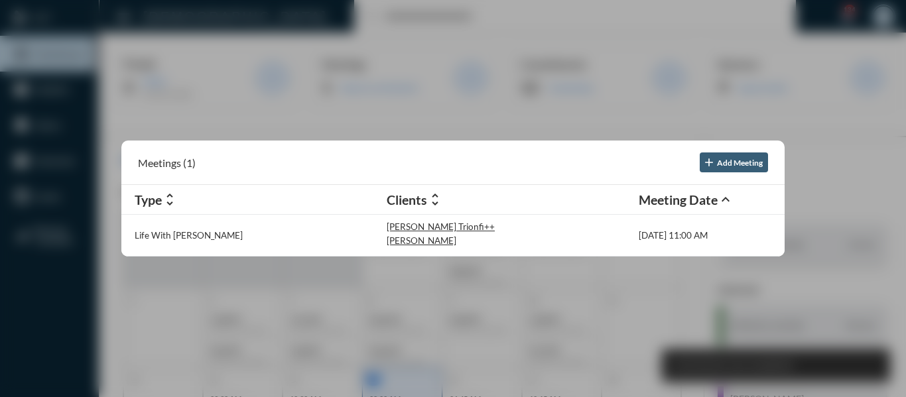
click at [350, 110] on div at bounding box center [453, 198] width 906 height 397
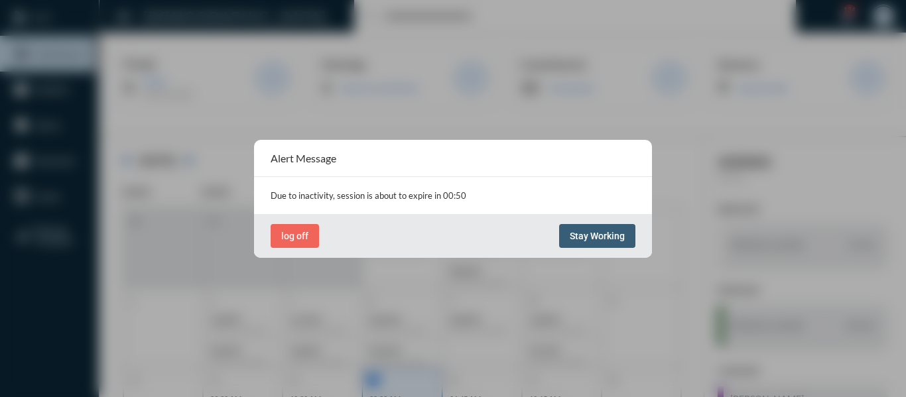
click at [624, 241] on span "Stay Working" at bounding box center [597, 236] width 55 height 11
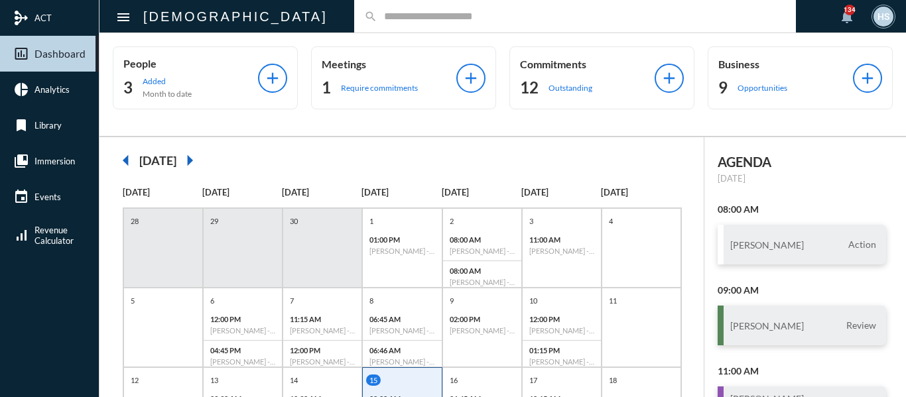
click at [438, 19] on input "text" at bounding box center [582, 16] width 409 height 11
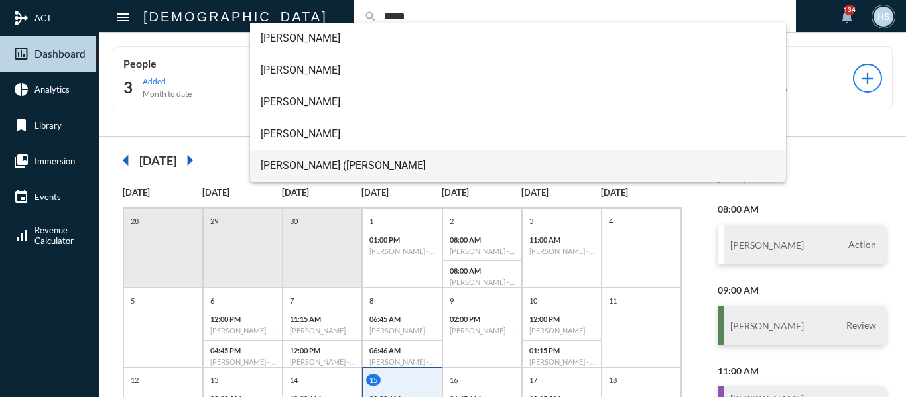
type input "*****"
click at [273, 169] on span "[PERSON_NAME] ([PERSON_NAME]" at bounding box center [519, 166] width 516 height 32
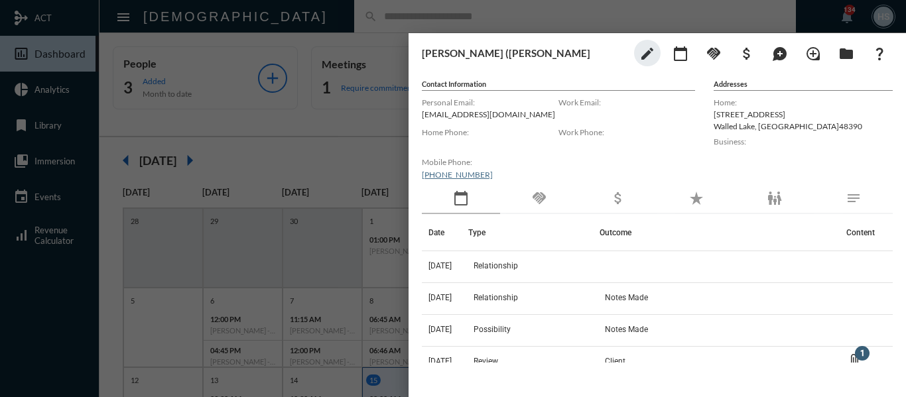
drag, startPoint x: 359, startPoint y: 131, endPoint x: 358, endPoint y: 123, distance: 8.0
click at [359, 131] on div at bounding box center [453, 198] width 906 height 397
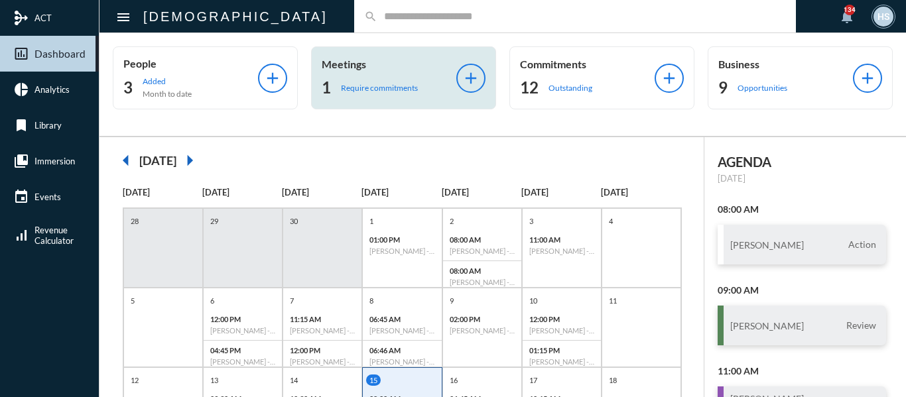
click at [356, 86] on p "Require commitments" at bounding box center [379, 88] width 77 height 10
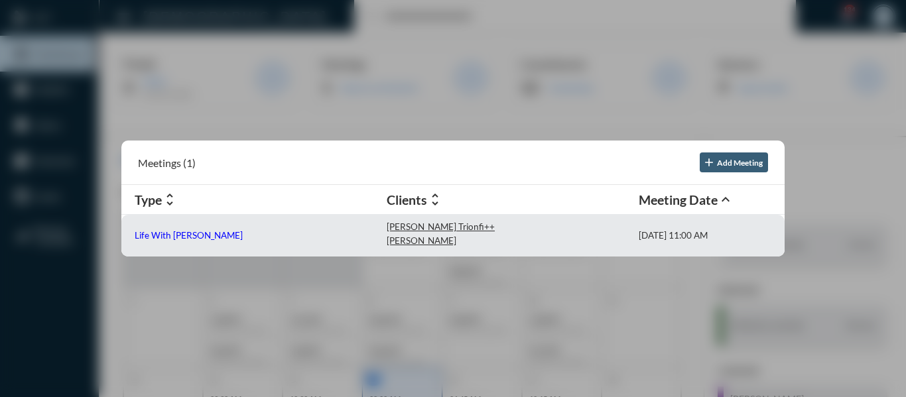
click at [159, 235] on p "Life With [PERSON_NAME]" at bounding box center [189, 235] width 108 height 11
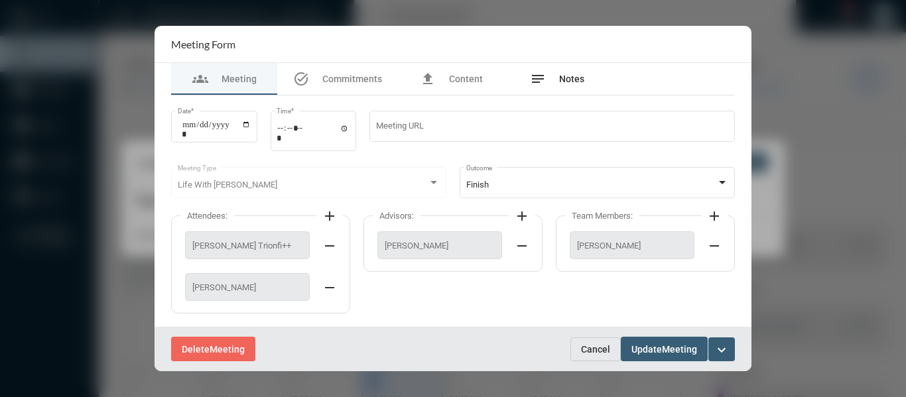
click at [579, 74] on span "Notes" at bounding box center [571, 79] width 25 height 11
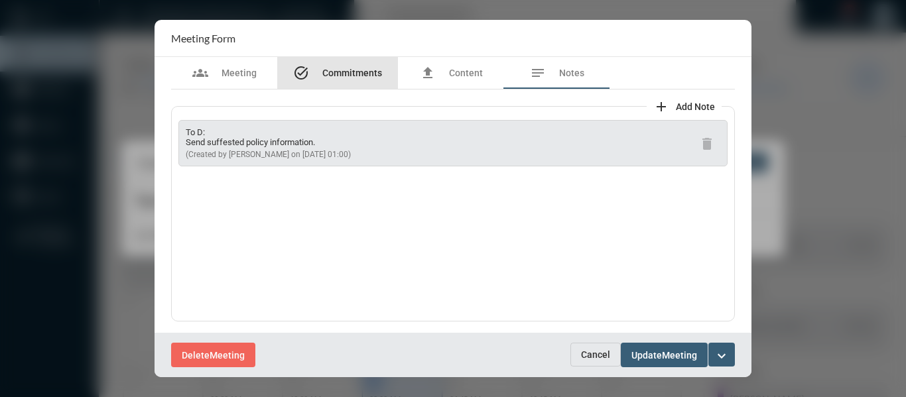
click at [358, 66] on div "task_alt Commitments" at bounding box center [337, 73] width 121 height 32
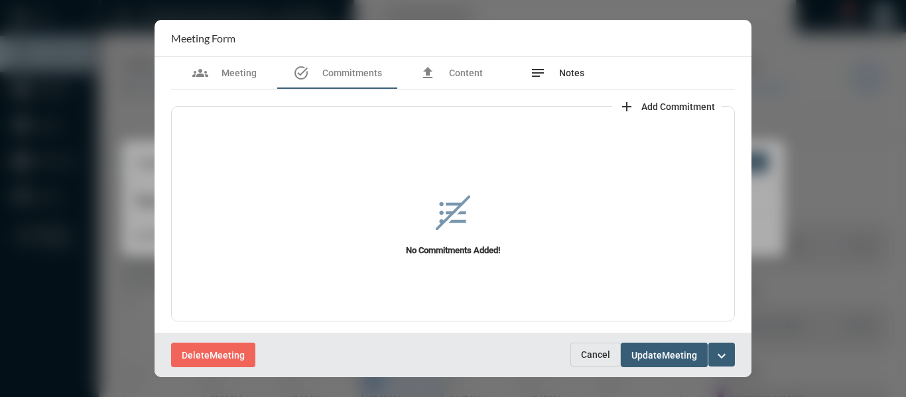
click at [579, 70] on span "Notes" at bounding box center [571, 73] width 25 height 11
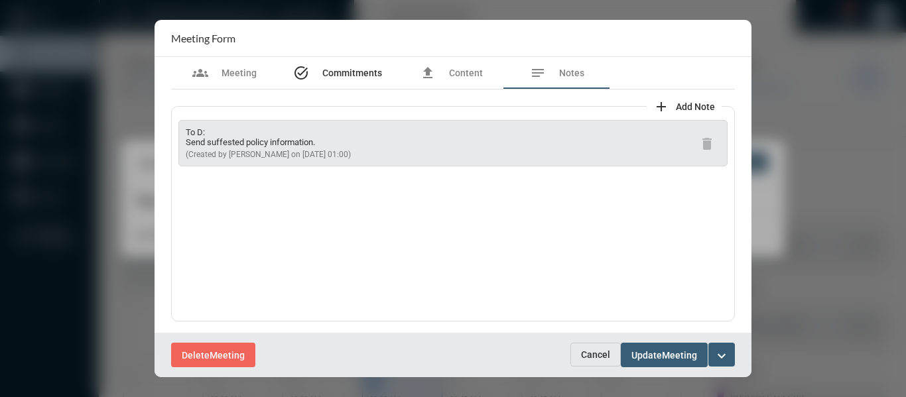
drag, startPoint x: 345, startPoint y: 70, endPoint x: 344, endPoint y: 64, distance: 6.8
click at [345, 68] on span "Commitments" at bounding box center [353, 73] width 60 height 11
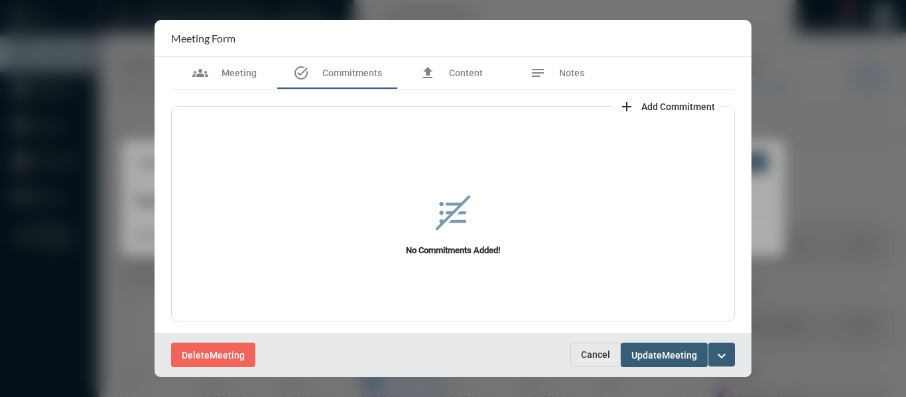
click at [682, 102] on span "Add Commitment" at bounding box center [679, 107] width 74 height 11
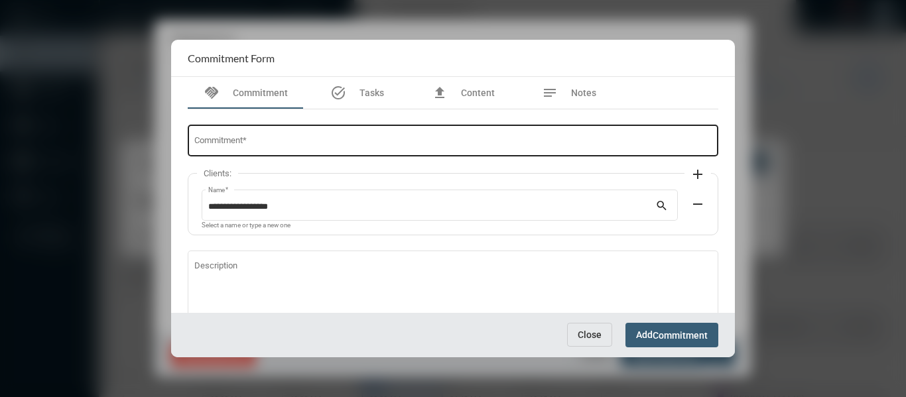
drag, startPoint x: 367, startPoint y: 150, endPoint x: 367, endPoint y: 135, distance: 14.6
click at [367, 143] on div "Commitment *" at bounding box center [453, 140] width 518 height 34
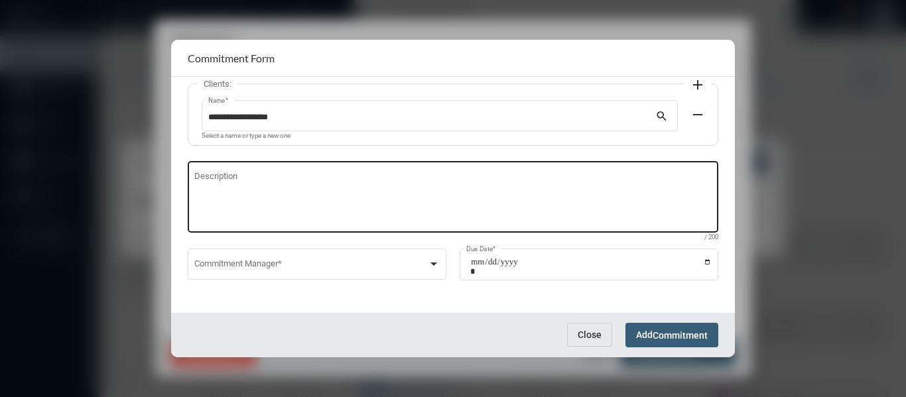
scroll to position [90, 0]
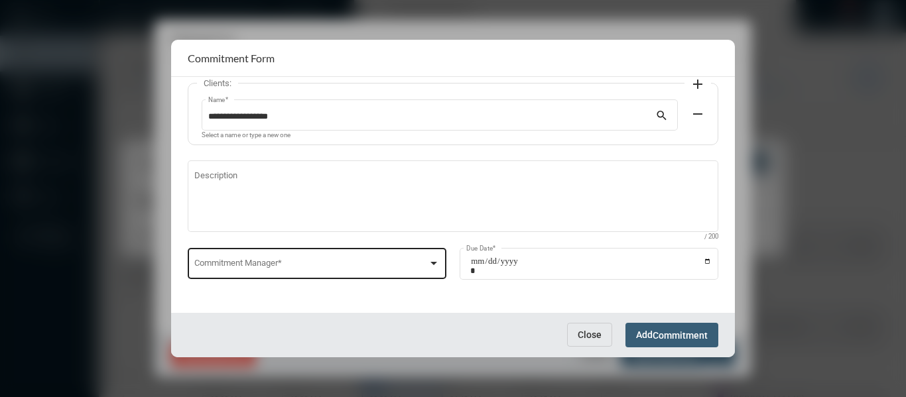
type input "**********"
click at [433, 259] on div at bounding box center [434, 263] width 12 height 11
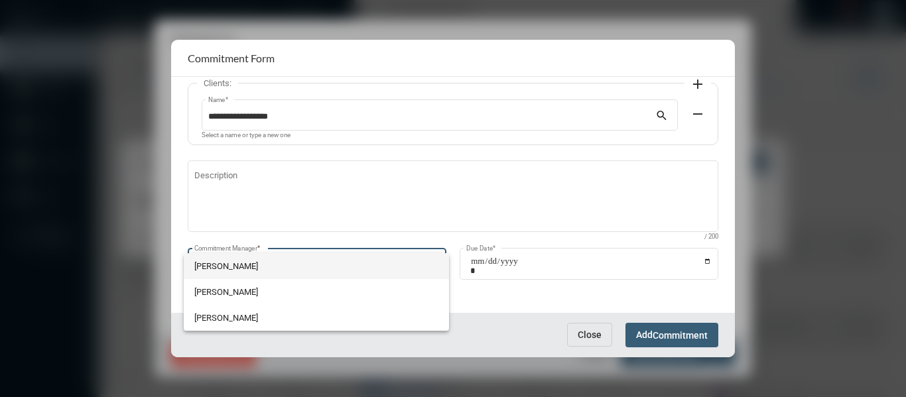
click at [212, 269] on span "[PERSON_NAME]" at bounding box center [316, 266] width 244 height 26
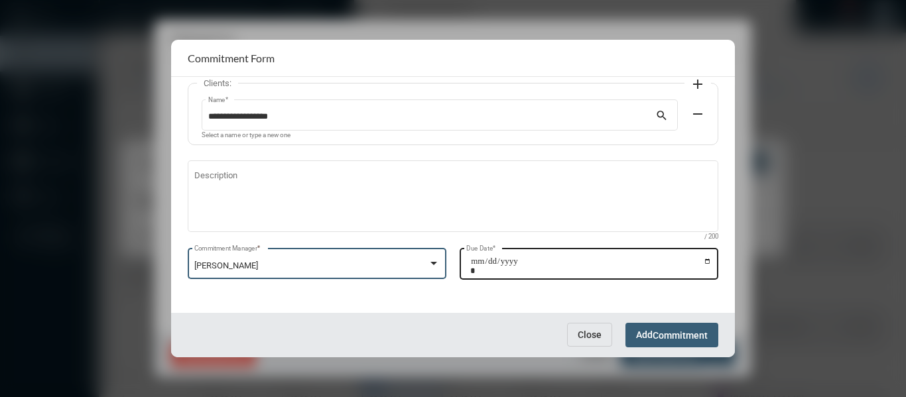
click at [703, 257] on input "Due Date *" at bounding box center [591, 266] width 242 height 19
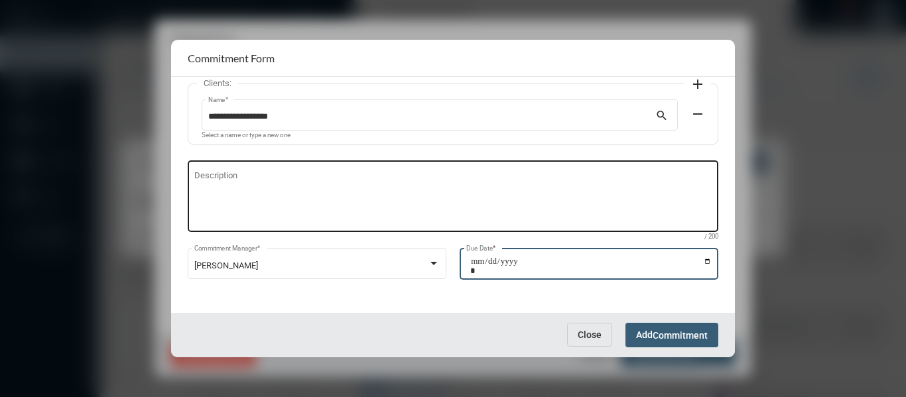
type input "**********"
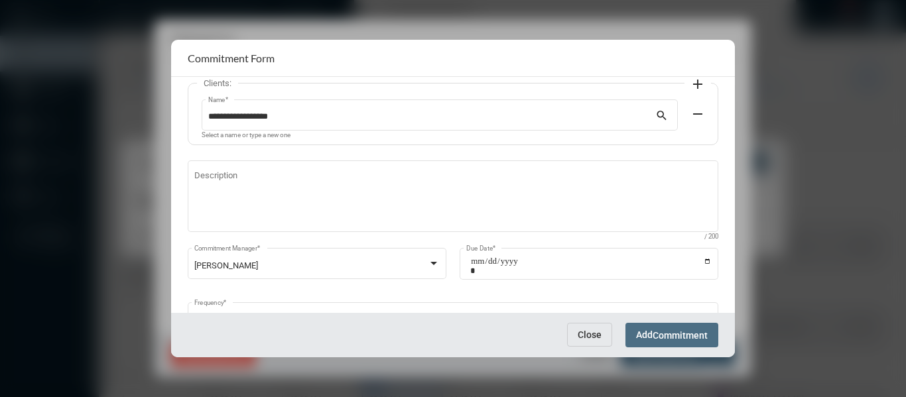
click at [652, 337] on span "Add Commitment" at bounding box center [672, 335] width 72 height 11
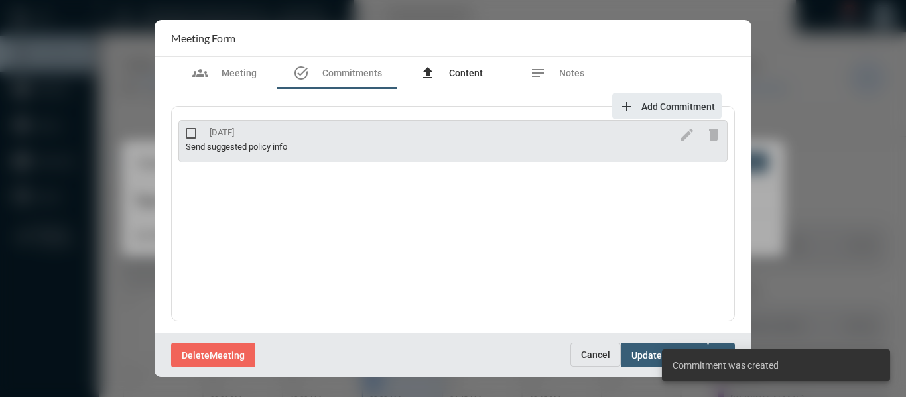
click at [461, 79] on div "file_upload Content" at bounding box center [451, 73] width 63 height 16
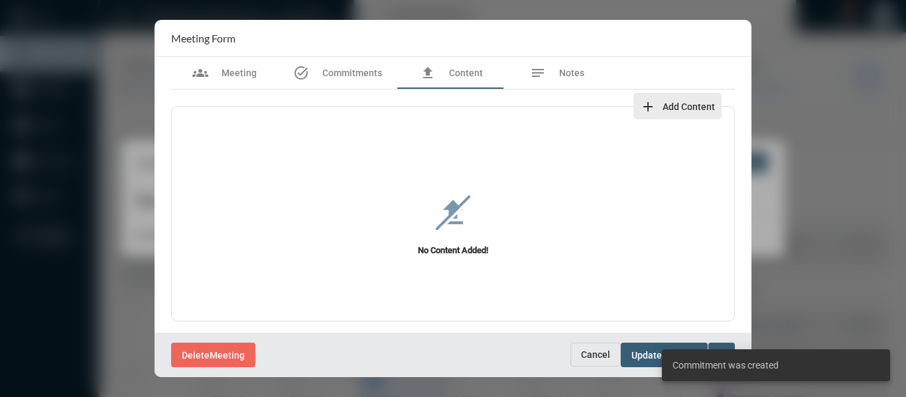
click at [663, 102] on span "Add Content" at bounding box center [689, 107] width 52 height 11
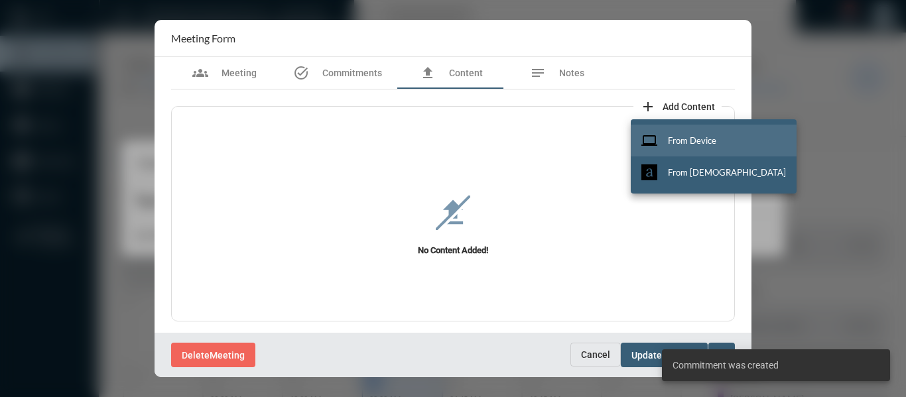
click at [686, 145] on span "From Device" at bounding box center [692, 140] width 48 height 11
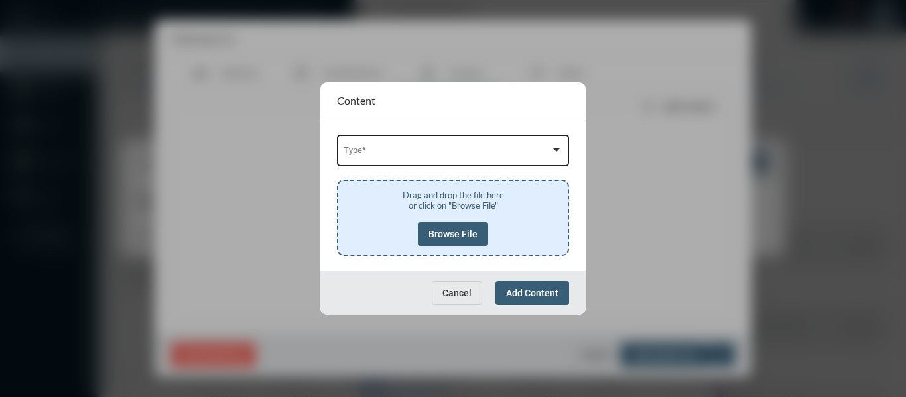
click at [485, 153] on span at bounding box center [448, 153] width 208 height 10
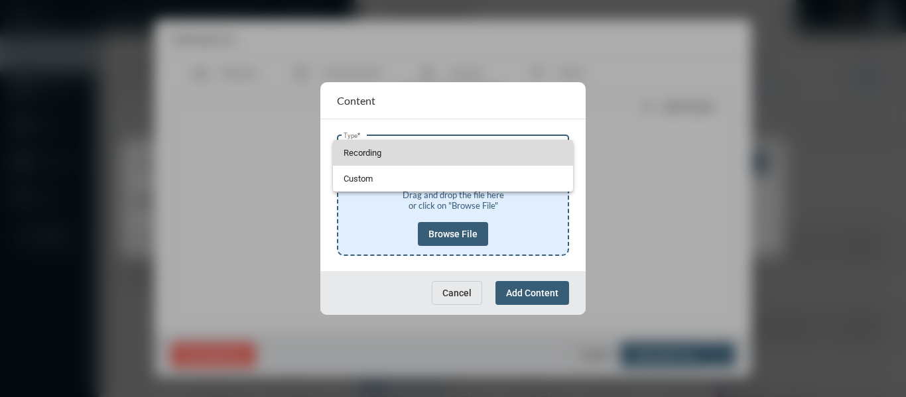
click at [354, 153] on span "Recording" at bounding box center [454, 153] width 220 height 26
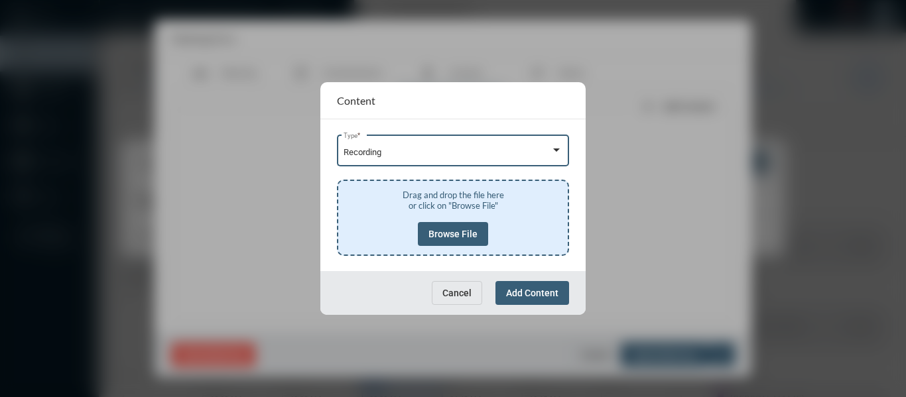
click at [456, 232] on span "Browse File" at bounding box center [453, 234] width 49 height 11
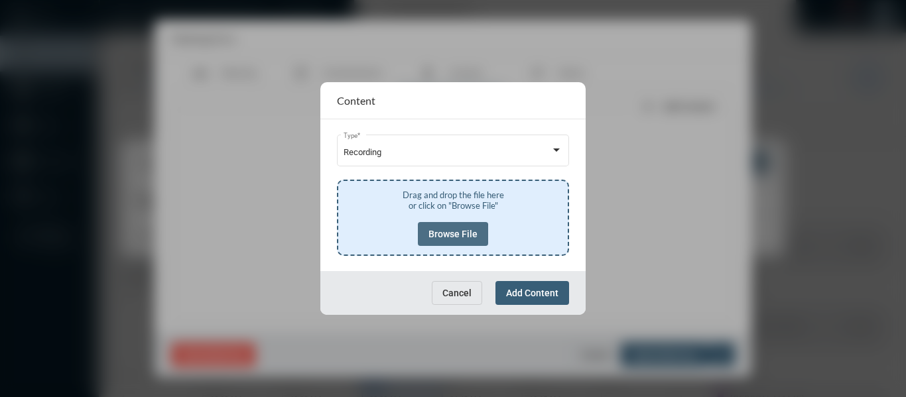
click at [441, 238] on span "Browse File" at bounding box center [453, 234] width 49 height 11
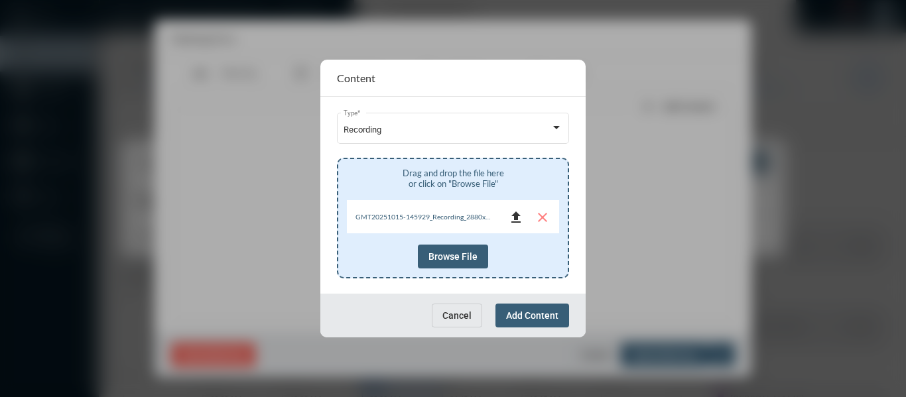
click at [513, 216] on mat-icon "file_upload" at bounding box center [516, 218] width 16 height 16
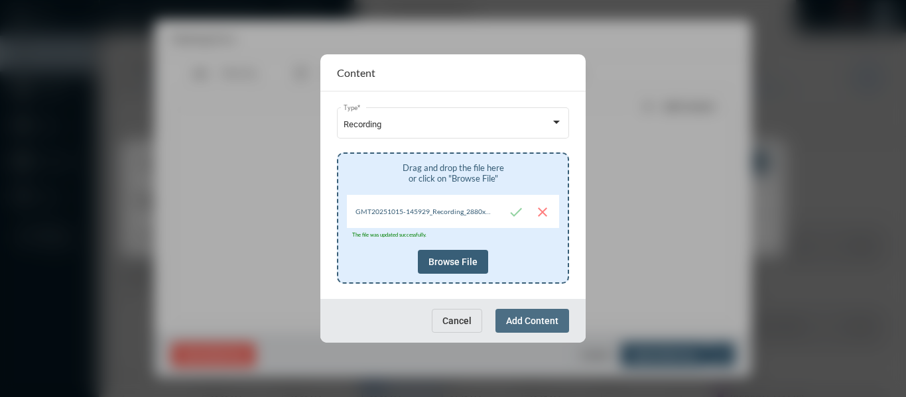
click at [551, 322] on span "Add Content" at bounding box center [532, 321] width 52 height 11
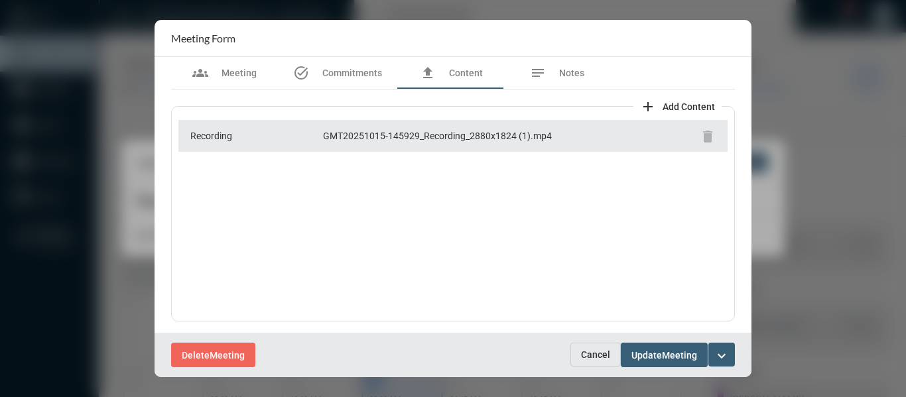
click at [725, 350] on mat-icon "expand_more" at bounding box center [722, 356] width 16 height 16
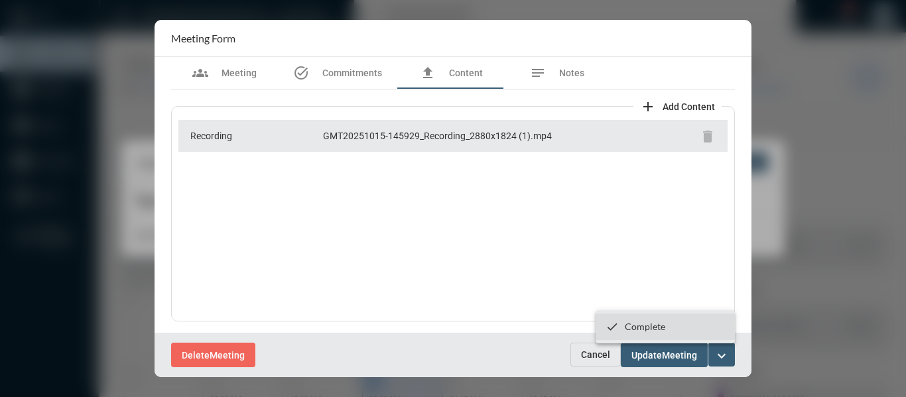
click at [653, 325] on p "Complete" at bounding box center [645, 326] width 40 height 11
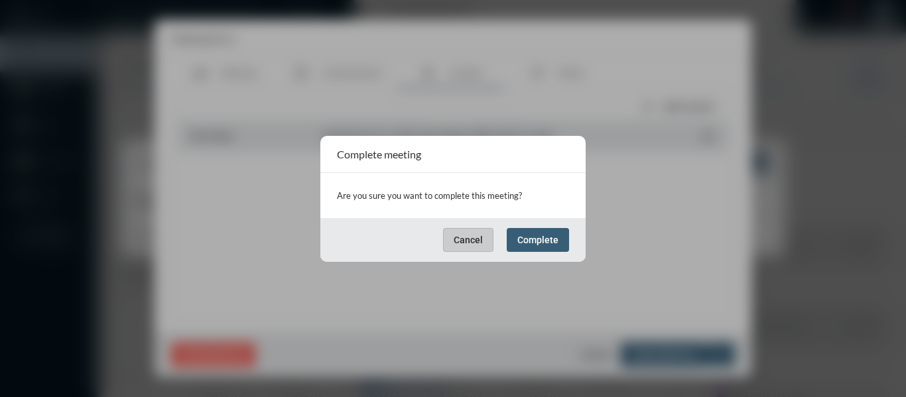
click at [532, 238] on span "Complete" at bounding box center [538, 240] width 41 height 11
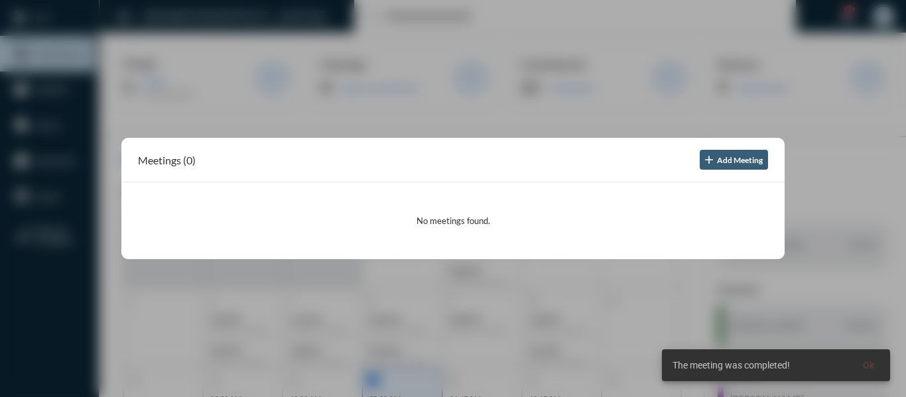
click at [426, 123] on div at bounding box center [453, 198] width 906 height 397
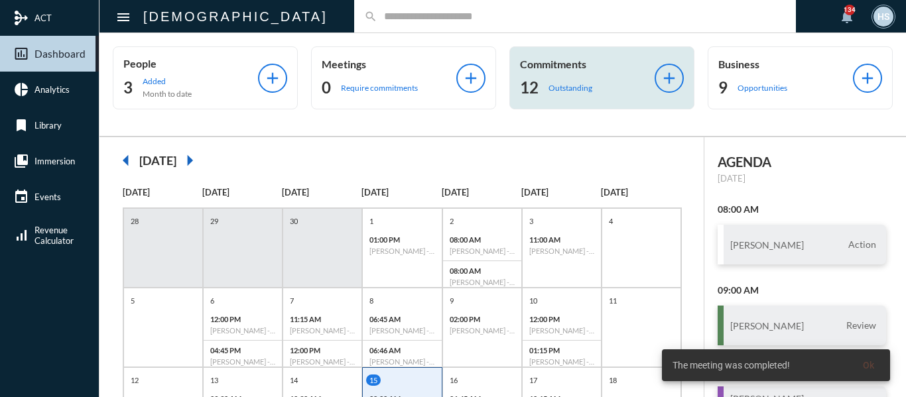
click at [553, 86] on p "Outstanding" at bounding box center [571, 88] width 44 height 10
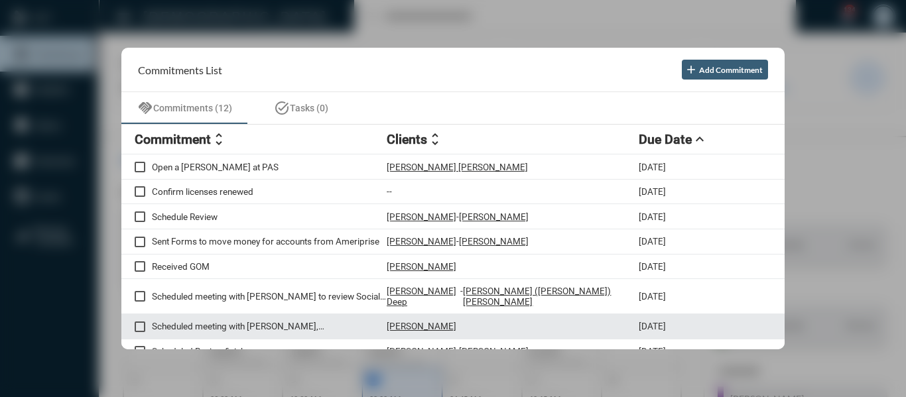
click at [268, 321] on p "Scheduled meeting with [PERSON_NAME], [PERSON_NAME], [PERSON_NAME]" at bounding box center [269, 326] width 235 height 11
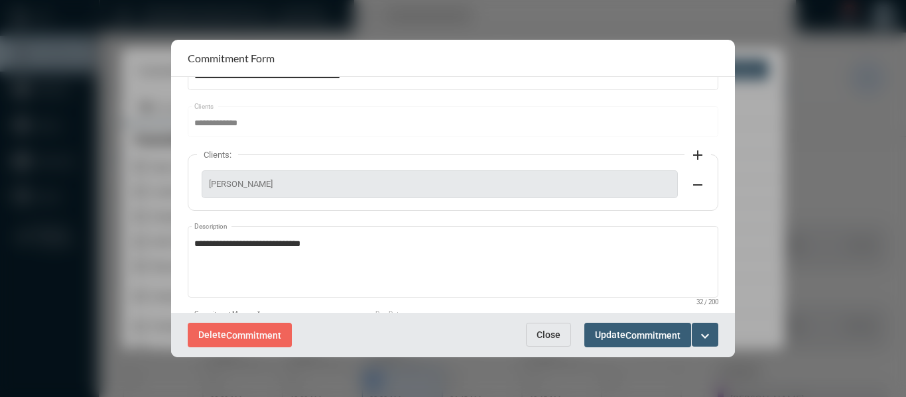
scroll to position [186, 0]
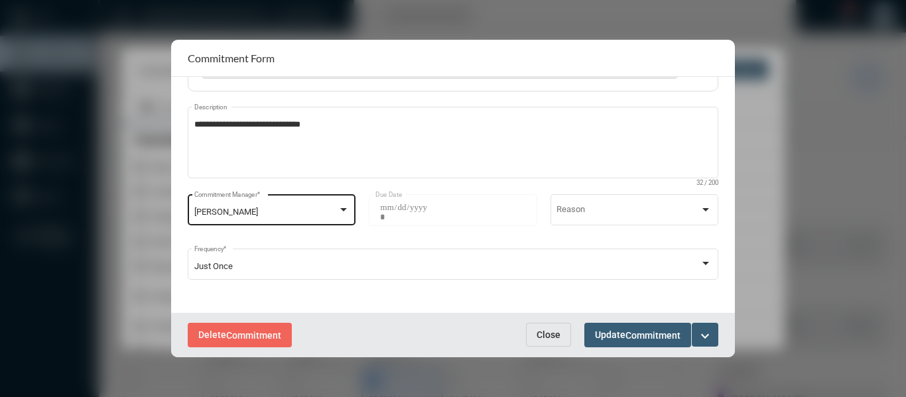
click at [342, 208] on div at bounding box center [343, 209] width 7 height 3
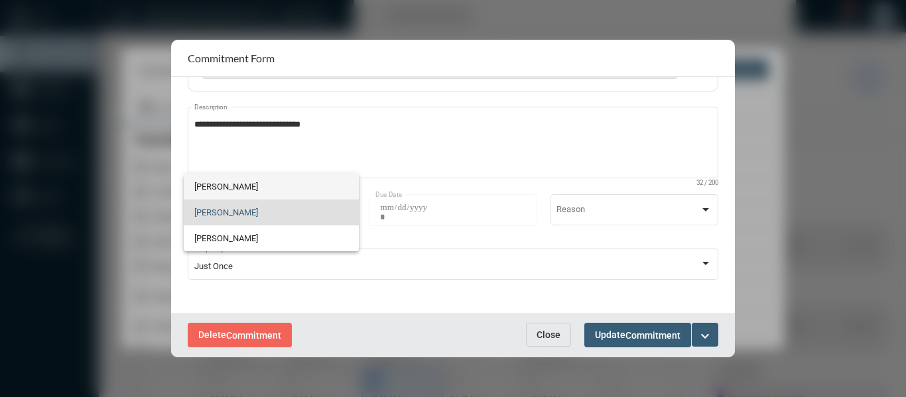
click at [218, 186] on span "[PERSON_NAME]" at bounding box center [271, 187] width 154 height 26
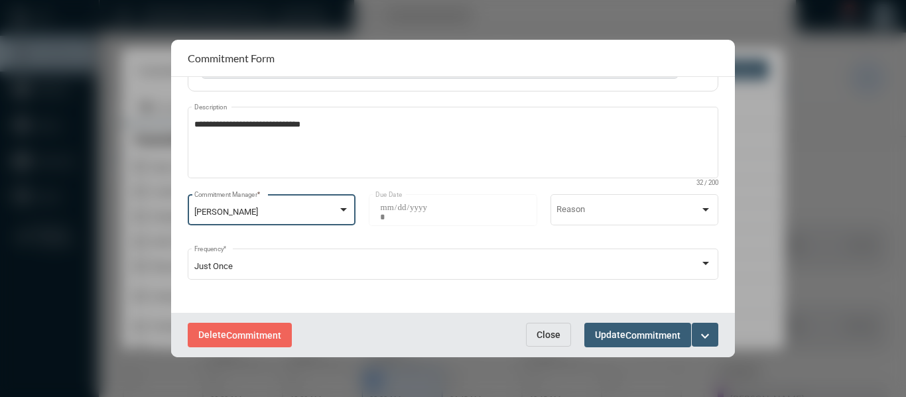
click at [642, 335] on span "Commitment" at bounding box center [653, 335] width 55 height 11
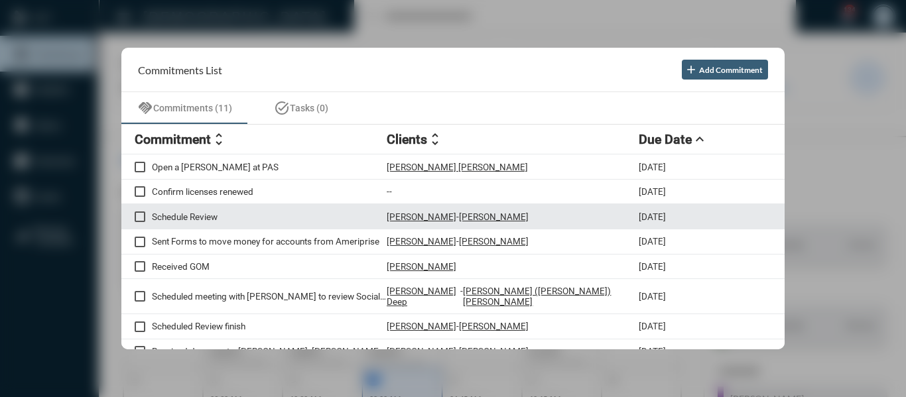
scroll to position [66, 0]
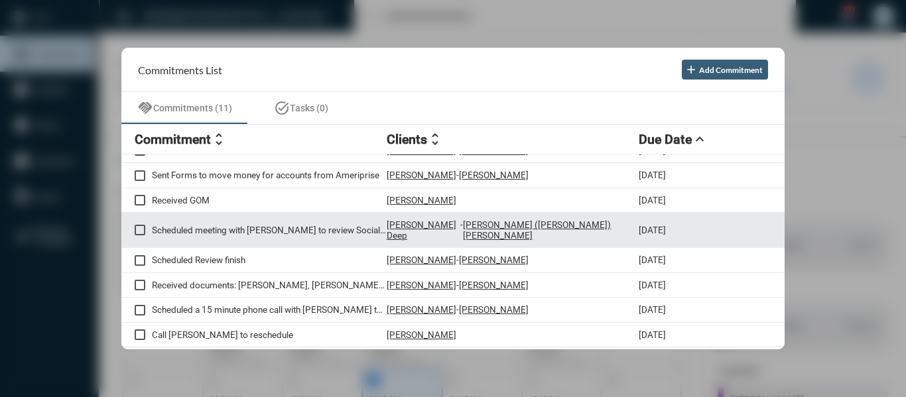
click at [267, 226] on p "Scheduled meeting with [PERSON_NAME] to review Social Security statement" at bounding box center [269, 230] width 235 height 11
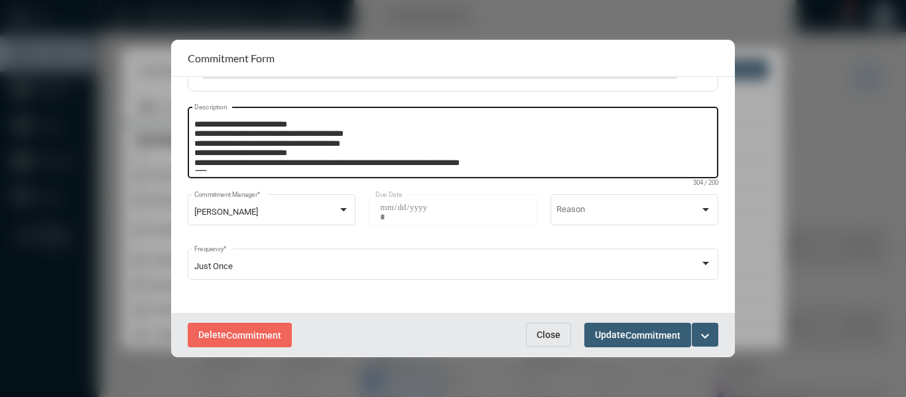
scroll to position [18, 0]
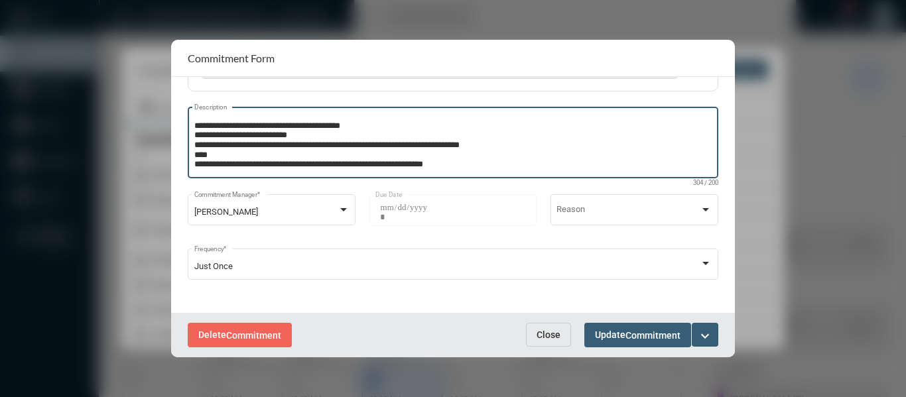
click at [549, 164] on textarea "**********" at bounding box center [451, 145] width 515 height 52
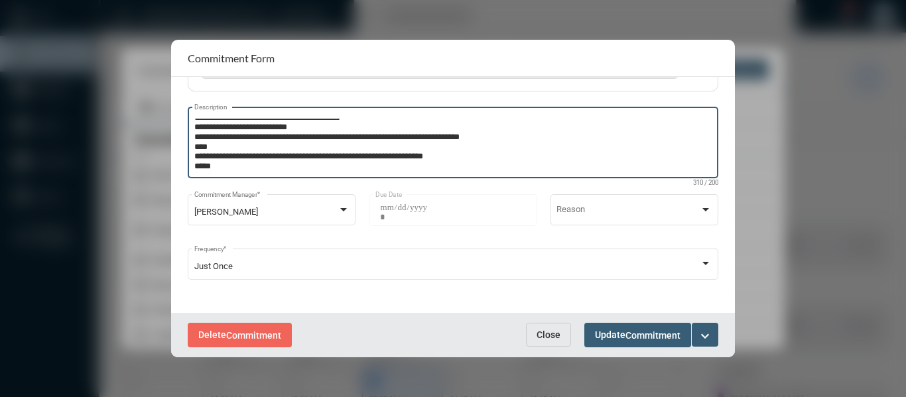
type textarea "**********"
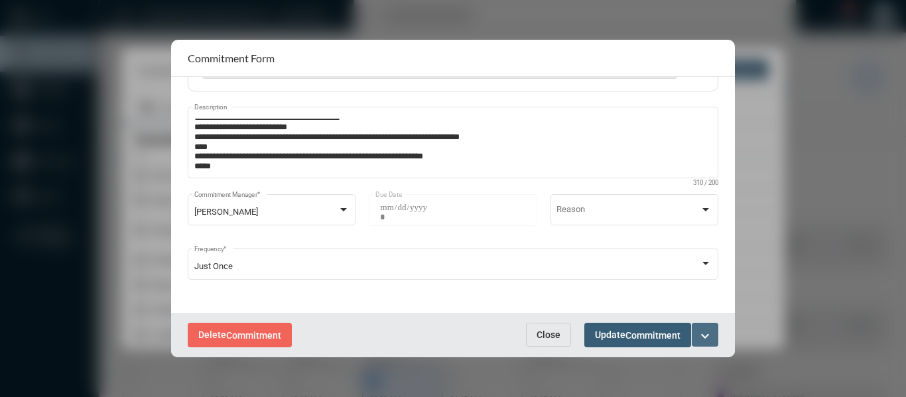
click at [700, 336] on mat-icon "expand_more" at bounding box center [705, 336] width 16 height 16
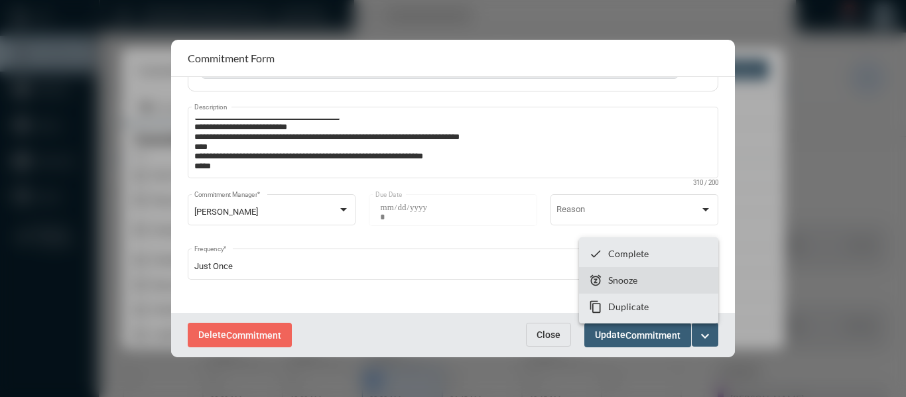
click at [638, 281] on p "Snooze" at bounding box center [623, 280] width 29 height 11
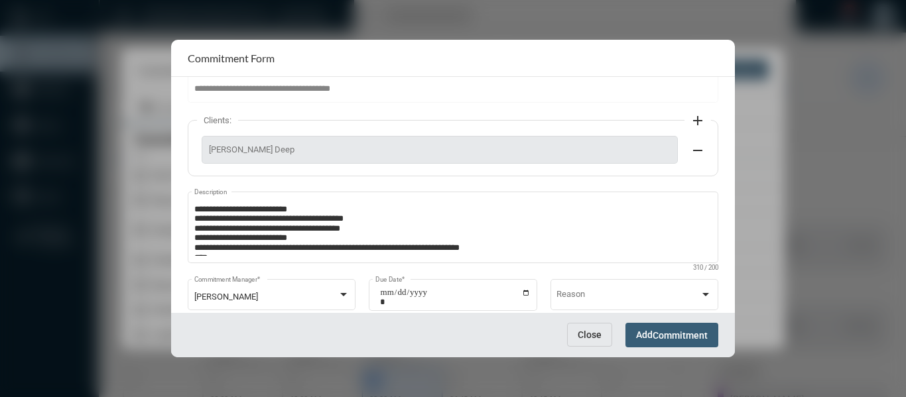
scroll to position [132, 0]
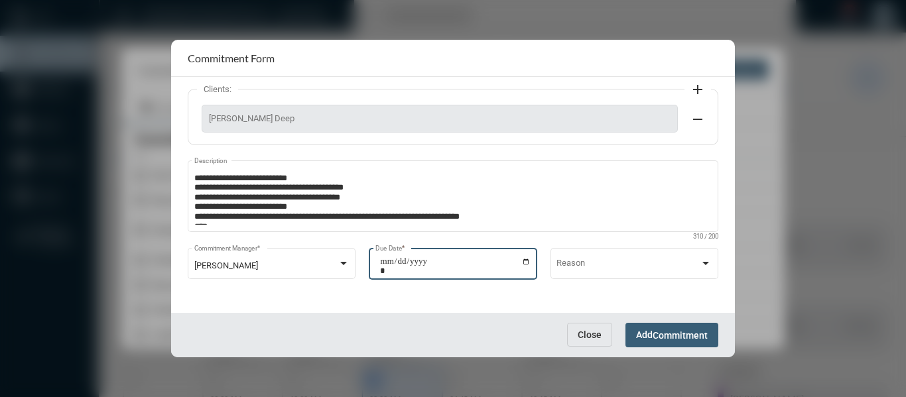
click at [523, 263] on input "**********" at bounding box center [455, 266] width 151 height 19
type input "**********"
click at [672, 334] on span "Commitment" at bounding box center [680, 335] width 55 height 11
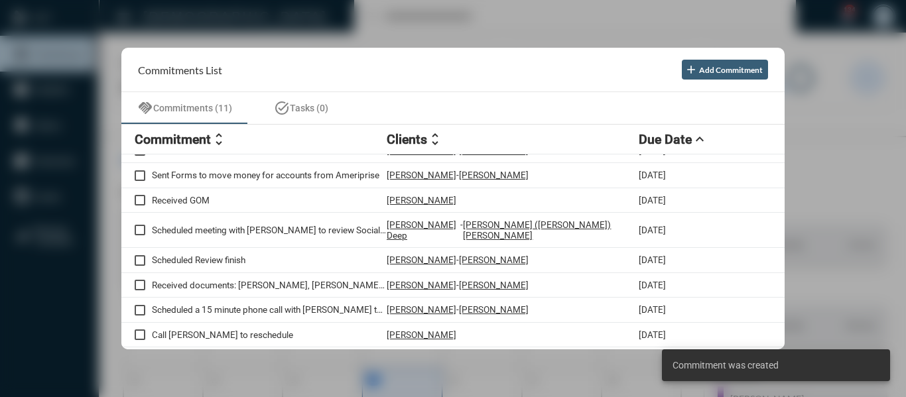
scroll to position [55, 0]
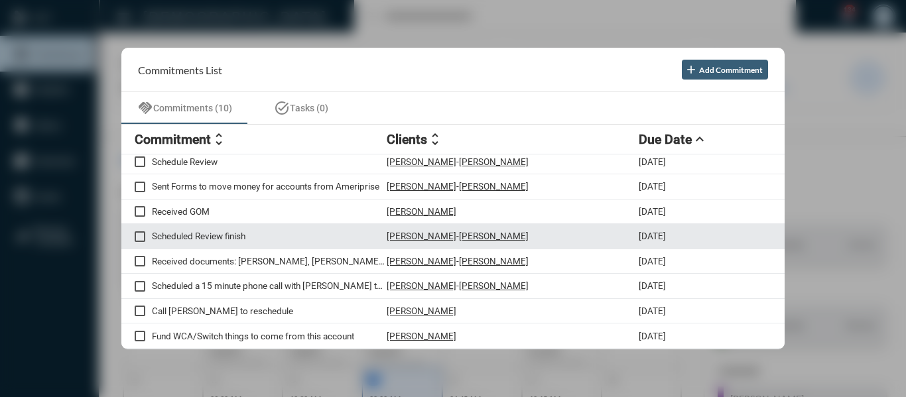
click at [207, 237] on p "Scheduled Review finish" at bounding box center [269, 236] width 235 height 11
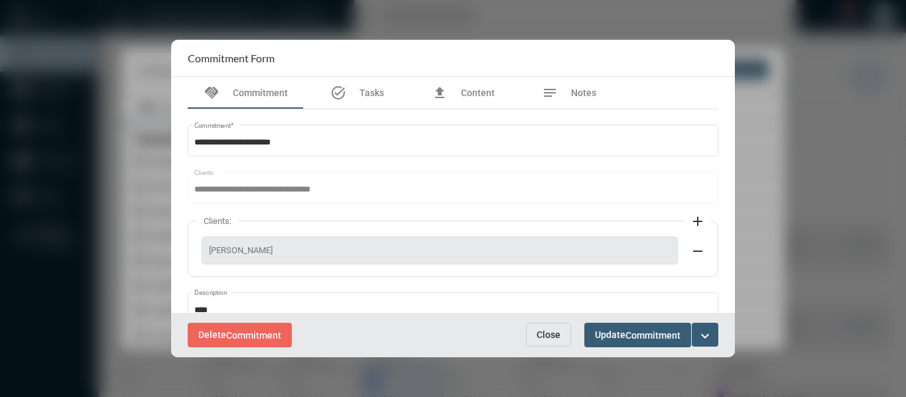
scroll to position [66, 0]
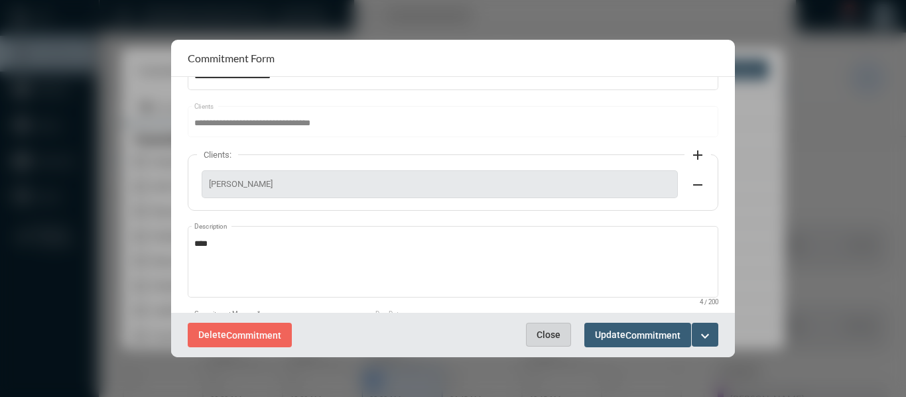
click at [560, 330] on span "Close" at bounding box center [549, 335] width 24 height 11
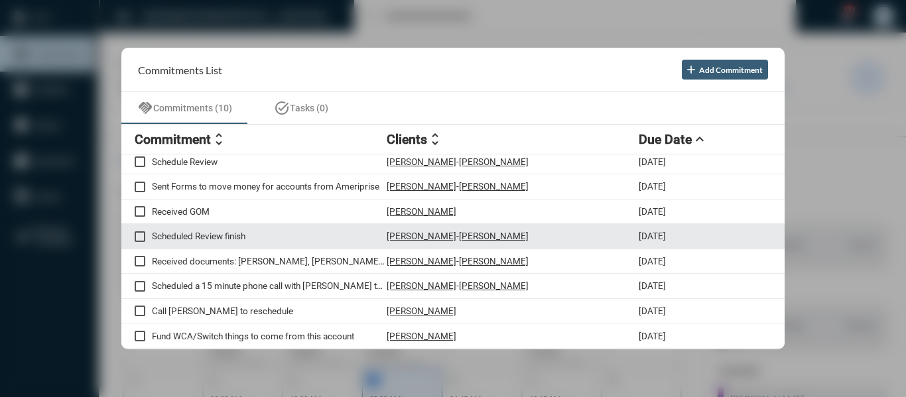
click at [240, 234] on p "Scheduled Review finish" at bounding box center [269, 236] width 235 height 11
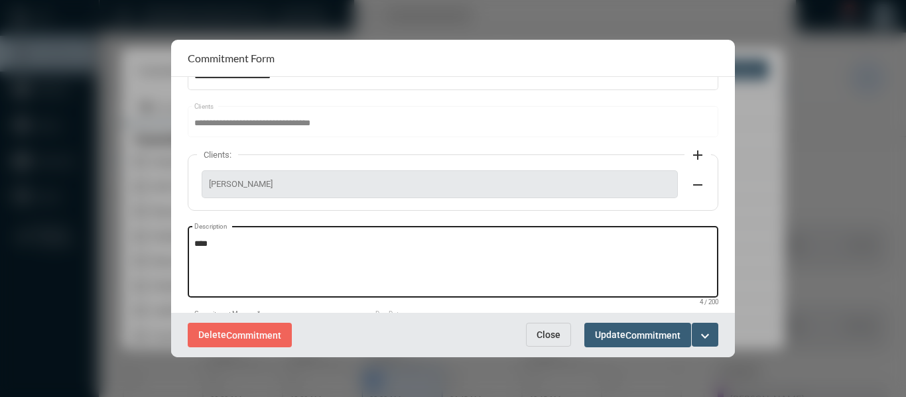
click at [238, 236] on div "**** Description" at bounding box center [453, 261] width 518 height 74
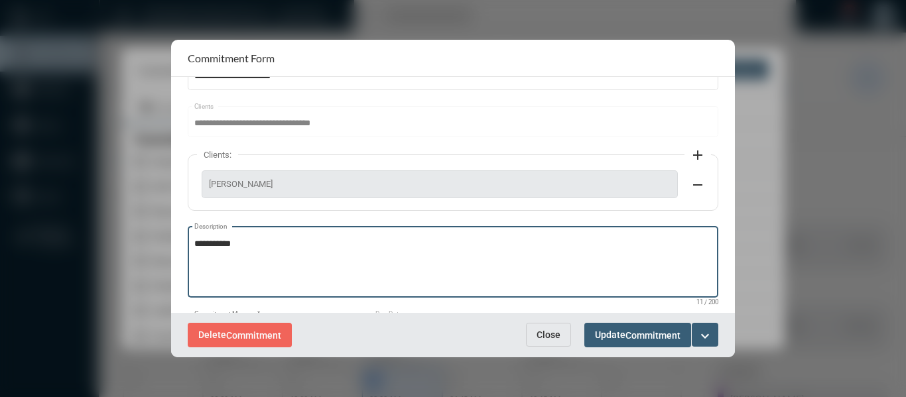
type textarea "**********"
click at [706, 330] on mat-icon "expand_more" at bounding box center [705, 336] width 16 height 16
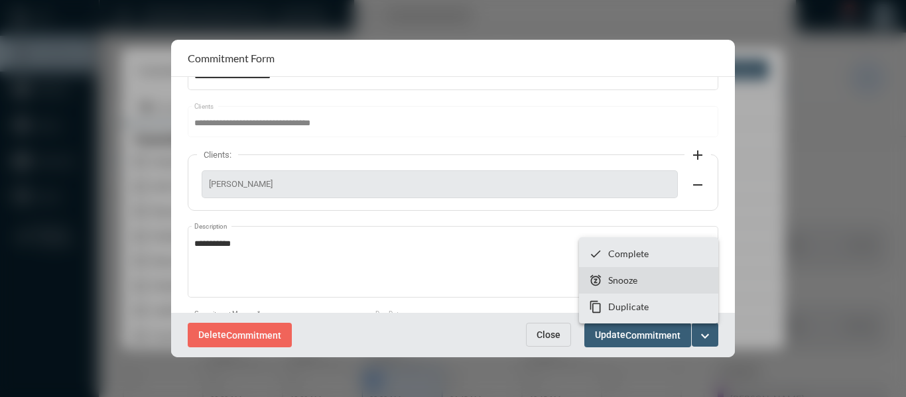
click at [610, 277] on p "Snooze" at bounding box center [623, 280] width 29 height 11
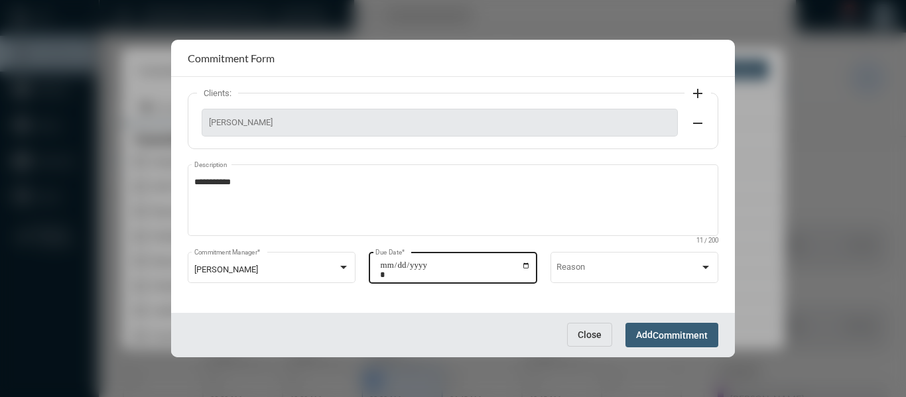
scroll to position [132, 0]
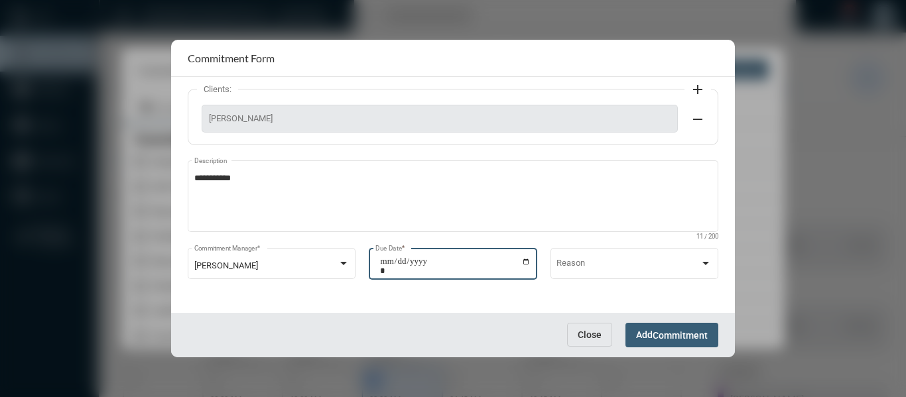
click at [524, 262] on input "**********" at bounding box center [455, 266] width 151 height 19
type input "**********"
click at [689, 334] on span "Commitment" at bounding box center [680, 335] width 55 height 11
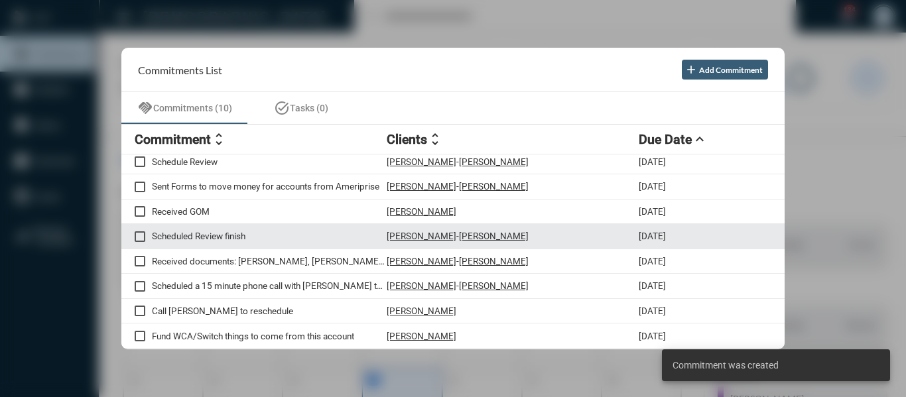
scroll to position [30, 0]
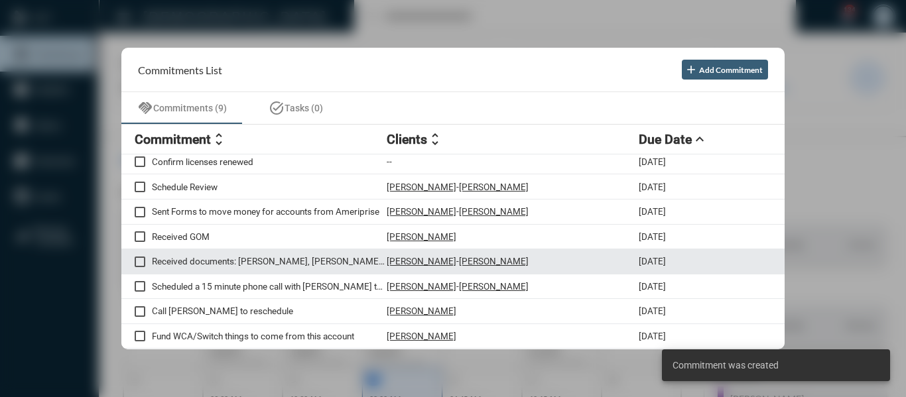
click at [290, 260] on p "Received documents: [PERSON_NAME], [PERSON_NAME] and FCristina 401(k) statements" at bounding box center [269, 261] width 235 height 11
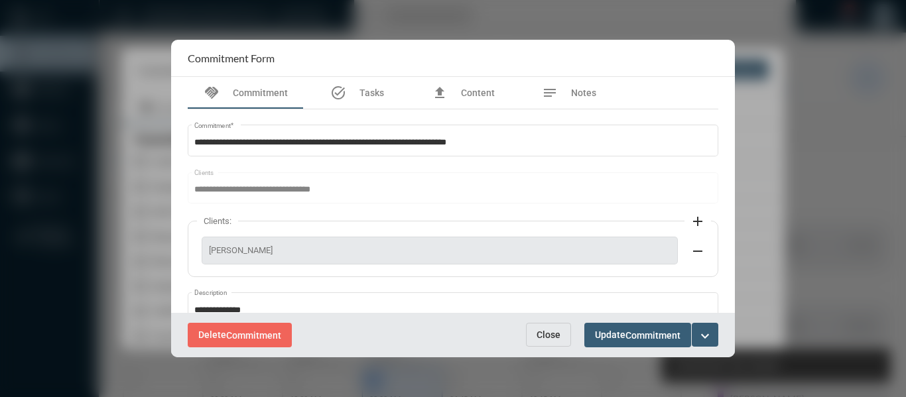
scroll to position [133, 0]
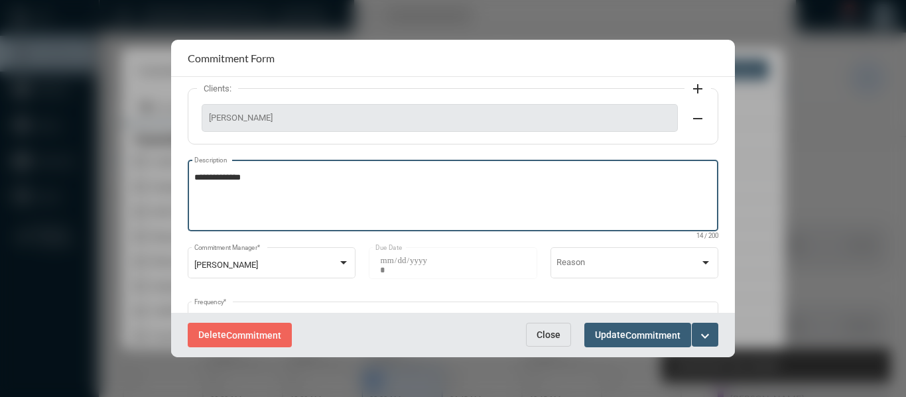
click at [260, 173] on textarea "**********" at bounding box center [453, 198] width 518 height 52
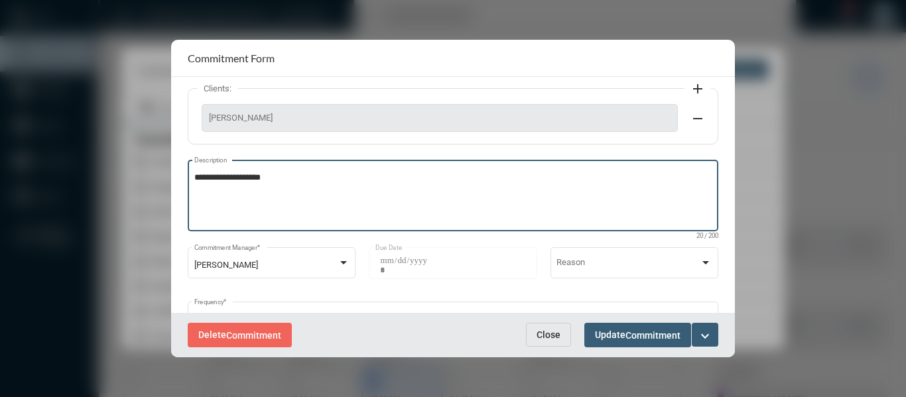
click at [262, 179] on textarea "**********" at bounding box center [453, 198] width 518 height 52
type textarea "**********"
click at [711, 340] on mat-icon "expand_more" at bounding box center [705, 336] width 16 height 16
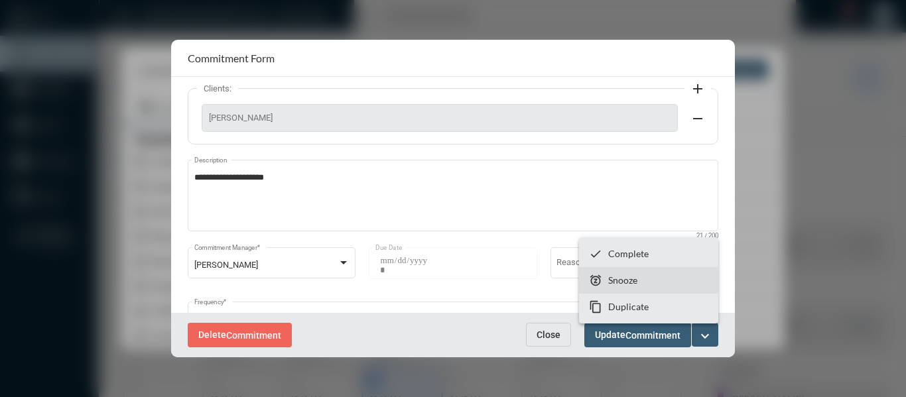
click at [641, 281] on section "snooze Snooze" at bounding box center [648, 280] width 139 height 27
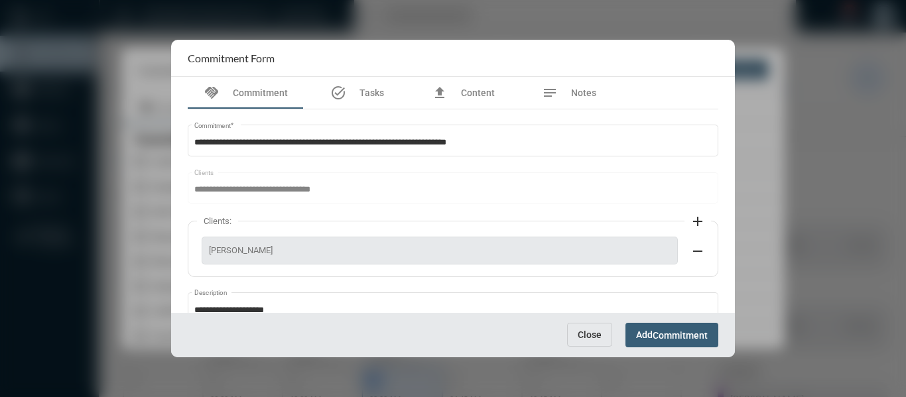
scroll to position [132, 0]
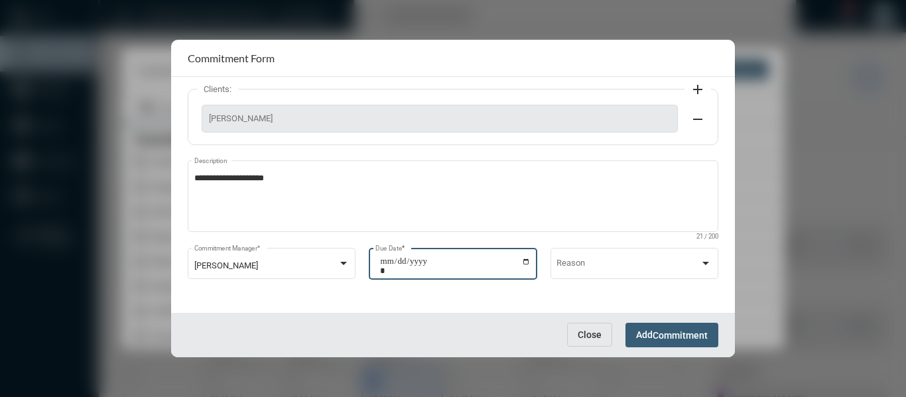
click at [522, 263] on input "**********" at bounding box center [455, 266] width 151 height 19
type input "**********"
click at [702, 334] on span "Commitment" at bounding box center [680, 335] width 55 height 11
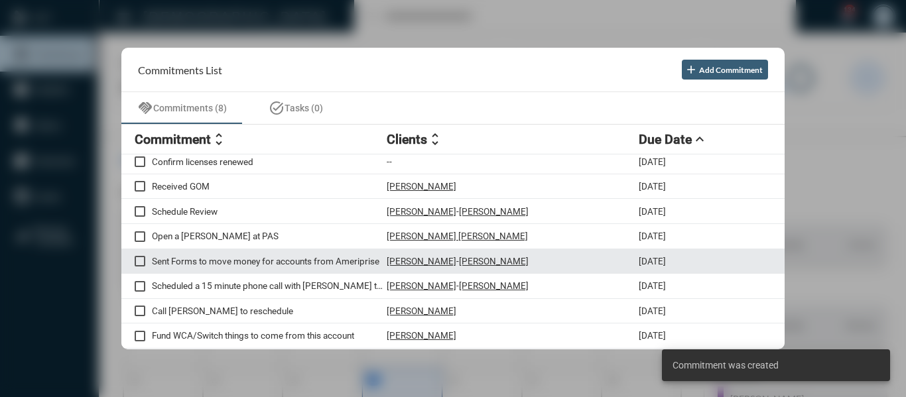
scroll to position [5, 0]
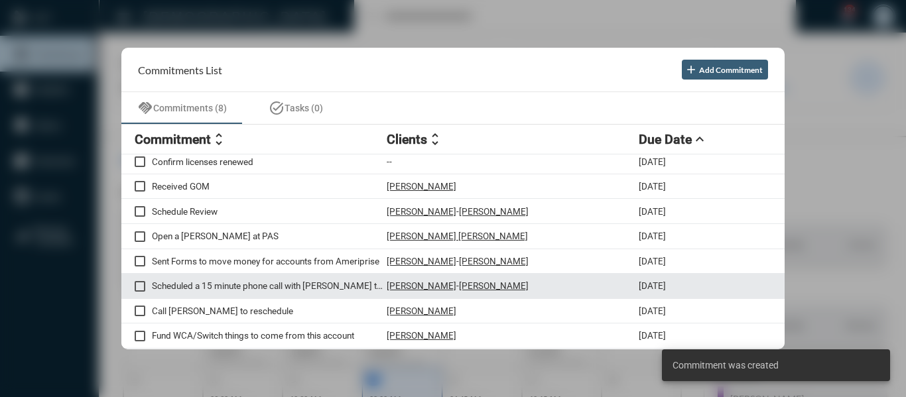
click at [261, 287] on p "Scheduled a 15 minute phone call with [PERSON_NAME] to discuss medical conditio…" at bounding box center [269, 286] width 235 height 11
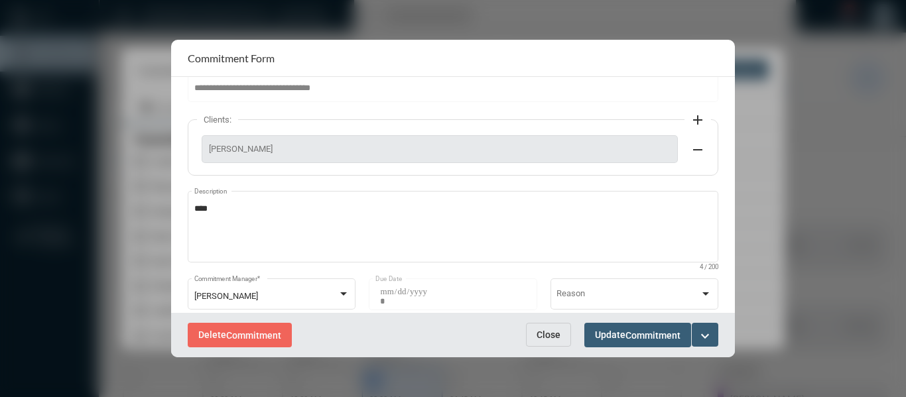
scroll to position [186, 0]
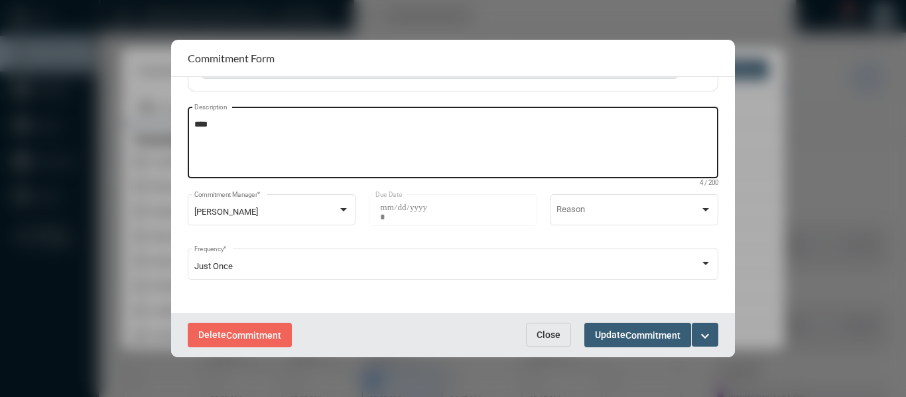
click at [236, 129] on textarea "****" at bounding box center [453, 145] width 518 height 52
type textarea "**********"
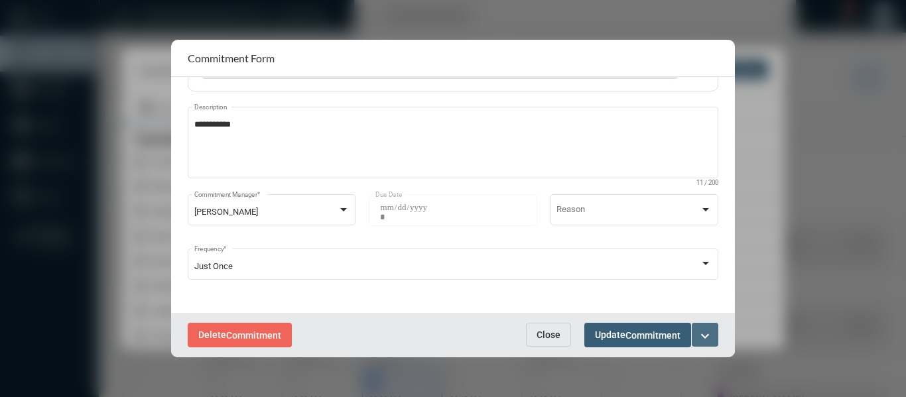
click at [698, 325] on button "expand_more" at bounding box center [705, 335] width 27 height 24
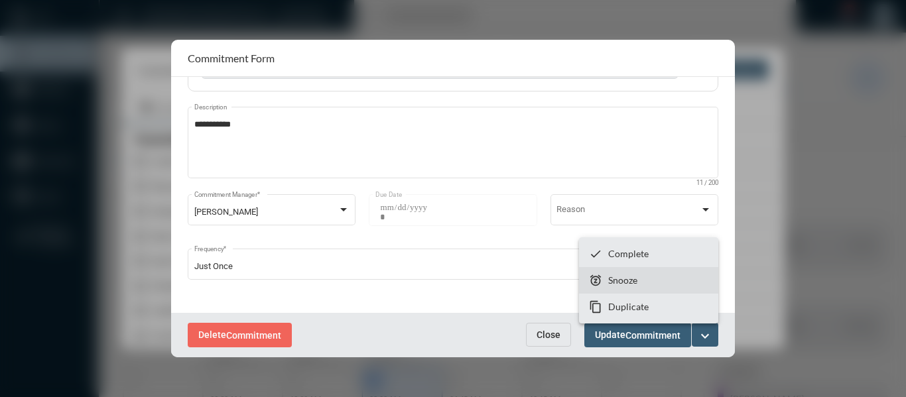
click at [634, 287] on section "snooze Snooze" at bounding box center [648, 280] width 139 height 27
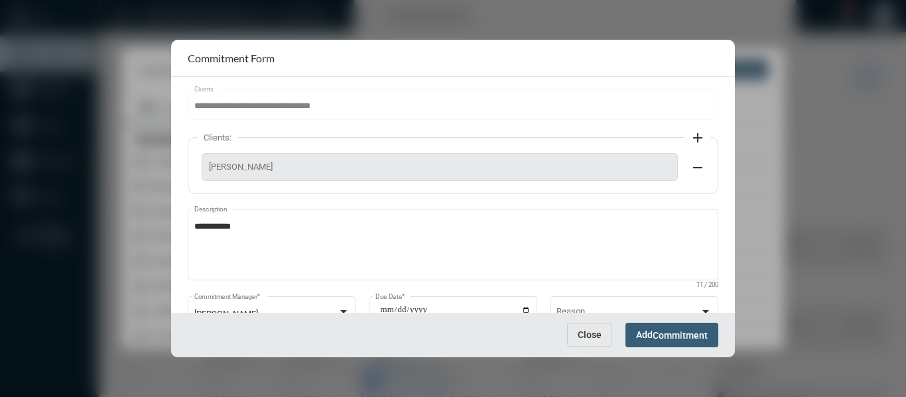
scroll to position [132, 0]
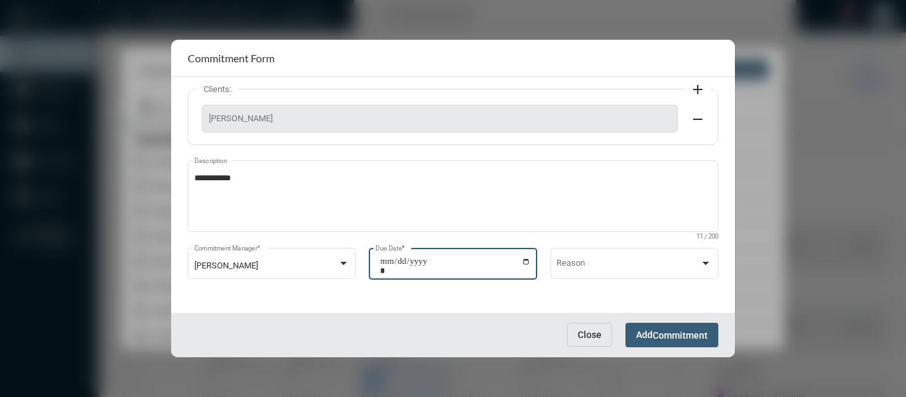
click at [527, 266] on input "**********" at bounding box center [455, 266] width 151 height 19
type input "**********"
click at [699, 333] on span "Commitment" at bounding box center [680, 335] width 55 height 11
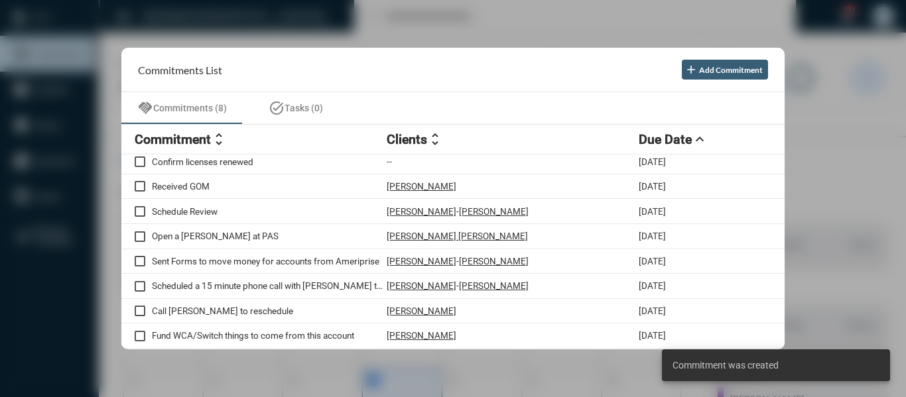
scroll to position [0, 0]
